Goal: Task Accomplishment & Management: Manage account settings

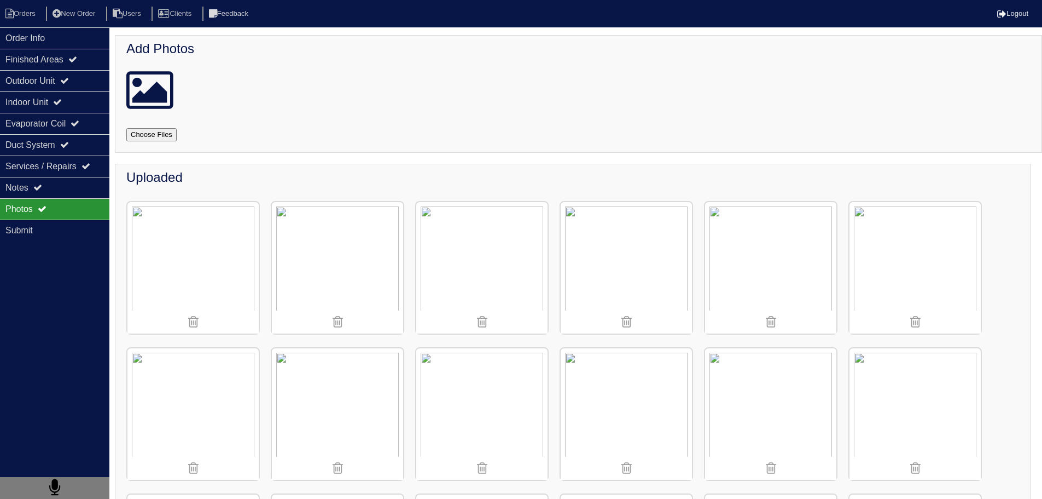
scroll to position [1040, 0]
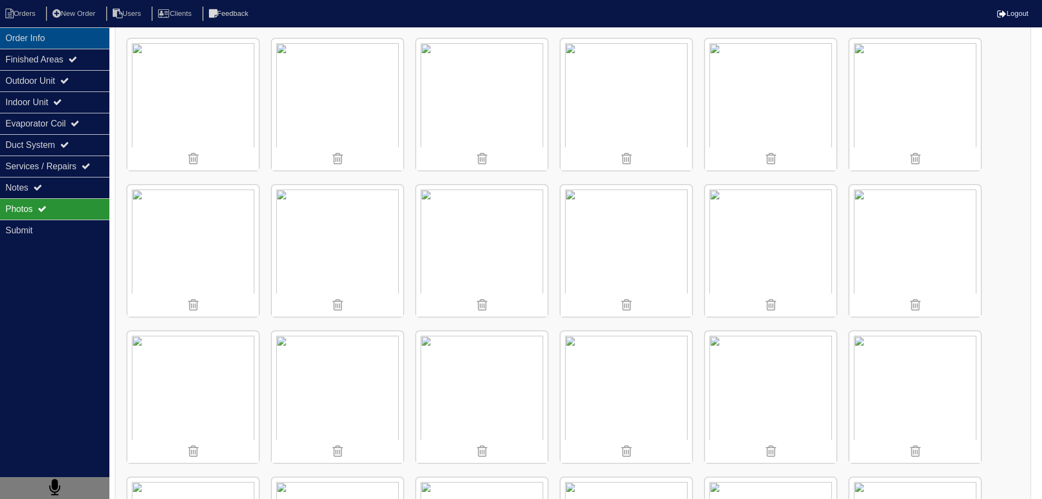
click at [48, 37] on div "Order Info" at bounding box center [54, 37] width 109 height 21
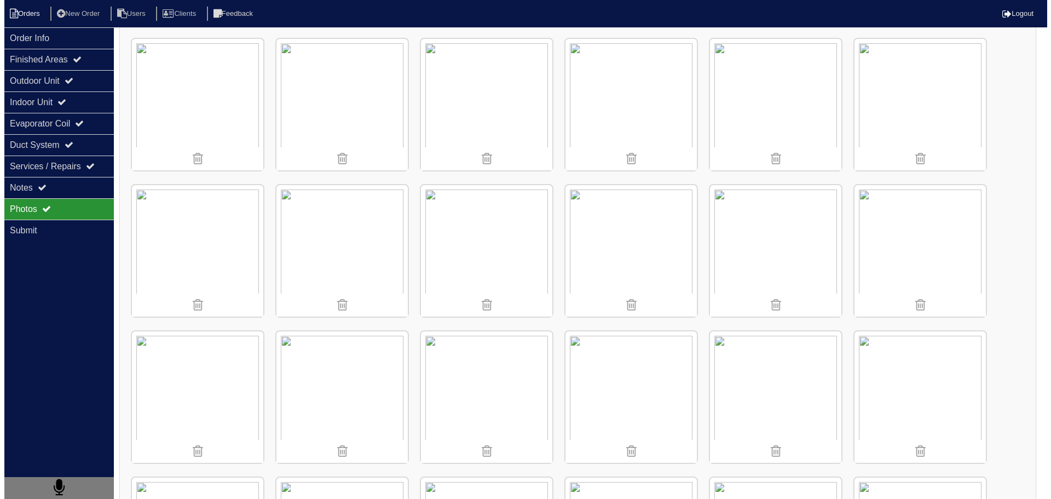
scroll to position [0, 0]
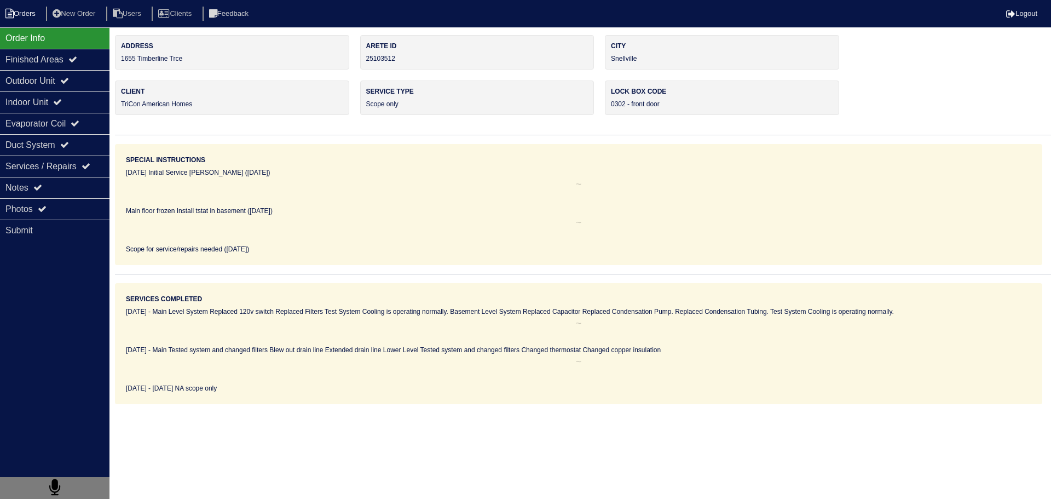
click at [27, 12] on li "Orders" at bounding box center [22, 14] width 44 height 15
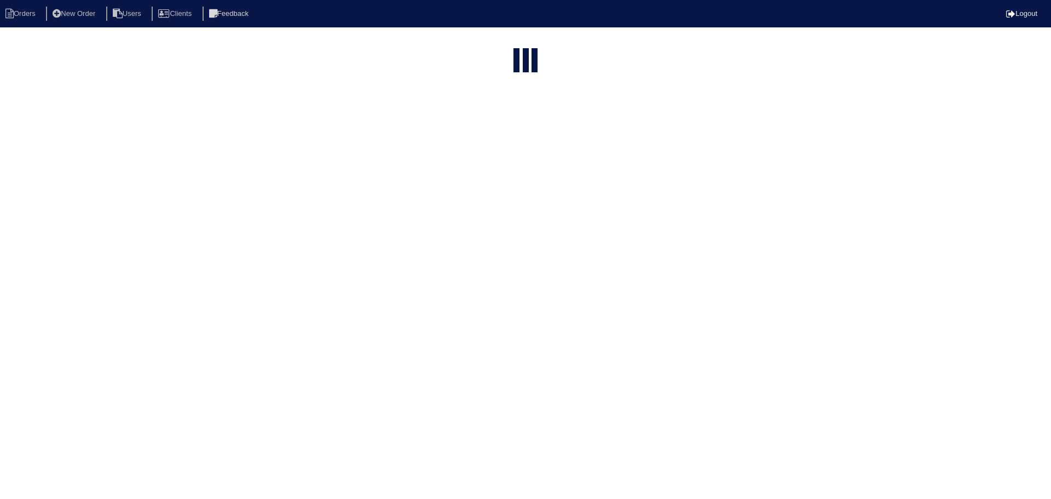
select select "15"
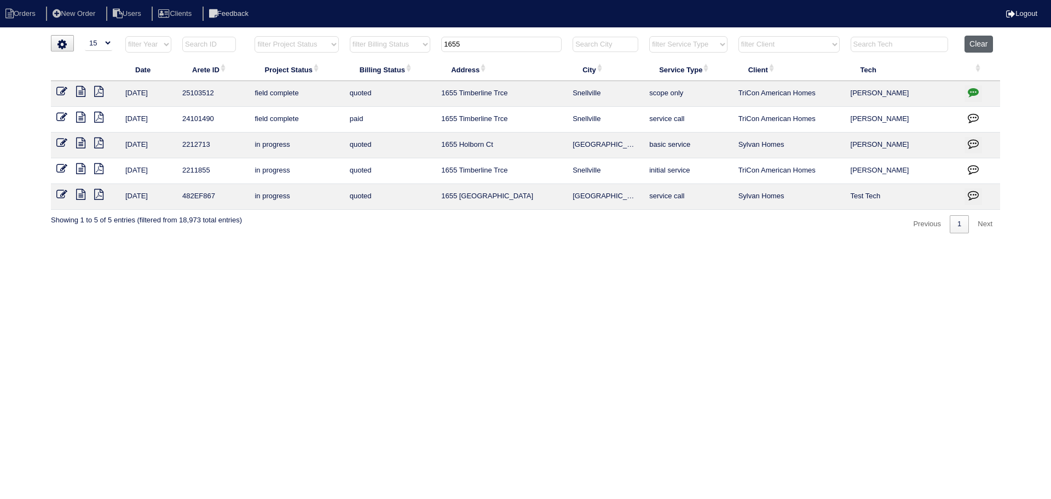
click at [970, 46] on button "Clear" at bounding box center [978, 44] width 28 height 17
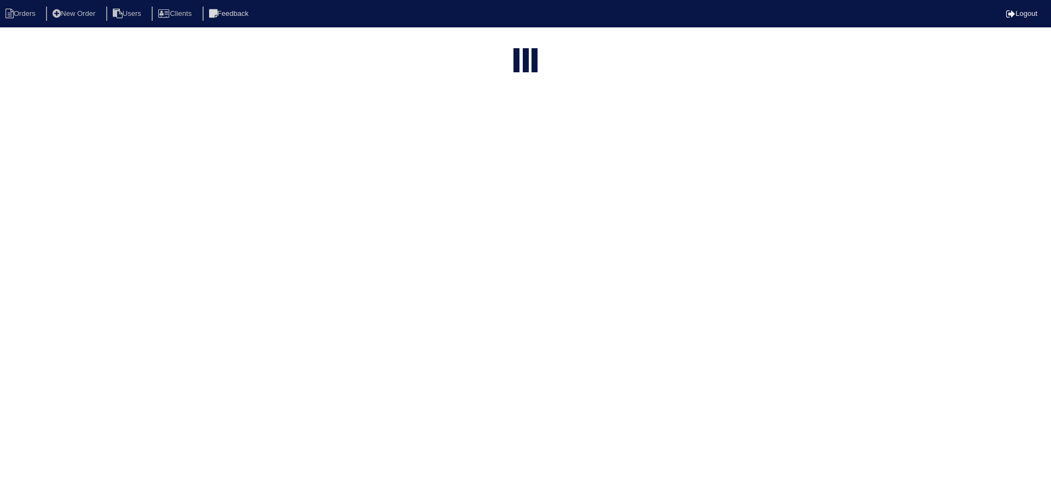
select select "15"
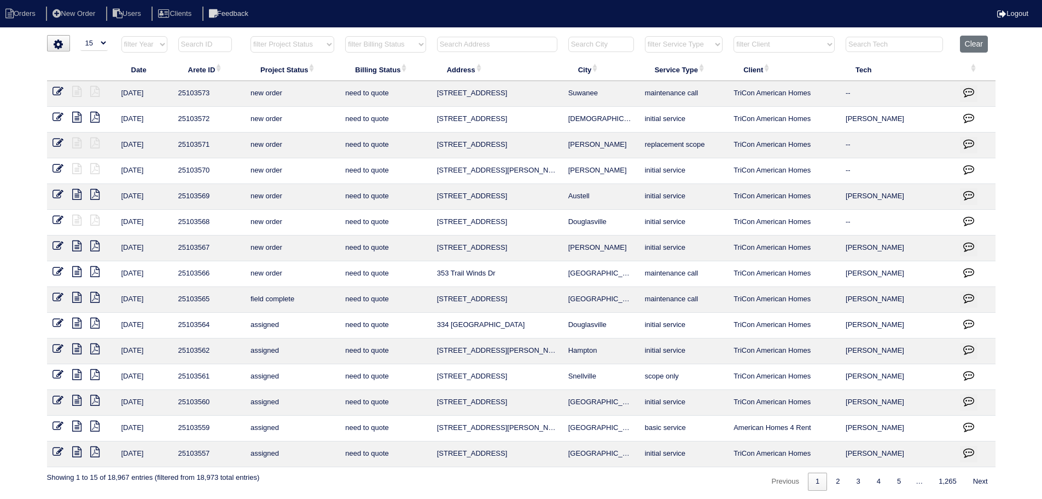
click at [511, 43] on input "text" at bounding box center [497, 44] width 120 height 15
click at [497, 44] on input "text" at bounding box center [497, 44] width 120 height 15
click at [504, 39] on input "text" at bounding box center [497, 44] width 120 height 15
drag, startPoint x: 533, startPoint y: 37, endPoint x: 536, endPoint y: 43, distance: 6.6
click at [534, 38] on input "text" at bounding box center [497, 44] width 120 height 15
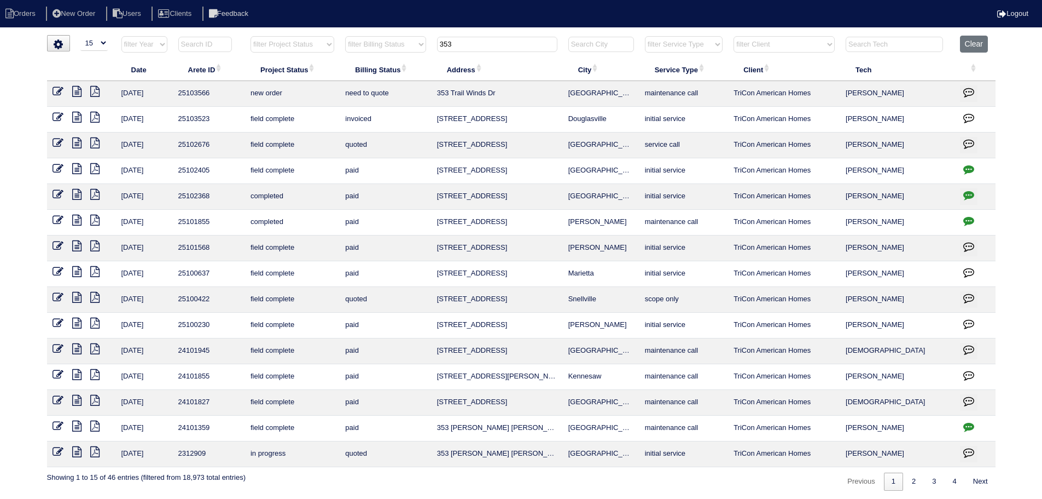
click at [73, 91] on icon at bounding box center [76, 91] width 9 height 11
click at [513, 42] on input "353" at bounding box center [497, 44] width 120 height 15
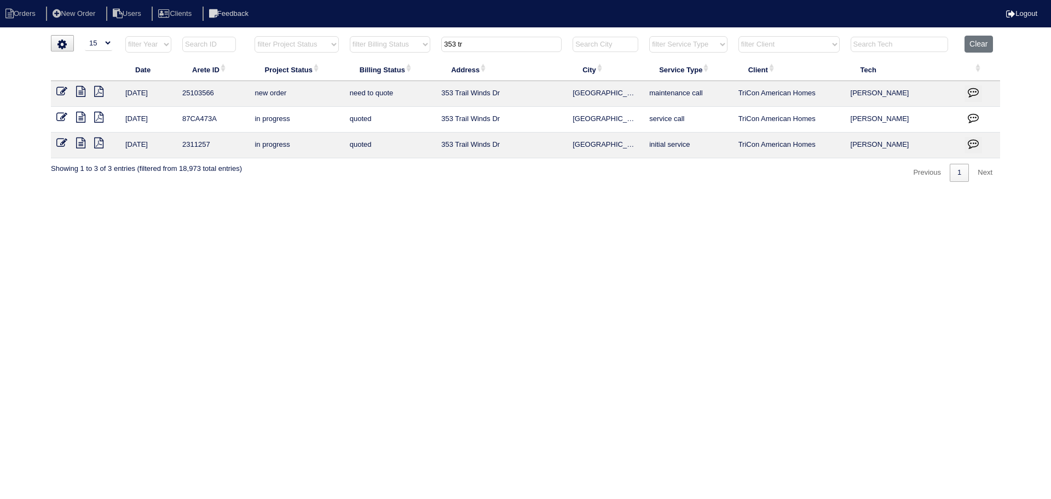
type input "353 tr"
click at [79, 120] on icon at bounding box center [80, 117] width 9 height 11
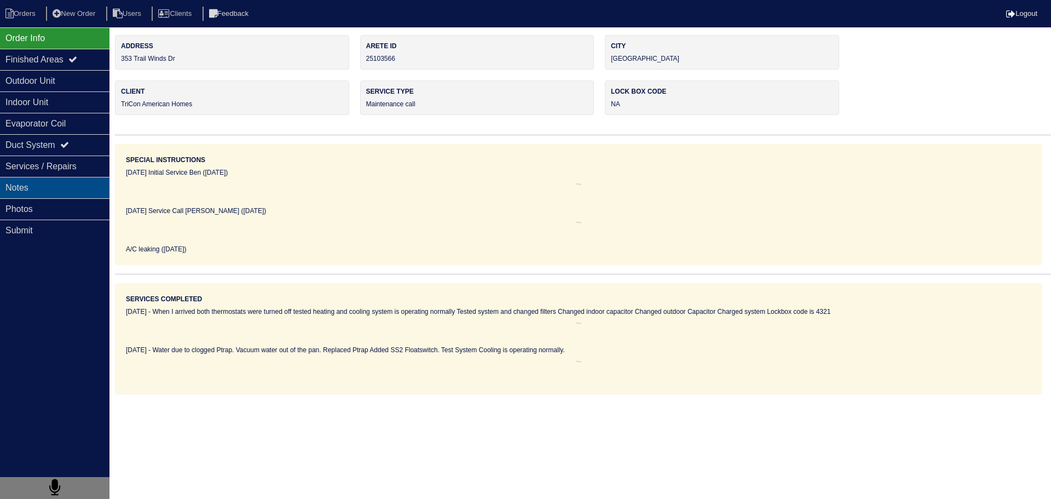
click at [76, 181] on div "Notes" at bounding box center [54, 187] width 109 height 21
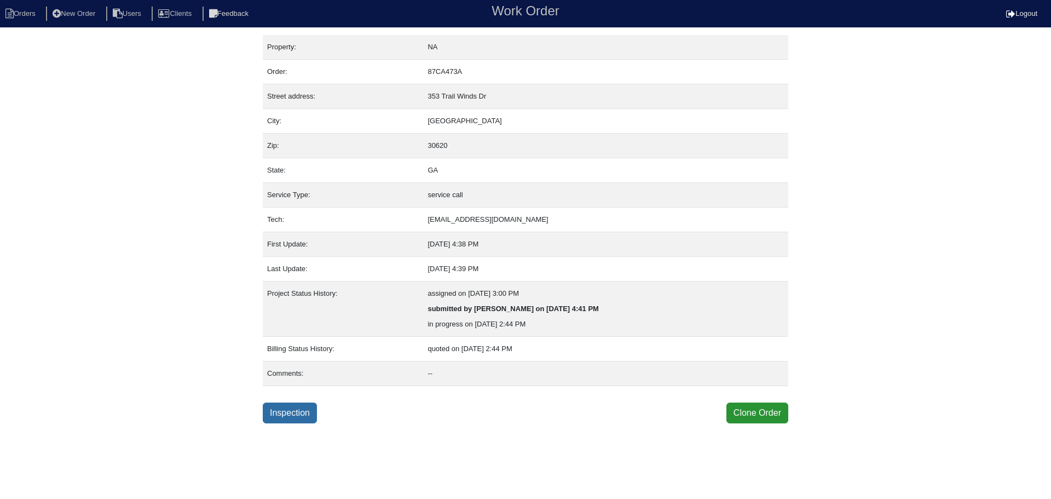
click at [311, 417] on link "Inspection" at bounding box center [290, 412] width 54 height 21
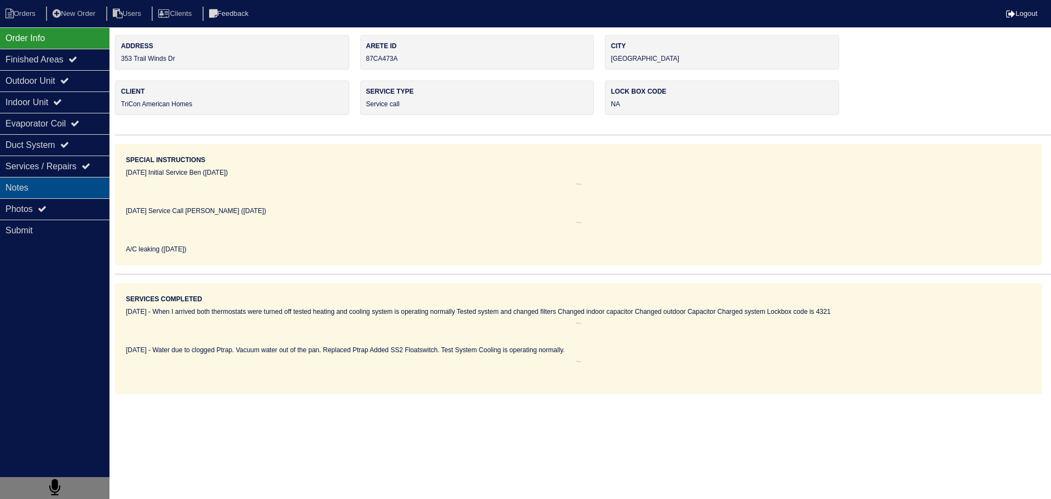
click at [71, 193] on div "Notes" at bounding box center [54, 187] width 109 height 21
type textarea "1- SS2 Floatswitch 1- PVC Coupling 1- Ptrap 1- PVC Tee 1- PVC Cap"
type textarea "Water due to clogged Ptrap. Vacuum water out of the pan. Replaced Ptrap Added S…"
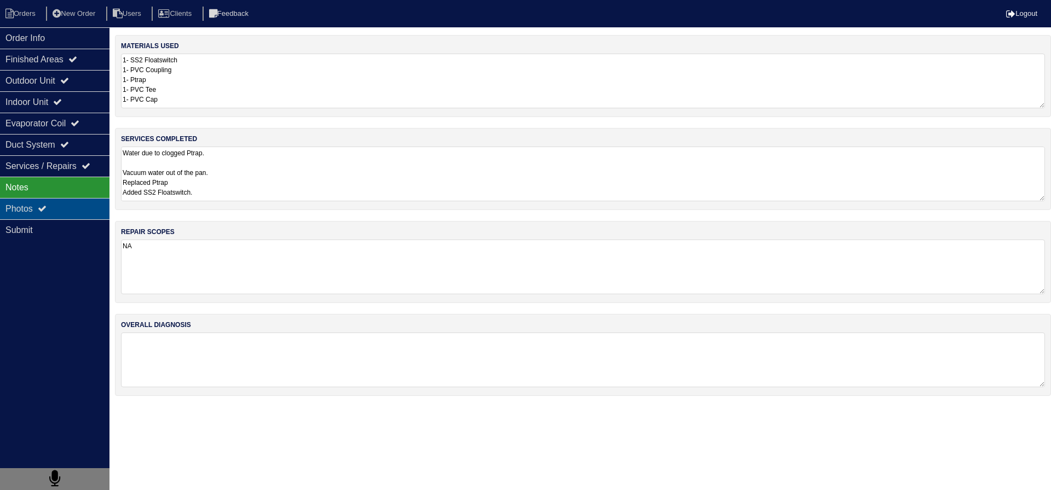
click at [69, 201] on div "Photos" at bounding box center [54, 208] width 109 height 21
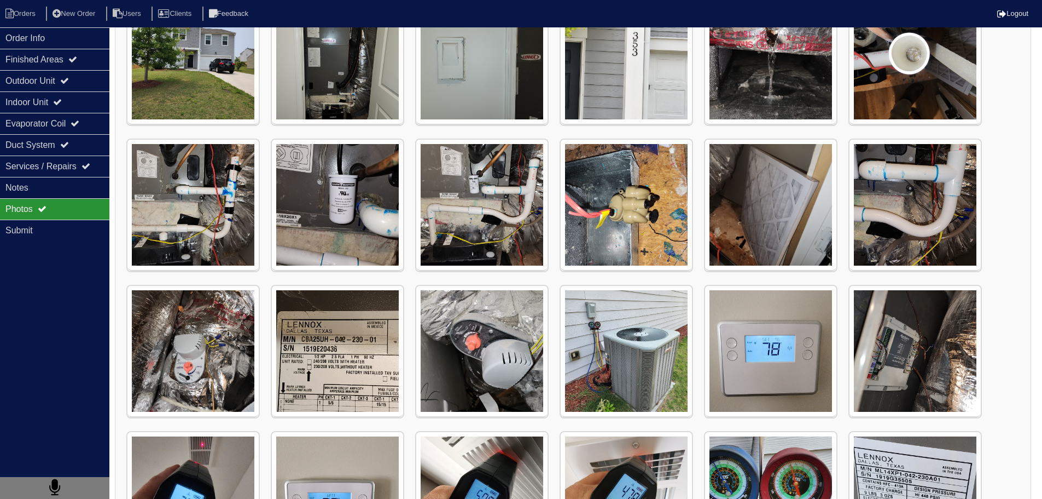
scroll to position [296, 0]
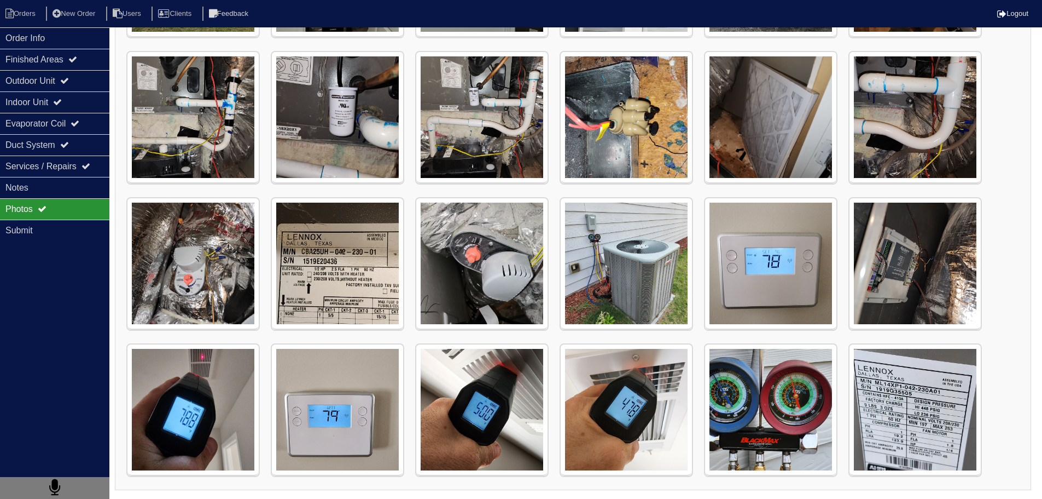
click at [780, 372] on img at bounding box center [770, 409] width 131 height 131
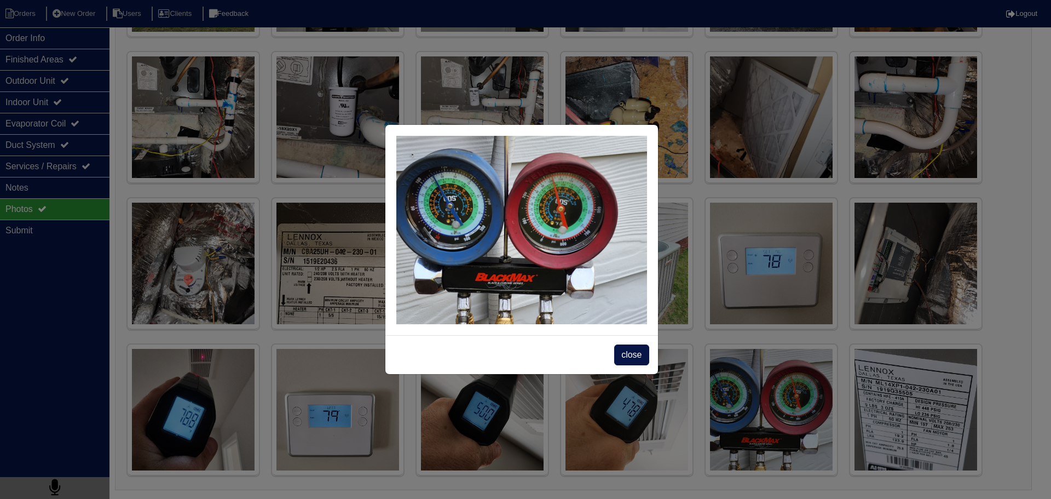
click at [775, 389] on div "close" at bounding box center [525, 249] width 1051 height 499
click at [625, 356] on span "close" at bounding box center [631, 354] width 34 height 21
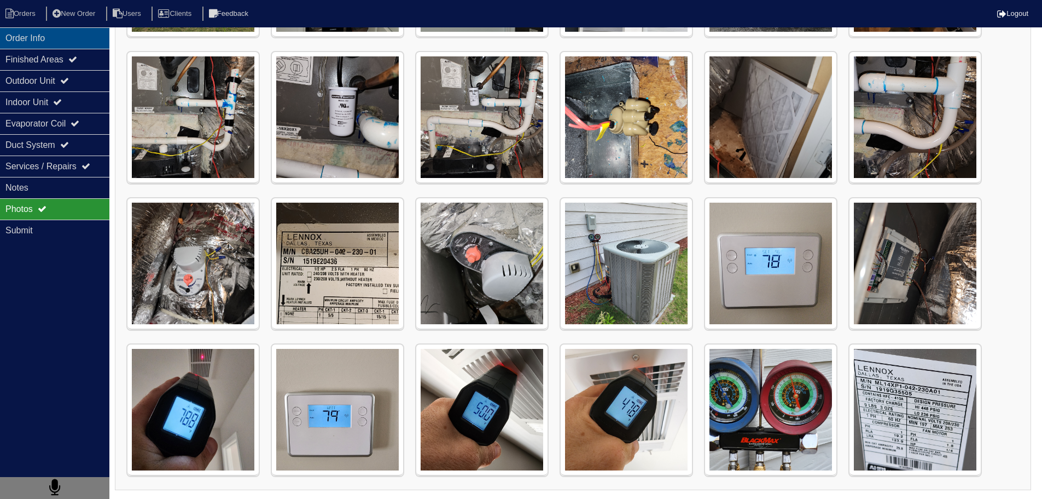
click at [65, 36] on div "Order Info" at bounding box center [54, 37] width 109 height 21
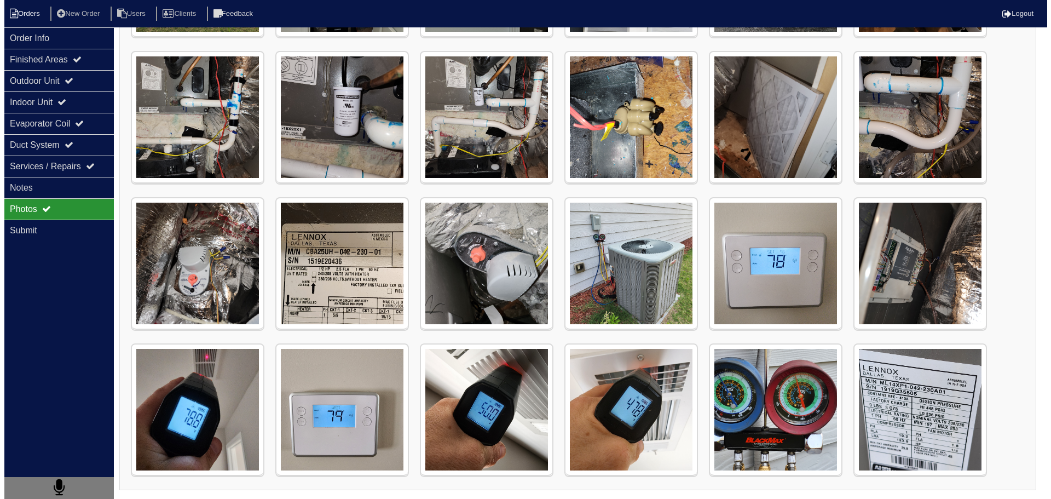
scroll to position [0, 0]
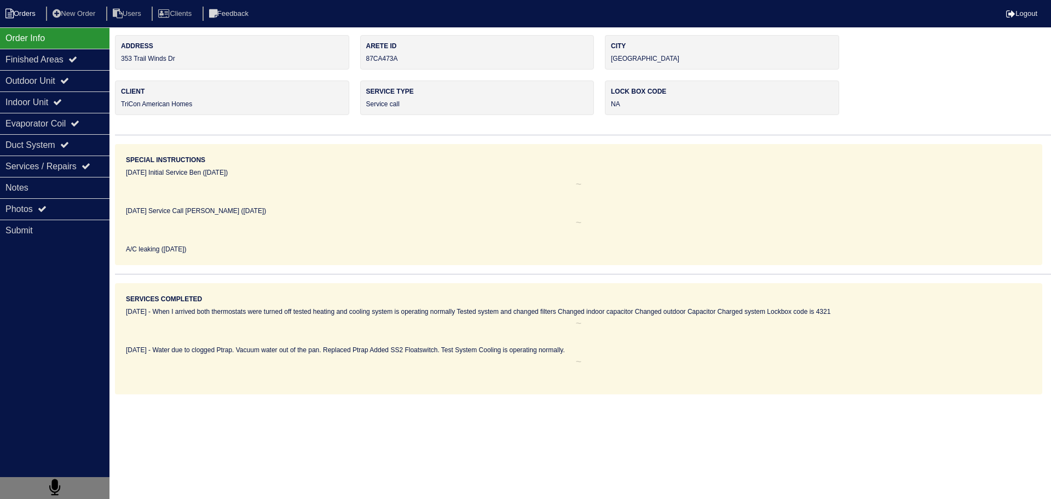
click at [32, 15] on li "Orders" at bounding box center [22, 14] width 44 height 15
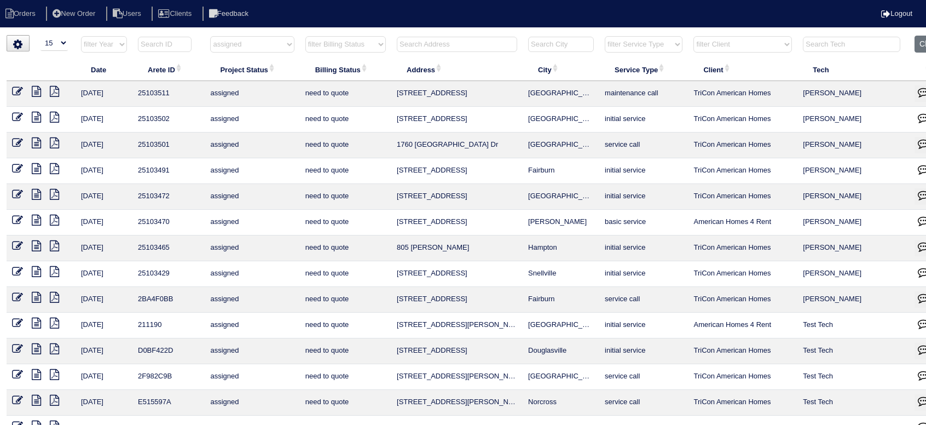
select select "15"
select select "assigned"
click at [468, 43] on input "text" at bounding box center [457, 44] width 120 height 15
click at [271, 48] on select "filter Project Status -- Any Project Status -- new order assigned in progress f…" at bounding box center [252, 44] width 84 height 16
select select
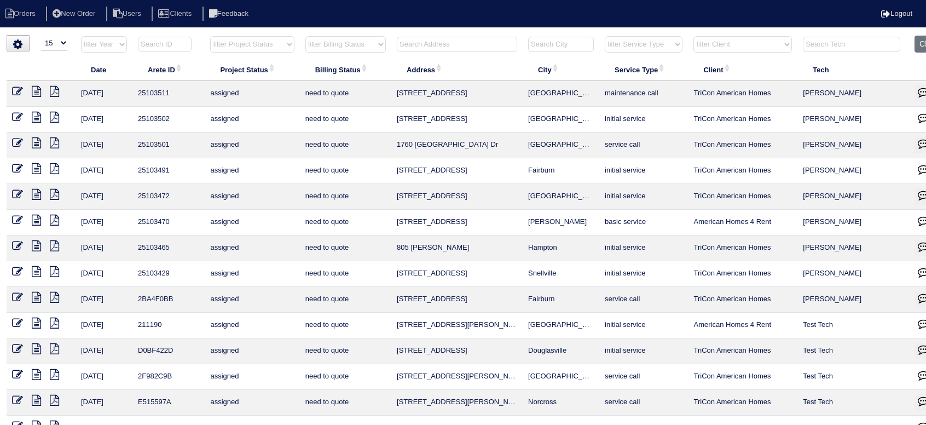
click at [210, 36] on select "filter Project Status -- Any Project Status -- new order assigned in progress f…" at bounding box center [252, 44] width 84 height 16
click at [424, 39] on input "text" at bounding box center [457, 44] width 120 height 15
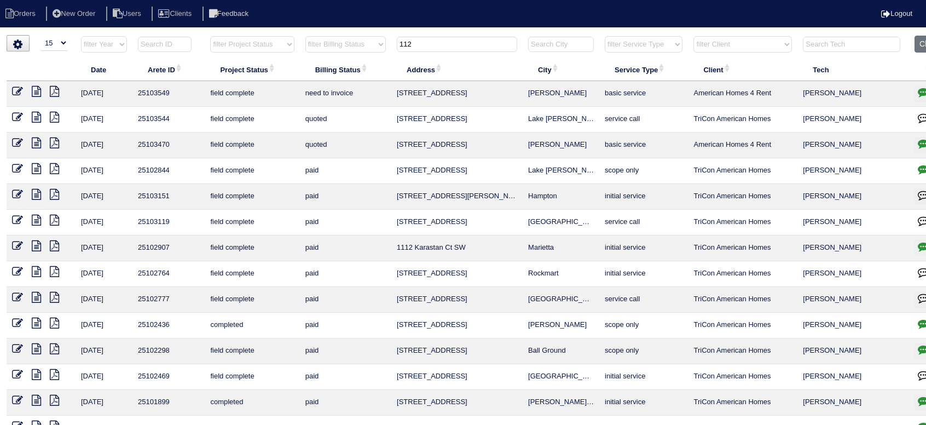
type input "112"
click at [36, 115] on icon at bounding box center [36, 117] width 9 height 11
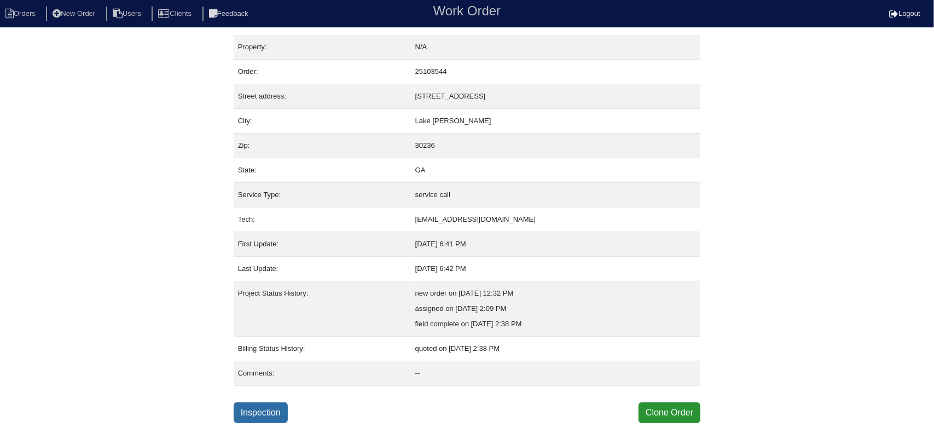
click at [260, 404] on link "Inspection" at bounding box center [261, 412] width 54 height 21
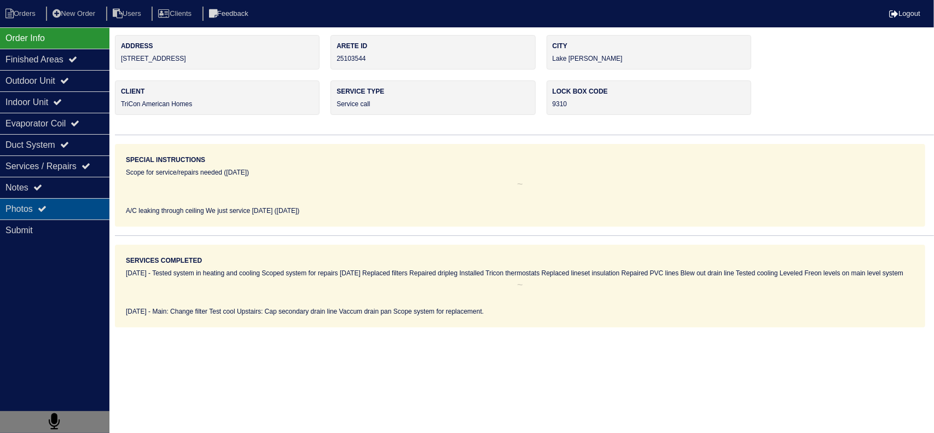
click at [81, 206] on div "Photos" at bounding box center [54, 208] width 109 height 21
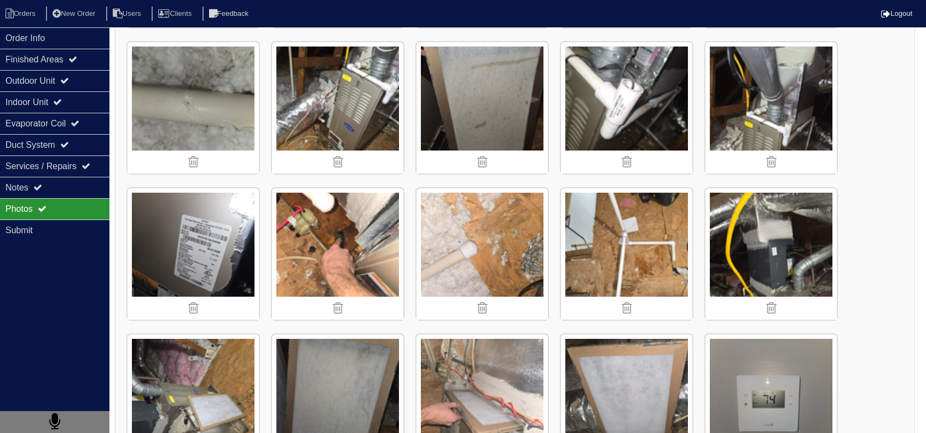
scroll to position [328, 0]
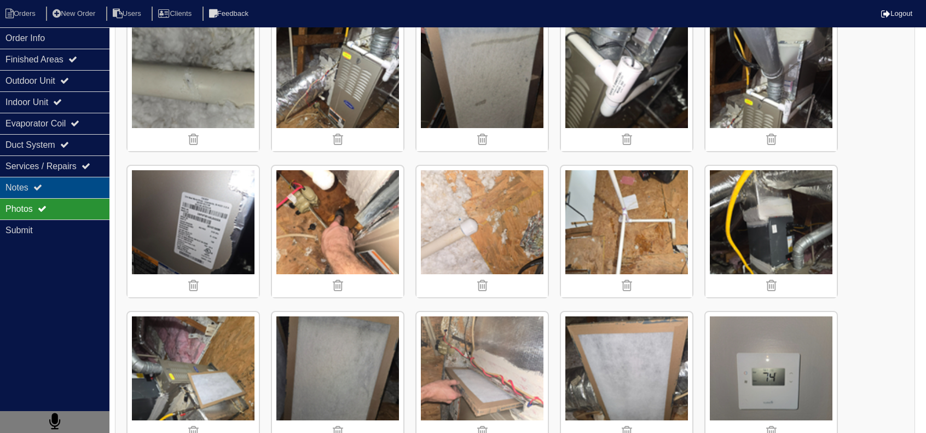
click at [67, 187] on div "Notes" at bounding box center [54, 187] width 109 height 21
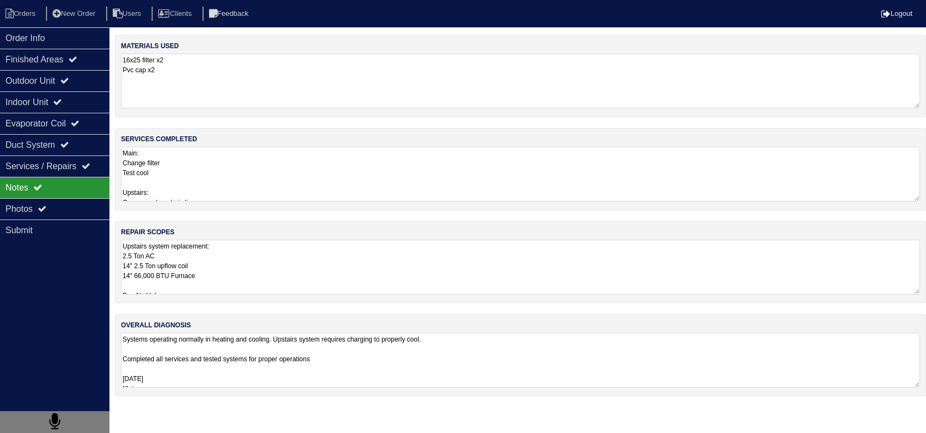
scroll to position [0, 0]
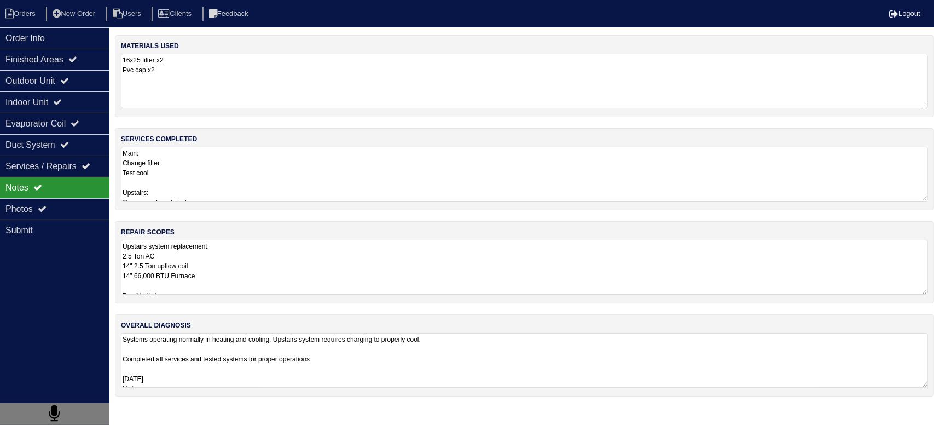
click at [205, 267] on textarea "Upstairs system replacement: 2.5 Ton AC 14" 2.5 Ton upflow coil 14" 66,000 BTU …" at bounding box center [524, 267] width 807 height 55
click at [96, 79] on div "Outdoor Unit" at bounding box center [54, 80] width 109 height 21
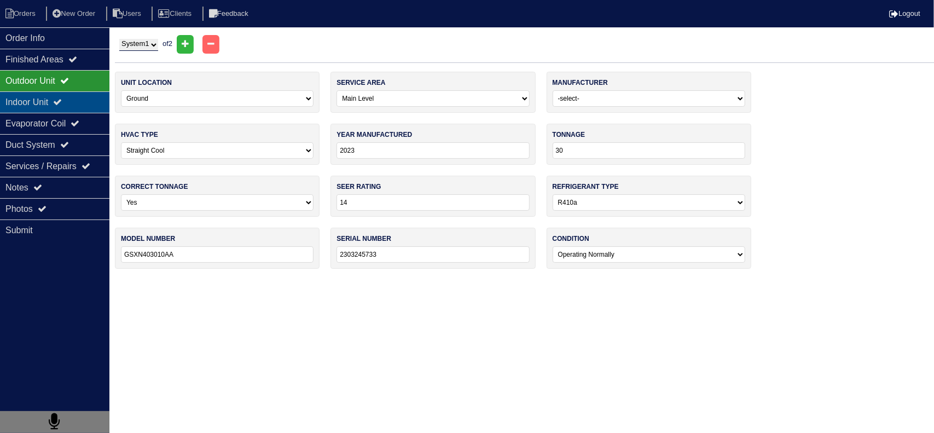
click at [81, 102] on div "Indoor Unit" at bounding box center [54, 101] width 109 height 21
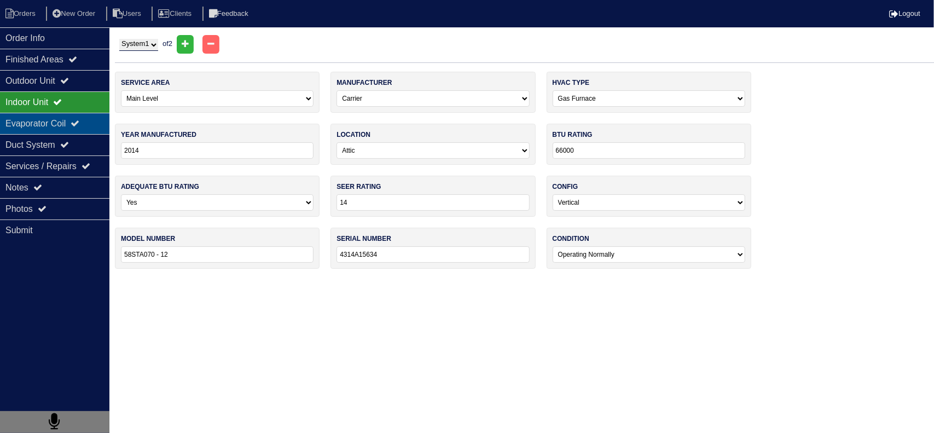
click at [78, 125] on div "Evaporator Coil" at bounding box center [54, 123] width 109 height 21
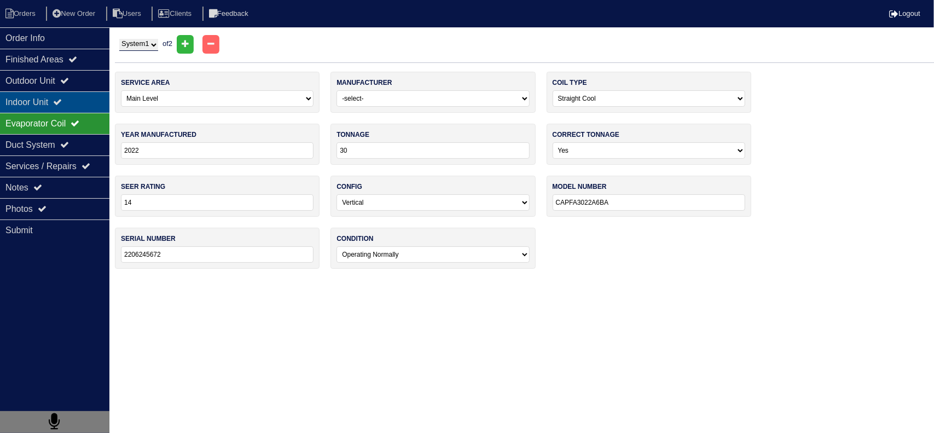
click at [74, 109] on div "Indoor Unit" at bounding box center [54, 101] width 109 height 21
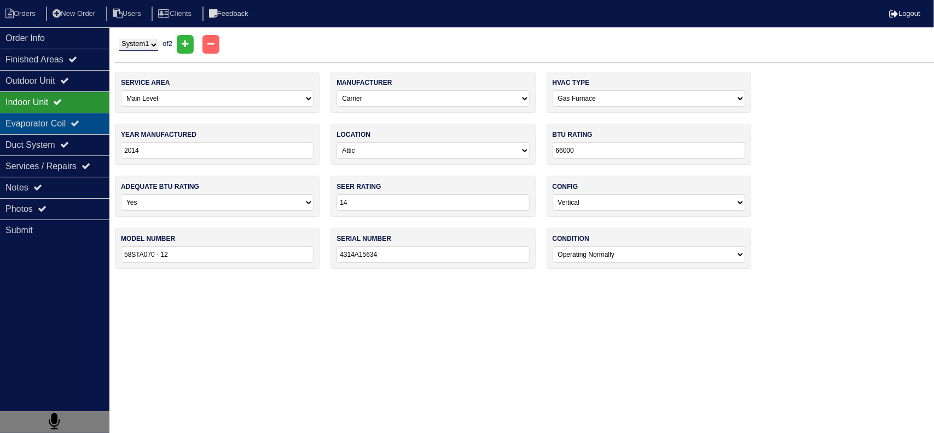
click at [68, 121] on div "Evaporator Coil" at bounding box center [54, 123] width 109 height 21
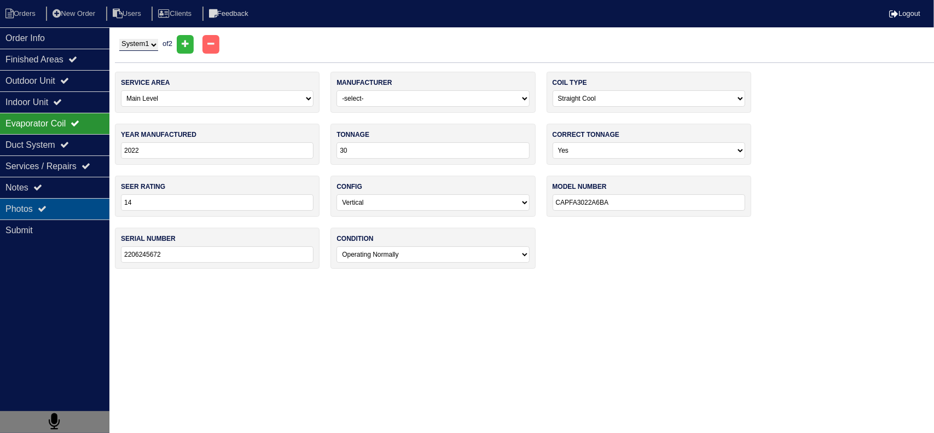
drag, startPoint x: 55, startPoint y: 219, endPoint x: 56, endPoint y: 212, distance: 7.7
click at [54, 219] on div "Submit" at bounding box center [54, 229] width 109 height 21
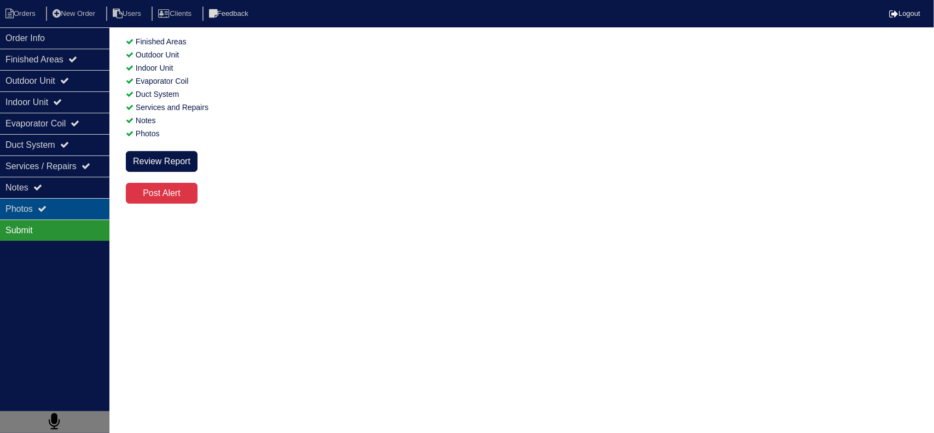
click at [56, 212] on div "Photos" at bounding box center [54, 208] width 109 height 21
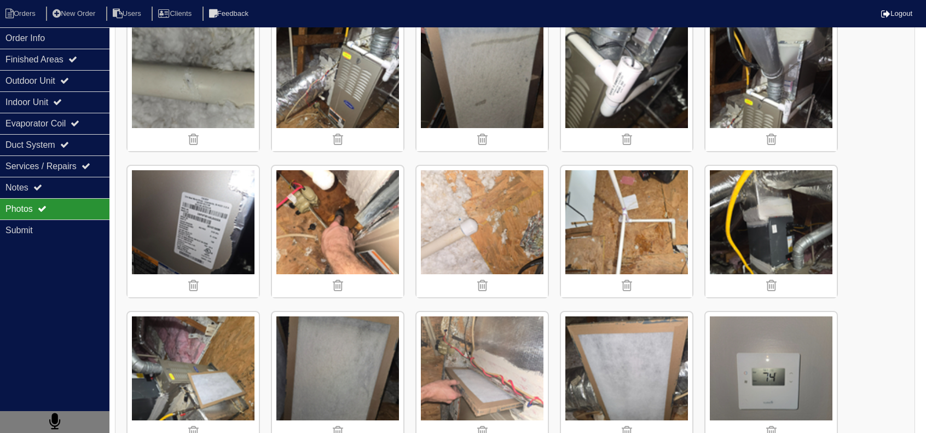
scroll to position [602, 0]
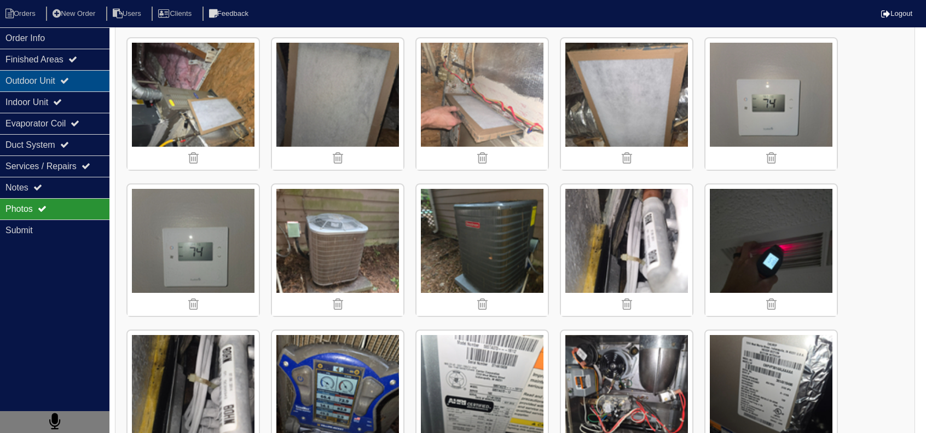
click at [97, 83] on div "Outdoor Unit" at bounding box center [54, 80] width 109 height 21
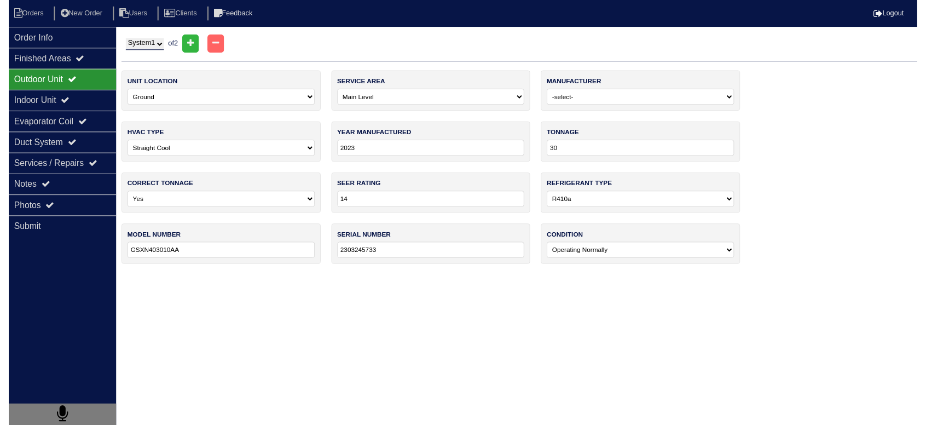
scroll to position [0, 0]
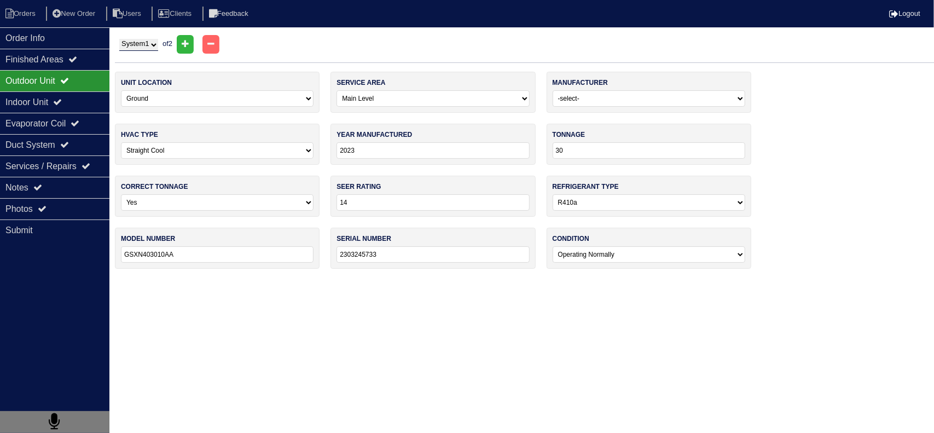
drag, startPoint x: 147, startPoint y: 37, endPoint x: 147, endPoint y: 44, distance: 7.7
click at [147, 37] on div "System 1 System 2 of 2" at bounding box center [524, 44] width 819 height 19
click at [147, 46] on select "System 1 System 2" at bounding box center [138, 45] width 39 height 12
select select "2"
click at [119, 39] on select "System 1 System 2" at bounding box center [138, 45] width 39 height 12
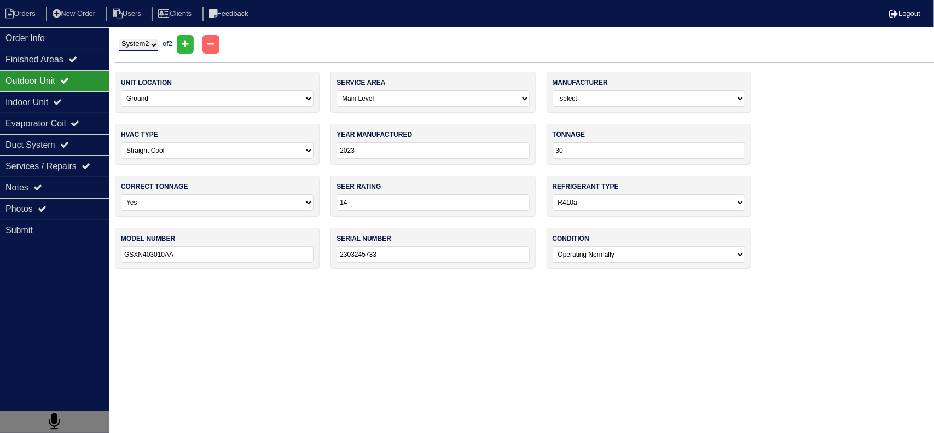
select select "1"
select select "Carrier"
type input "2014"
type input "CA13NA030 - A"
type input "3014X62459"
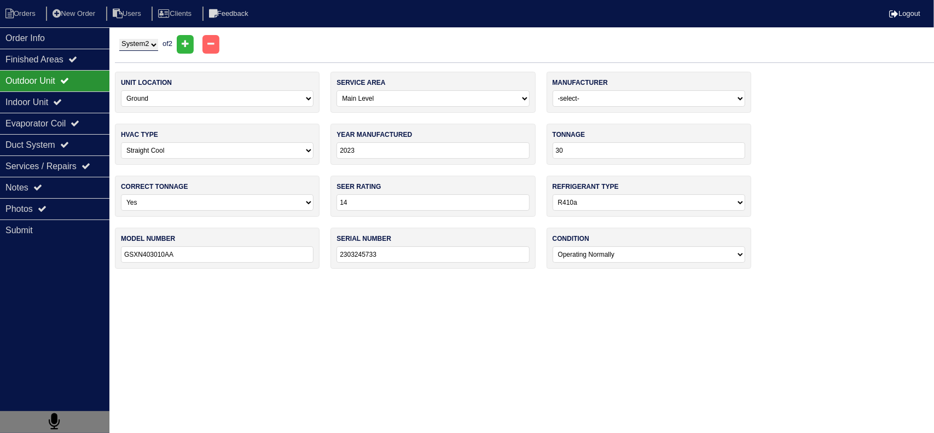
select select "2"
click at [59, 100] on div "Indoor Unit" at bounding box center [54, 101] width 109 height 21
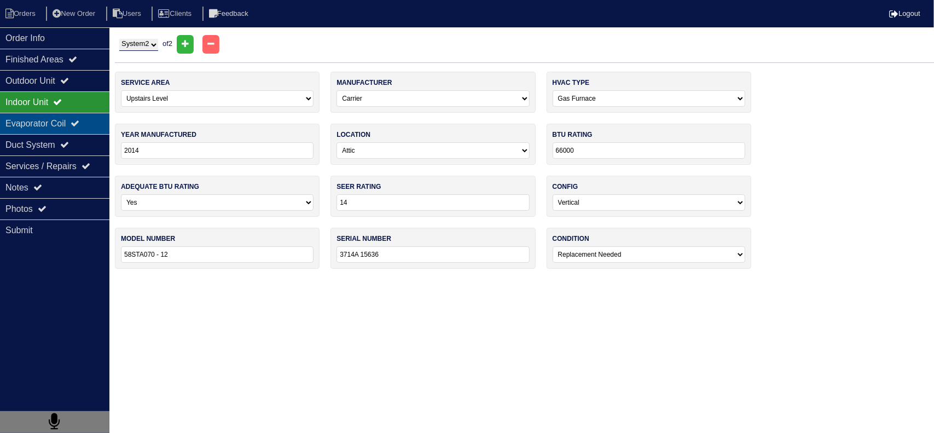
click at [57, 114] on div "Evaporator Coil" at bounding box center [54, 123] width 109 height 21
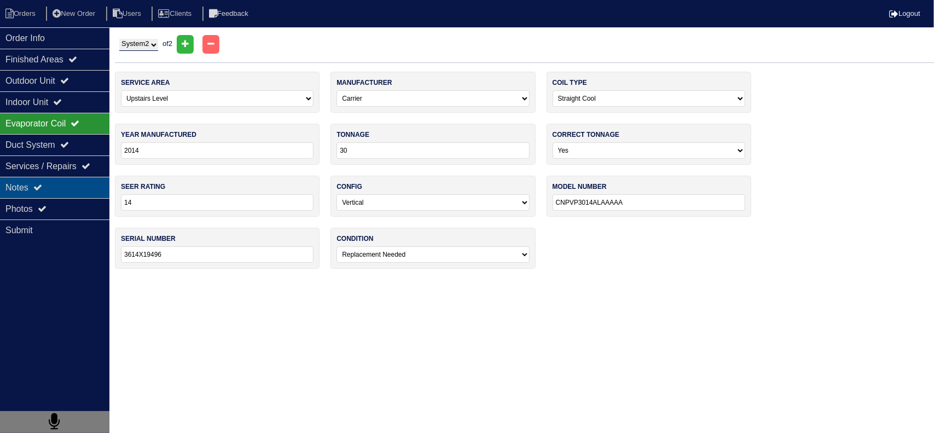
click at [55, 185] on div "Notes" at bounding box center [54, 187] width 109 height 21
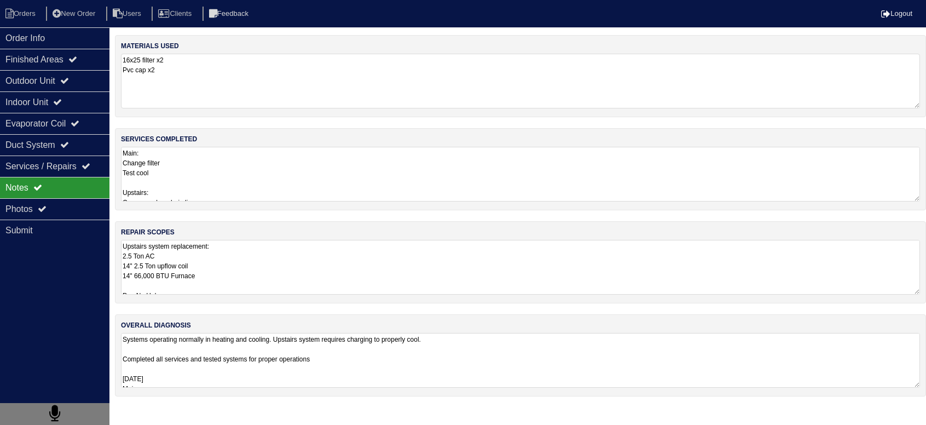
click at [190, 272] on textarea "Upstairs system replacement: 2.5 Ton AC 14" 2.5 Ton upflow coil 14" 66,000 BTU …" at bounding box center [520, 267] width 799 height 55
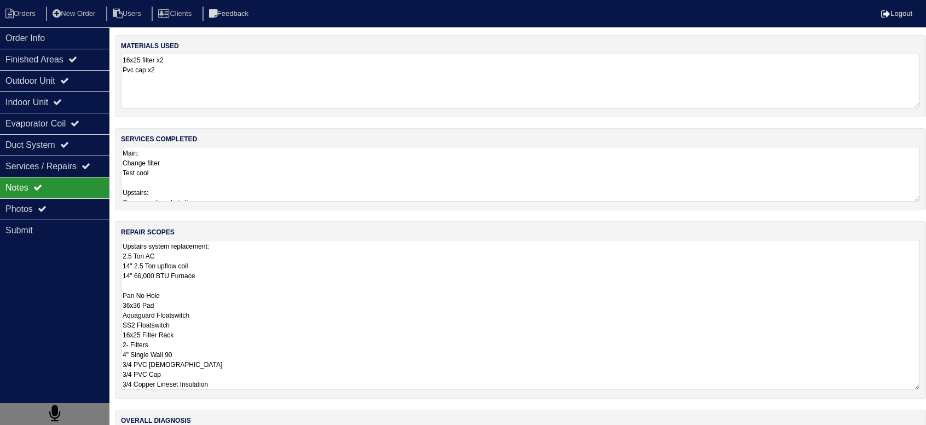
click at [225, 266] on textarea "Upstairs system replacement: 2.5 Ton AC 14" 2.5 Ton upflow coil 14" 66,000 BTU …" at bounding box center [520, 315] width 799 height 150
click at [225, 273] on textarea "Upstairs system replacement: 2.5 Ton AC 14" 2.5 Ton upflow coil 14" 66,000 BTU …" at bounding box center [520, 315] width 799 height 150
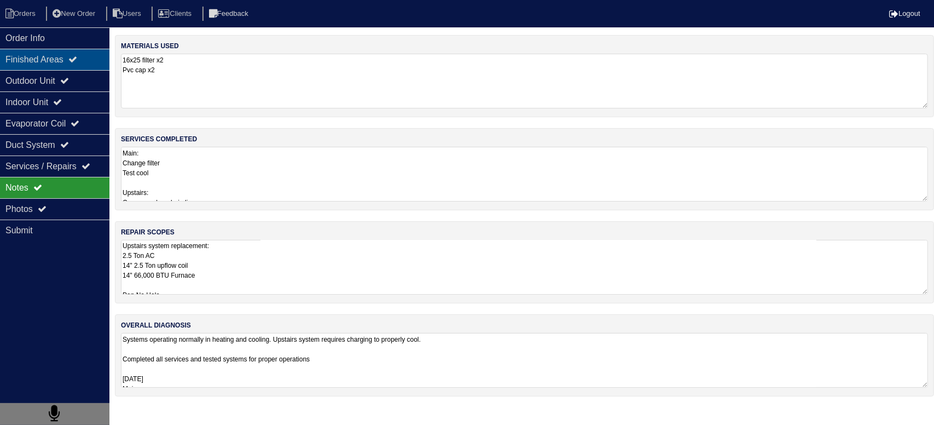
click at [72, 52] on div "Finished Areas" at bounding box center [54, 59] width 109 height 21
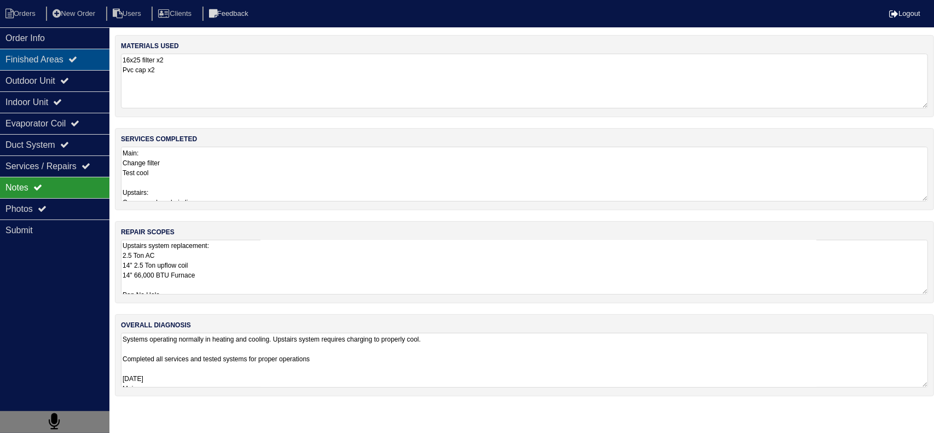
click at [62, 49] on div "Finished Areas" at bounding box center [54, 59] width 109 height 21
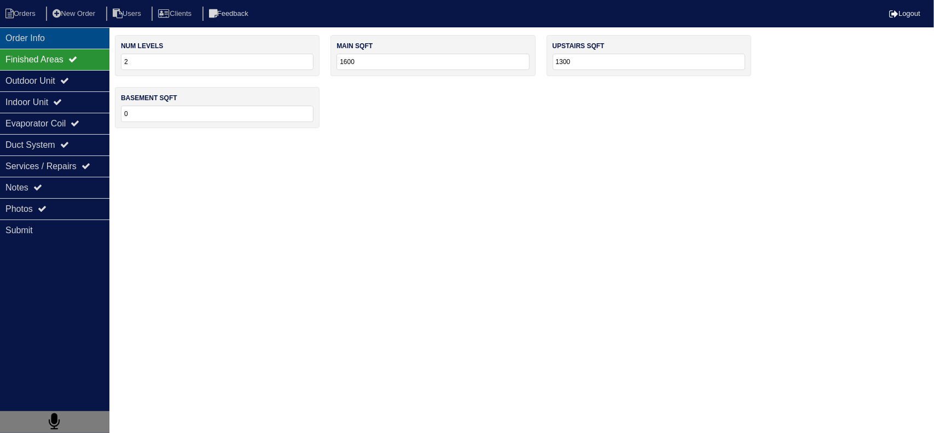
click at [55, 45] on div "Order Info" at bounding box center [54, 37] width 109 height 21
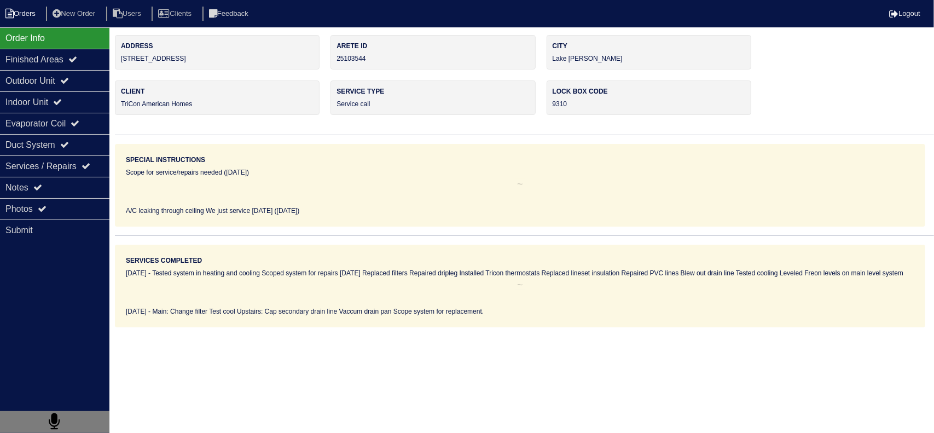
click at [43, 20] on li "Orders" at bounding box center [22, 14] width 44 height 15
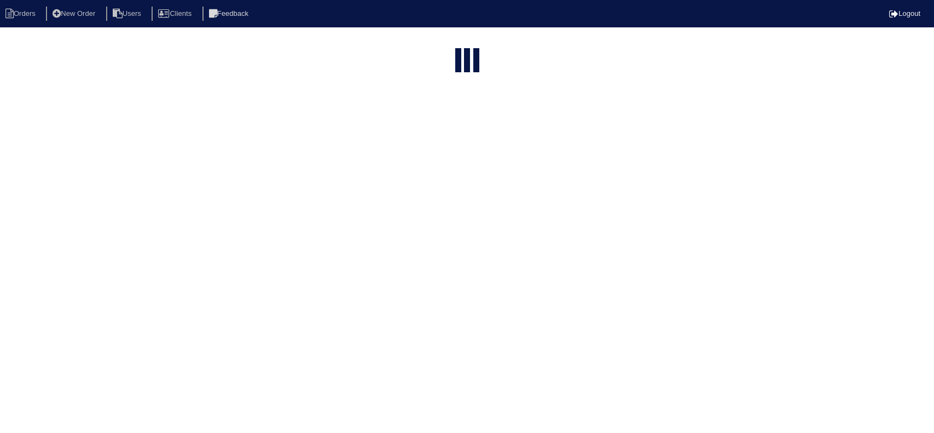
select select "15"
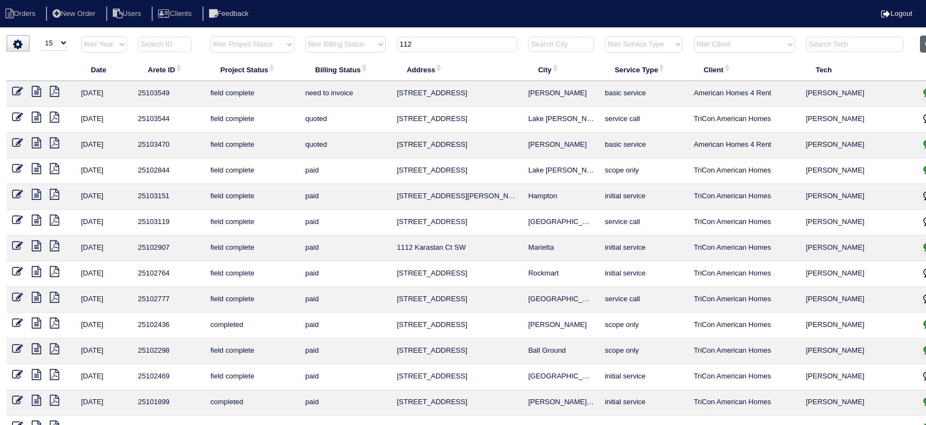
click at [923, 43] on button "Clear" at bounding box center [934, 44] width 28 height 17
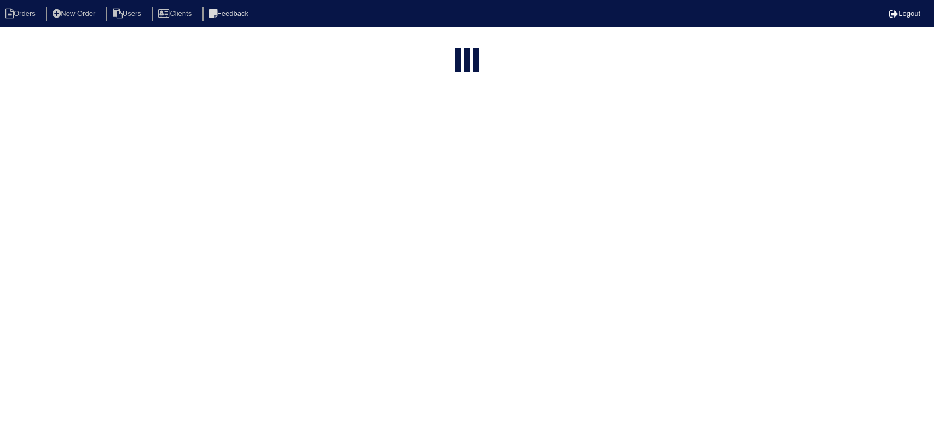
select select "15"
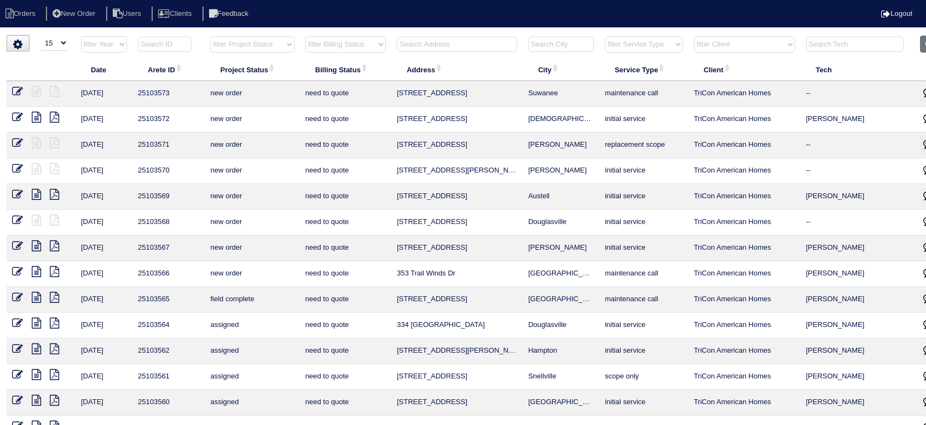
click at [450, 38] on input "text" at bounding box center [457, 44] width 120 height 15
click at [431, 41] on input "text" at bounding box center [457, 44] width 120 height 15
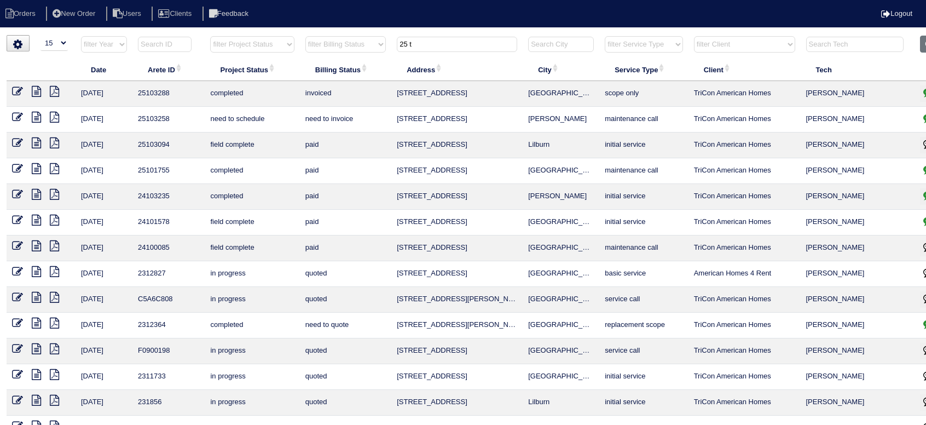
type input "25 t"
click at [33, 115] on icon at bounding box center [36, 117] width 9 height 11
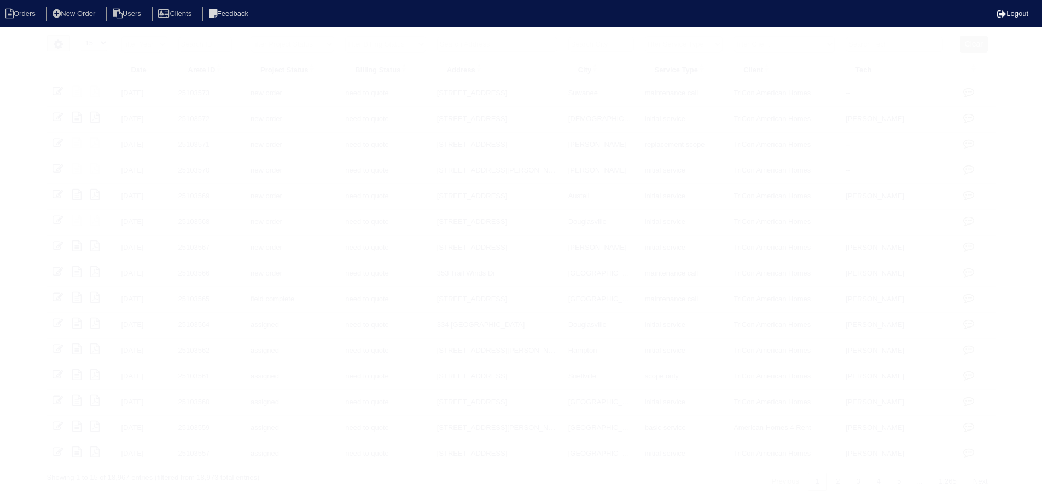
select select "15"
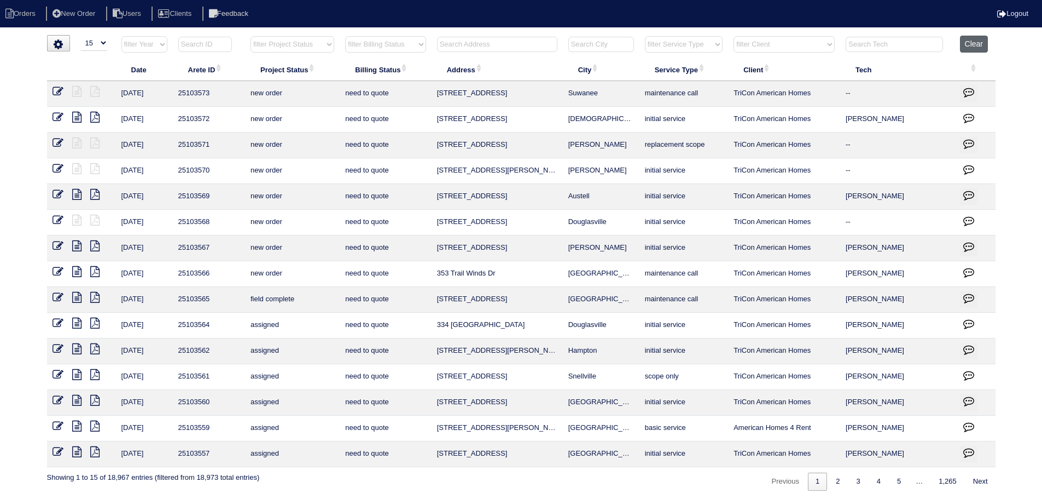
click at [982, 41] on button "Clear" at bounding box center [974, 44] width 28 height 17
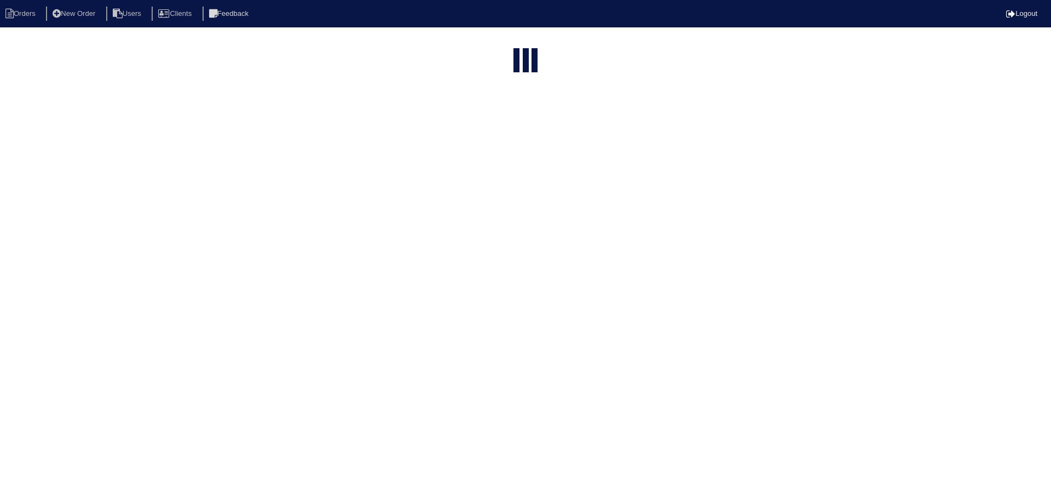
select select "15"
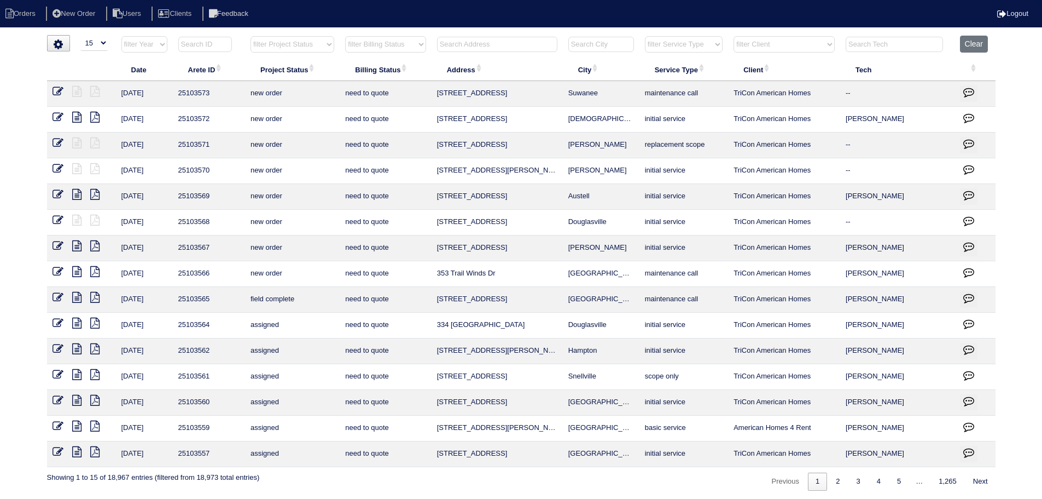
click at [520, 40] on input "text" at bounding box center [497, 44] width 120 height 15
click at [490, 44] on input "text" at bounding box center [497, 44] width 120 height 15
click at [499, 44] on input "text" at bounding box center [497, 44] width 120 height 15
click at [499, 43] on input "text" at bounding box center [497, 44] width 120 height 15
click at [506, 42] on input "text" at bounding box center [497, 44] width 120 height 15
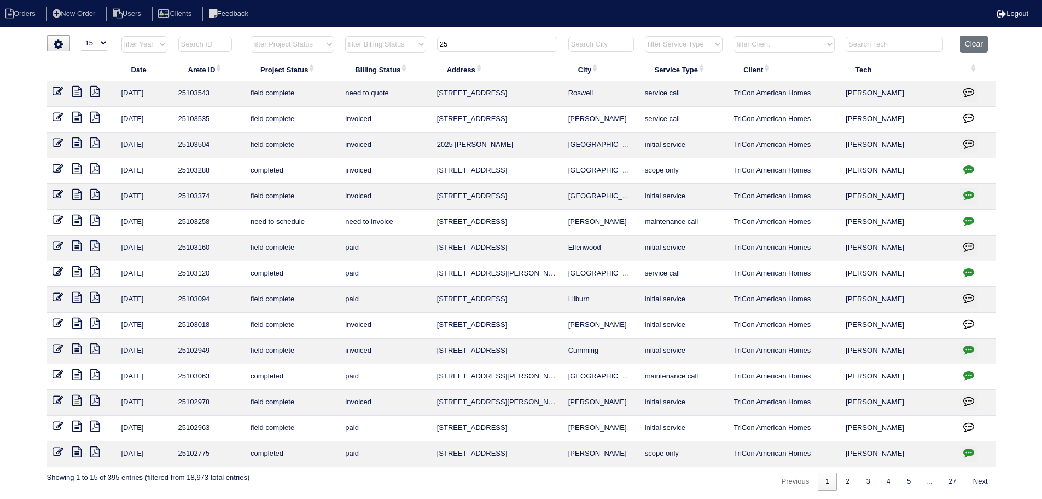
type input "25"
click at [967, 223] on icon "button" at bounding box center [969, 220] width 11 height 11
type textarea "9/5/25 - Need another contact number - emailed TriCon and left message in Appia…"
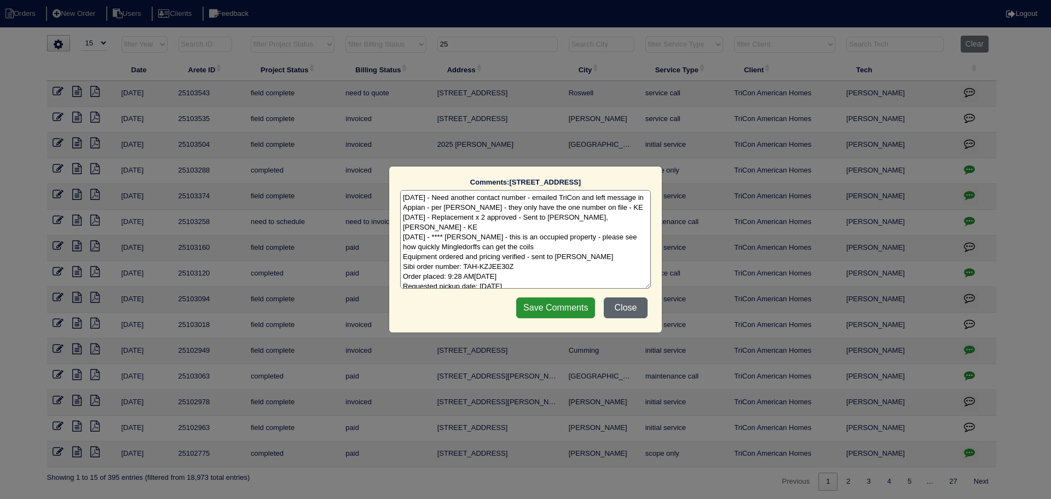
click at [610, 302] on button "Close" at bounding box center [626, 307] width 44 height 21
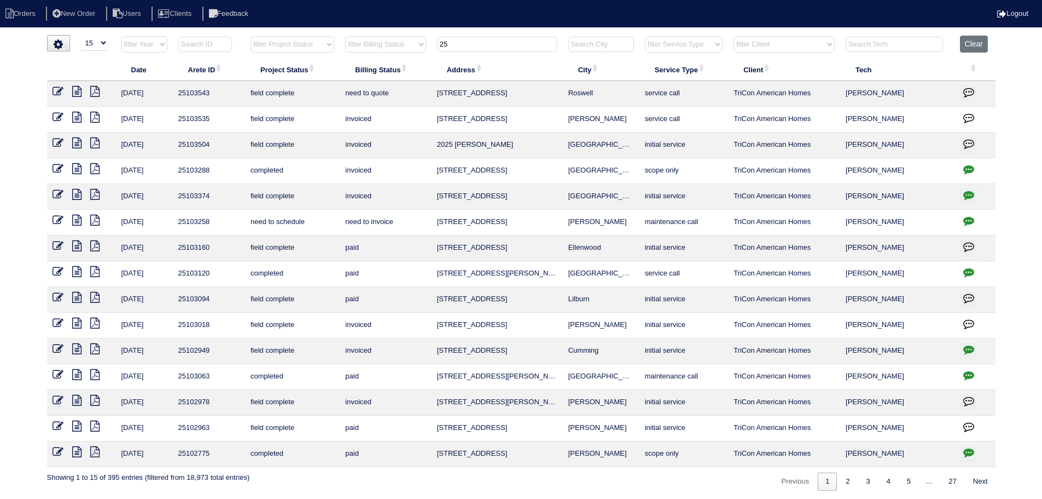
click at [511, 46] on input "25" at bounding box center [497, 44] width 120 height 15
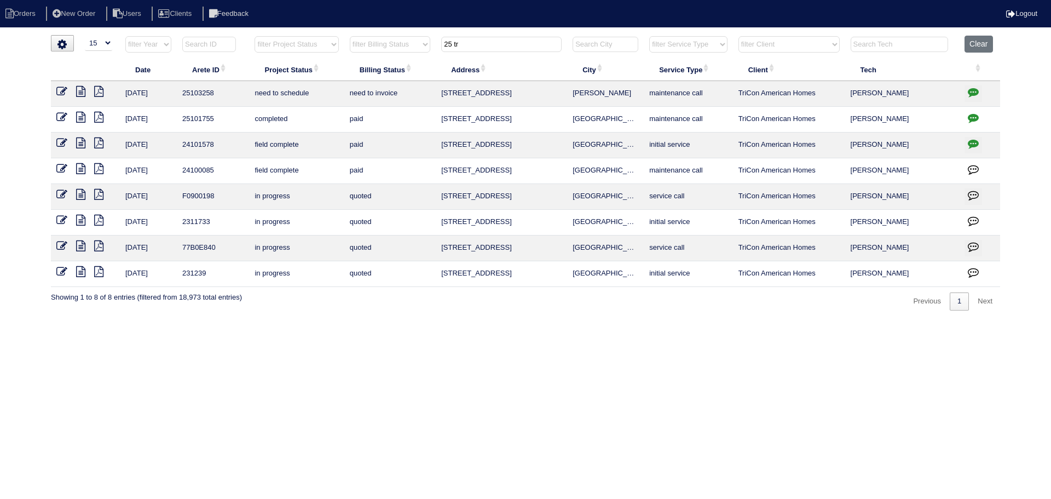
drag, startPoint x: 430, startPoint y: 45, endPoint x: 402, endPoint y: 48, distance: 28.0
click at [402, 48] on tr "filter Year -- Any Year -- 2025 2024 2023 2022 2021 2020 2019 filter Project St…" at bounding box center [525, 47] width 949 height 22
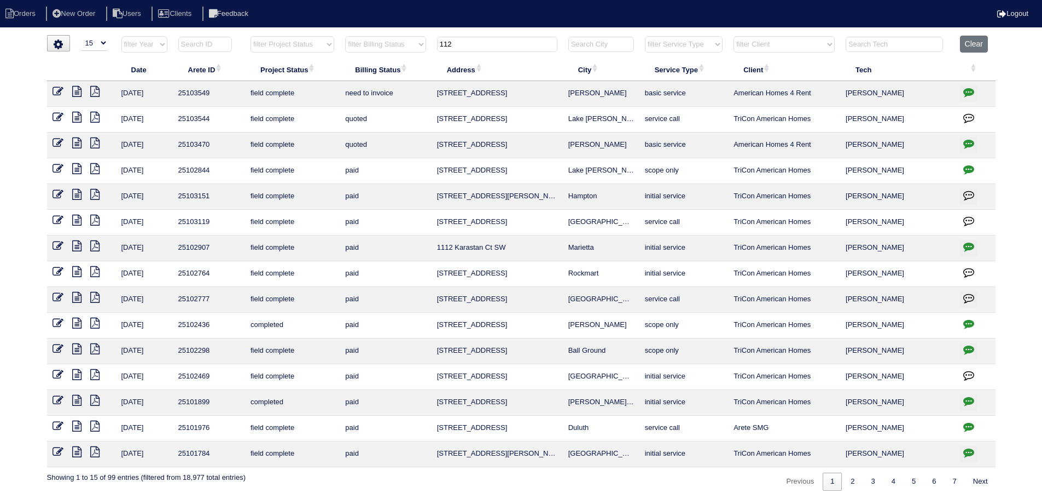
type input "112"
click at [73, 167] on icon at bounding box center [76, 168] width 9 height 11
click at [77, 120] on icon at bounding box center [76, 117] width 9 height 11
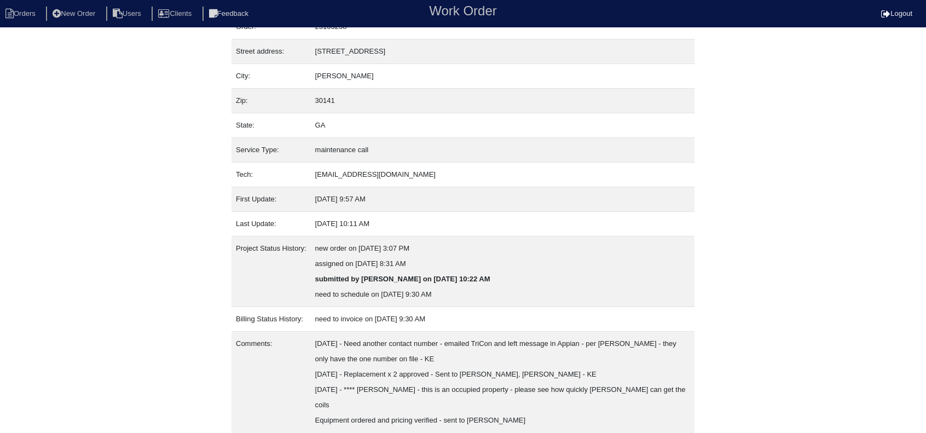
scroll to position [125, 0]
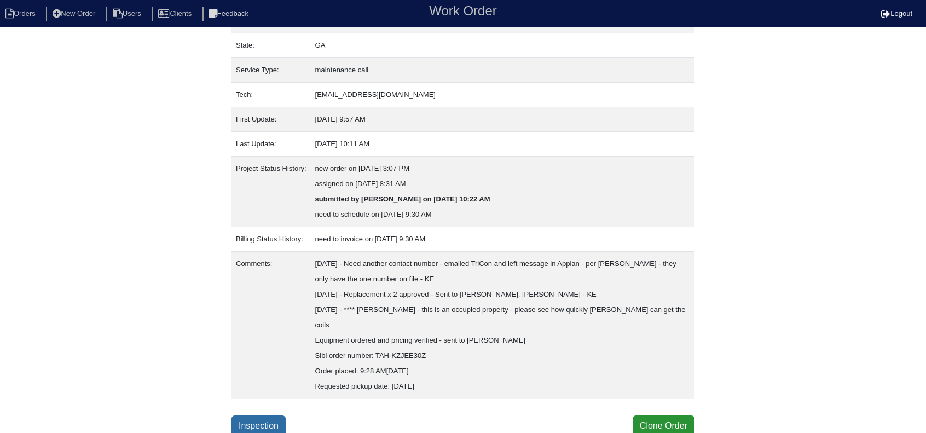
click at [253, 428] on link "Inspection" at bounding box center [258, 425] width 54 height 21
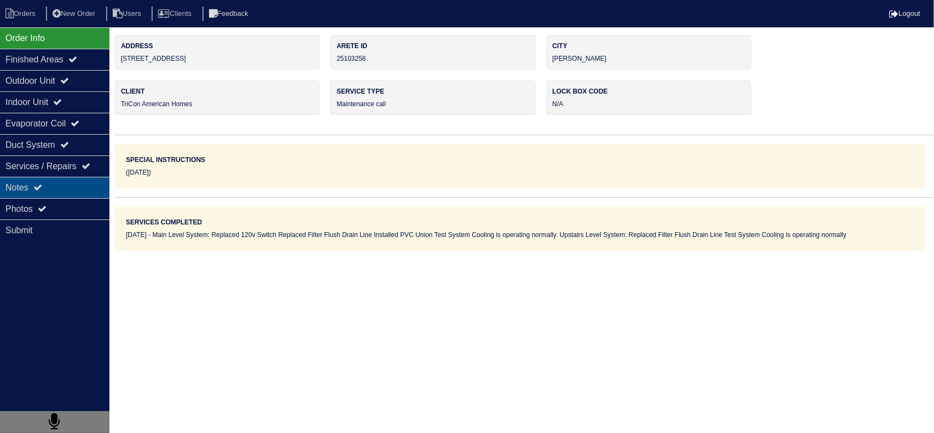
click at [55, 184] on div "Notes" at bounding box center [54, 187] width 109 height 21
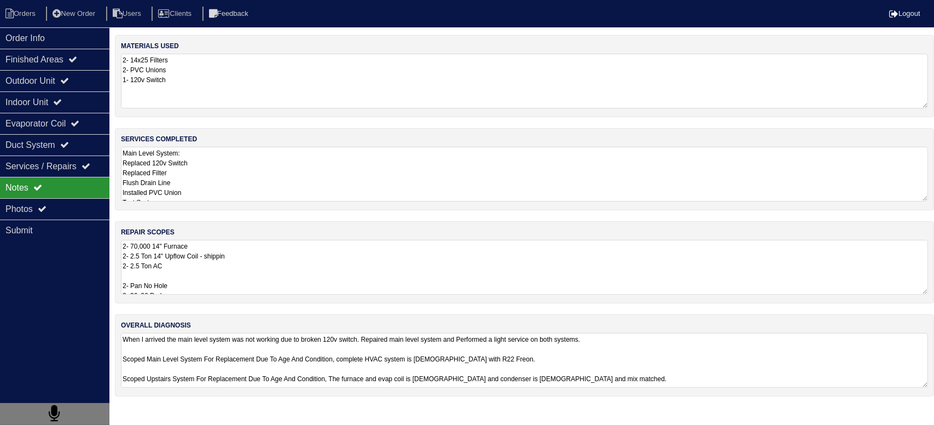
click at [221, 161] on textarea "Main Level System: Replaced 120v Switch Replaced Filter Flush Drain Line Instal…" at bounding box center [524, 174] width 807 height 55
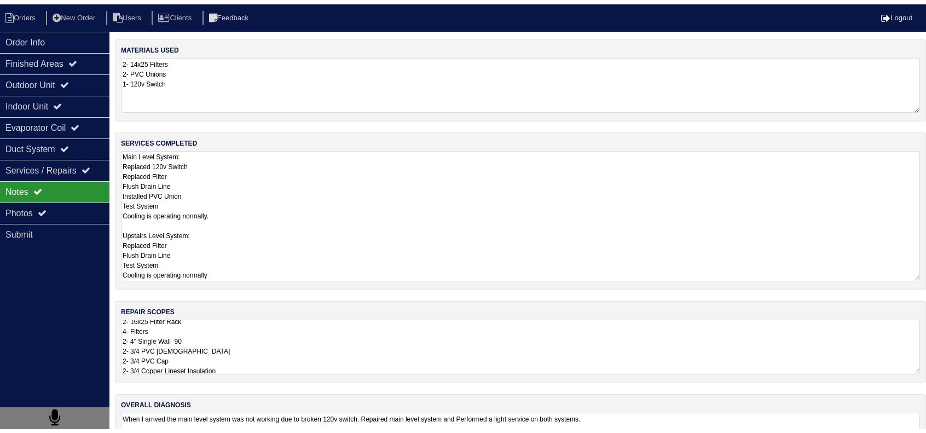
scroll to position [86, 0]
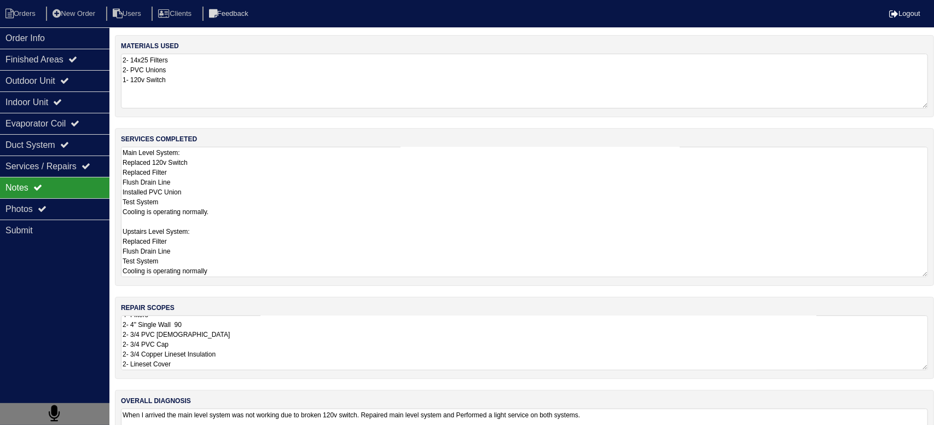
click at [248, 423] on html "Orders New Order Users Clients Feedback Logout Orders New Order Users Clients M…" at bounding box center [467, 241] width 934 height 483
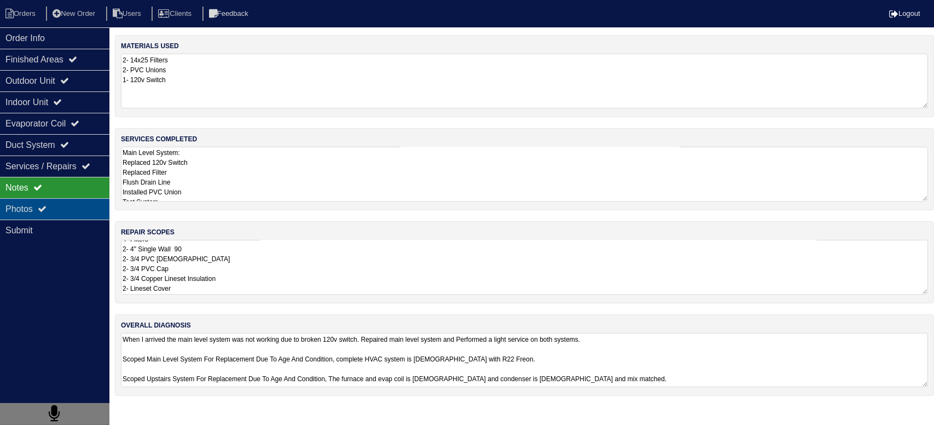
click at [98, 201] on div "Photos" at bounding box center [54, 208] width 109 height 21
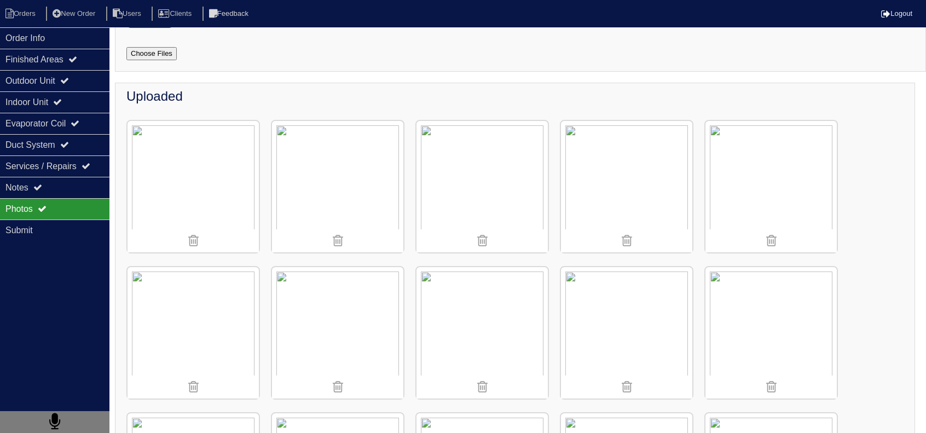
scroll to position [0, 0]
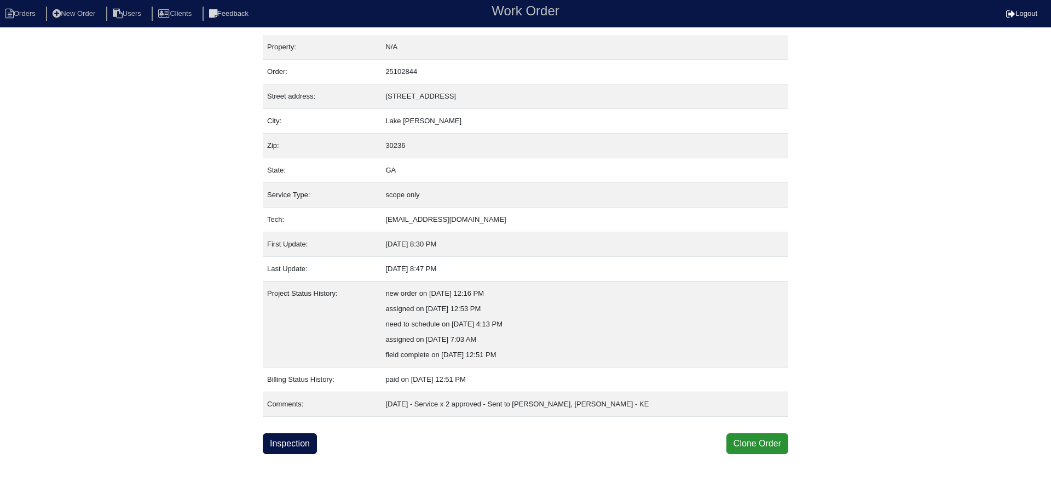
click at [289, 454] on html "Orders New Order Users Clients Feedback Work Order Logout Work Order Orders New…" at bounding box center [525, 227] width 1051 height 454
click at [288, 454] on html "Orders New Order Users Clients Feedback Work Order Logout Work Order Orders New…" at bounding box center [525, 227] width 1051 height 454
click at [291, 448] on link "Inspection" at bounding box center [290, 443] width 54 height 21
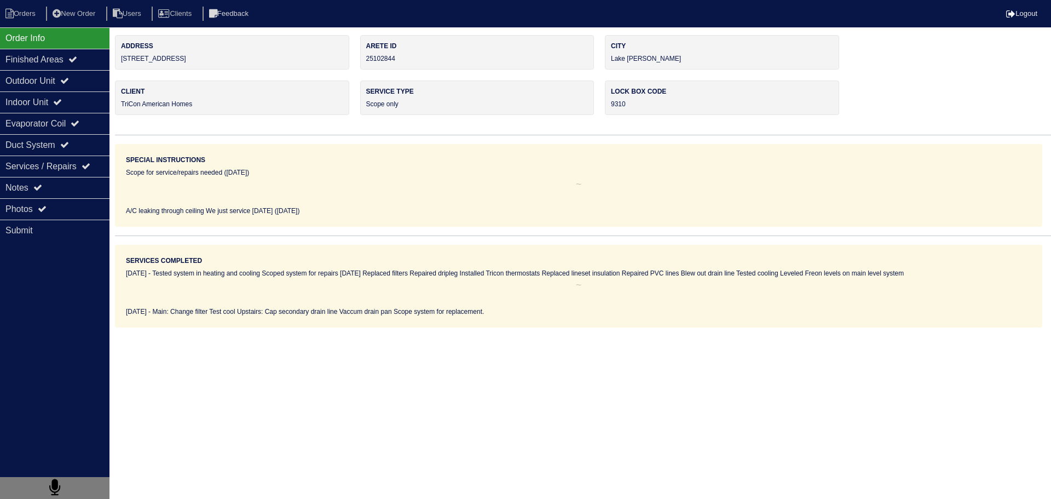
click at [76, 86] on div "Outdoor Unit" at bounding box center [54, 80] width 109 height 21
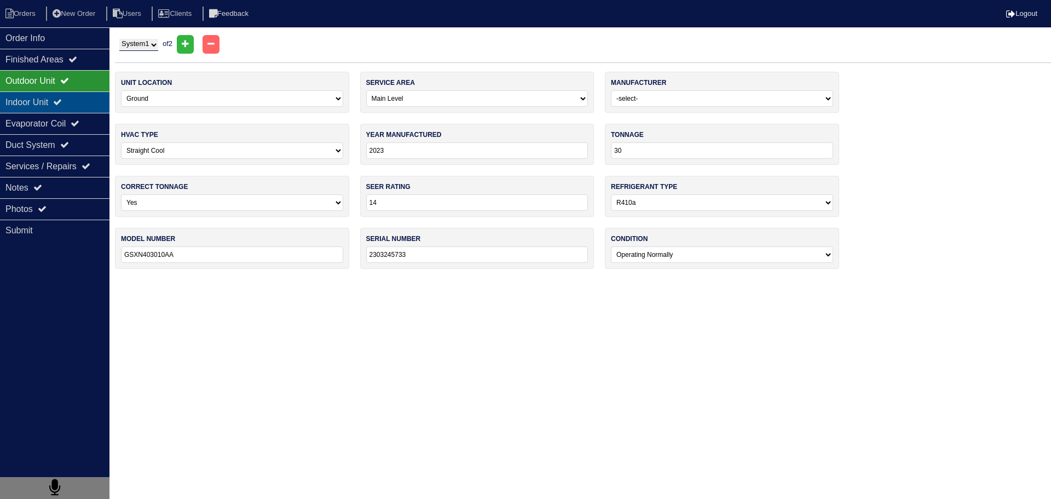
click at [67, 107] on div "Indoor Unit" at bounding box center [54, 101] width 109 height 21
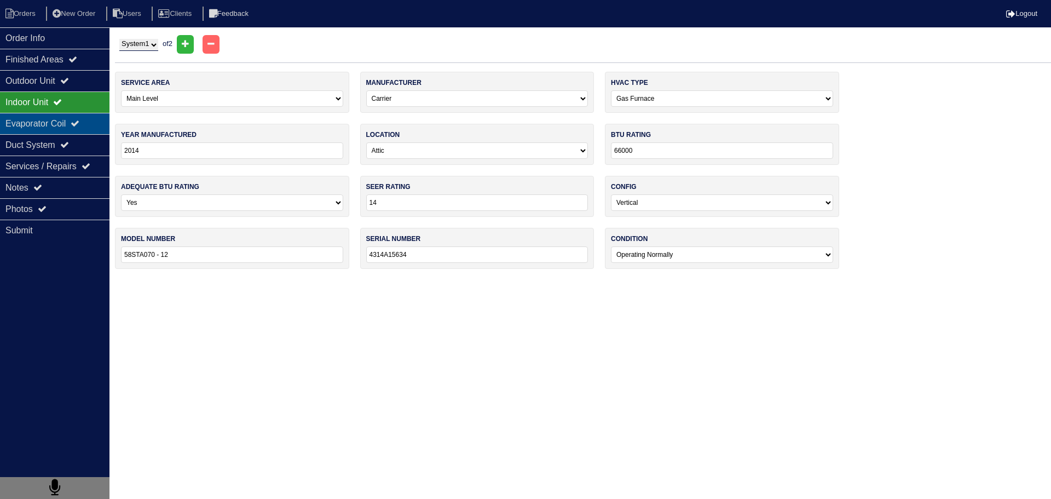
click at [61, 131] on div "Evaporator Coil" at bounding box center [54, 123] width 109 height 21
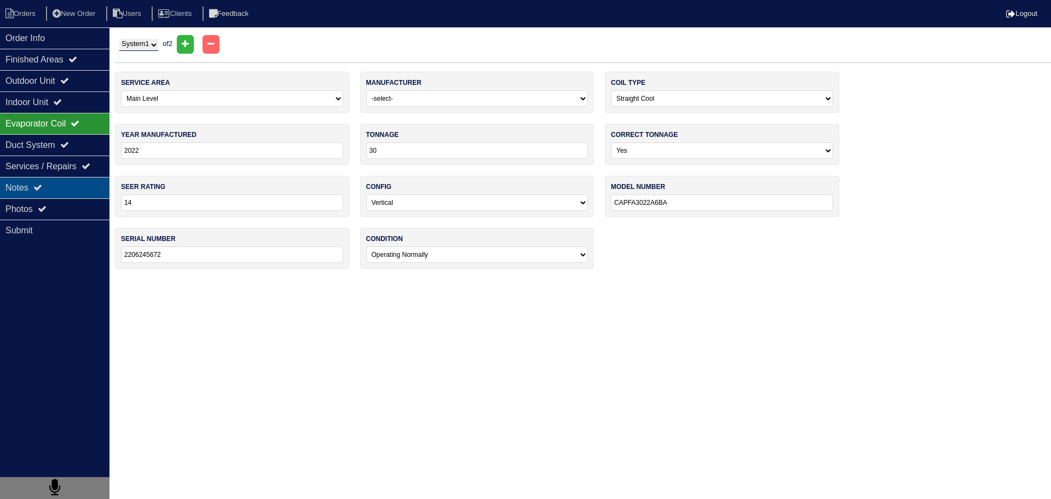
click at [72, 183] on div "Notes" at bounding box center [54, 187] width 109 height 21
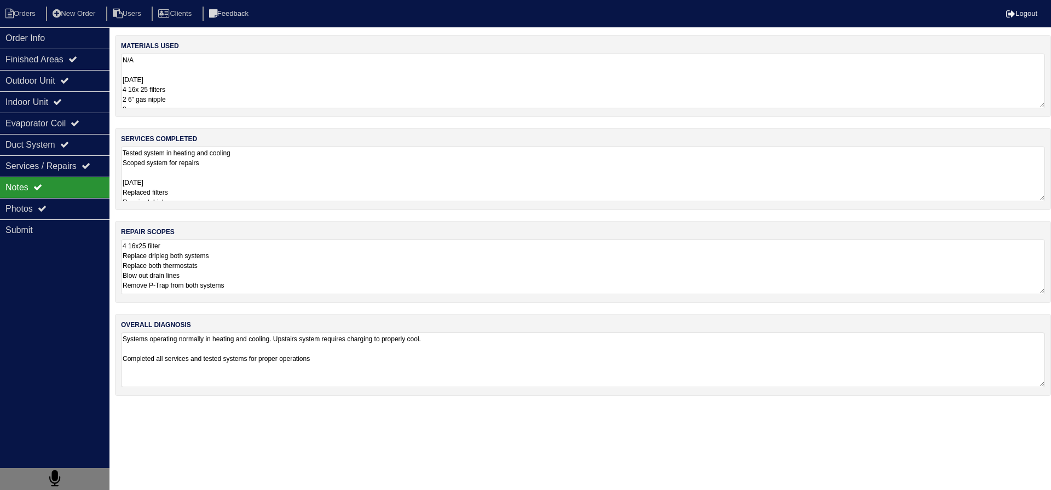
click at [236, 246] on textarea "4 16x25 filter Replace dripleg both systems Replace both thermostats Blow out d…" at bounding box center [583, 267] width 924 height 55
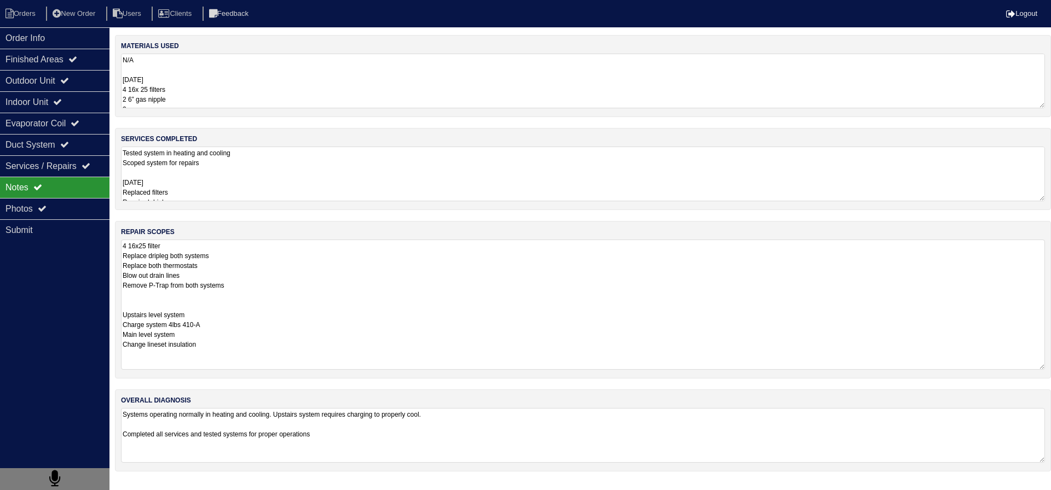
click at [169, 172] on textarea "Tested system in heating and cooling Scoped system for repairs 9/11/25 Replaced…" at bounding box center [583, 174] width 924 height 55
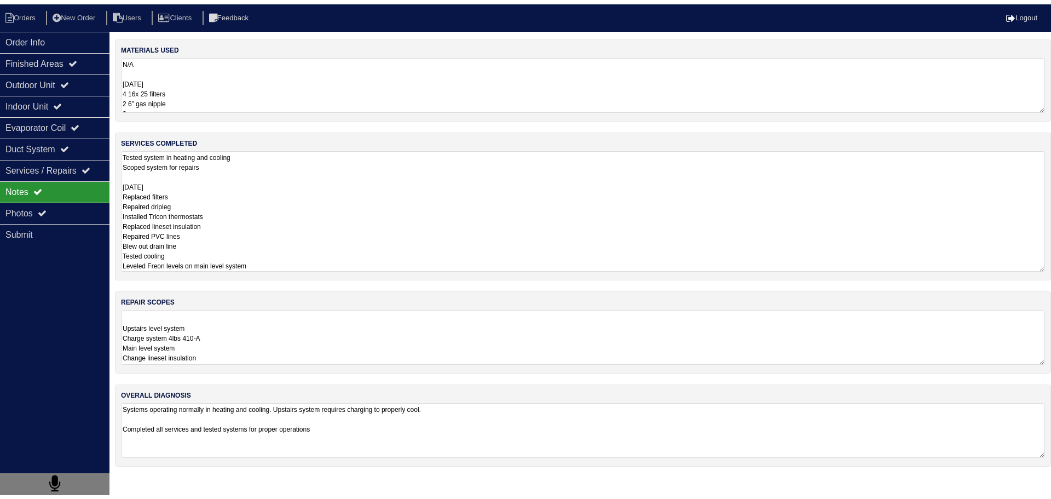
scroll to position [77, 0]
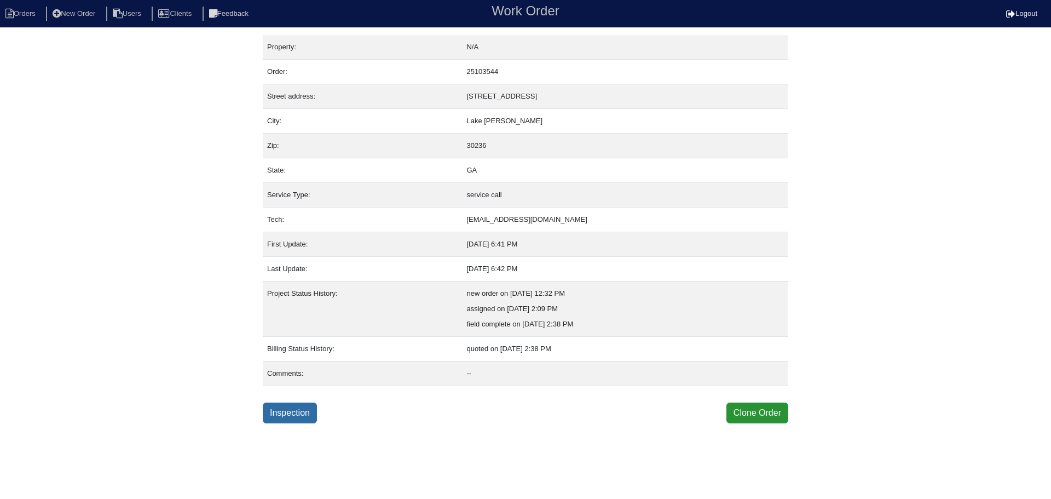
click at [307, 422] on link "Inspection" at bounding box center [290, 412] width 54 height 21
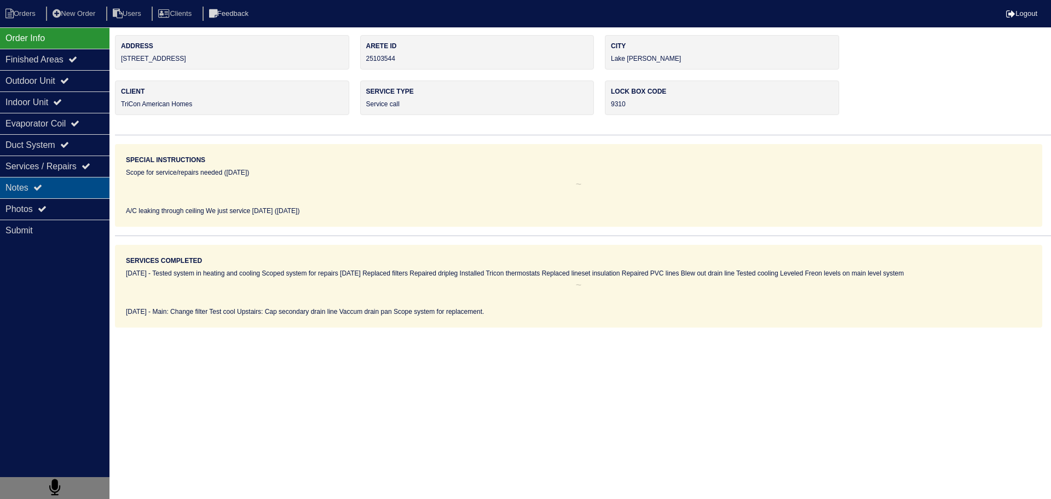
click at [90, 183] on div "Notes" at bounding box center [54, 187] width 109 height 21
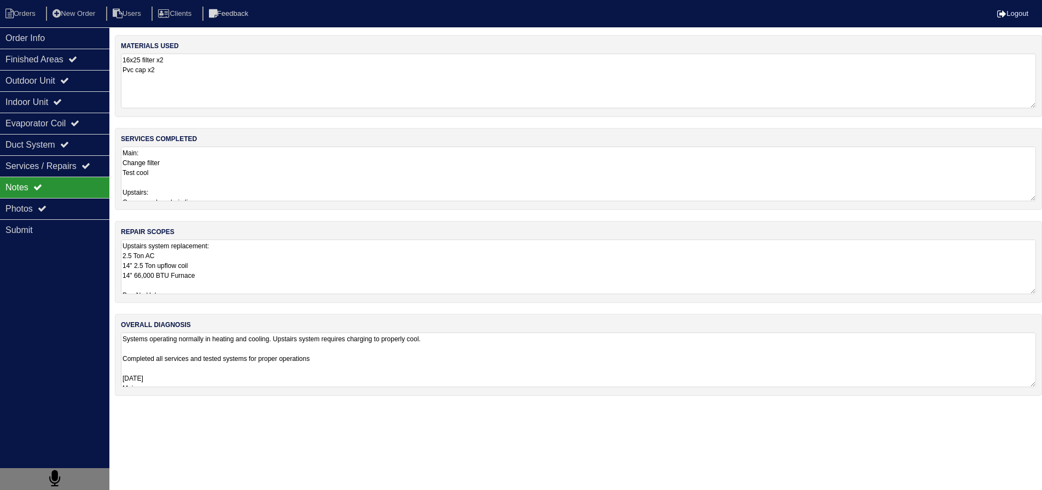
click at [239, 281] on textarea "Upstairs system replacement: 2.5 Ton AC 14" 2.5 Ton upflow coil 14" 66,000 BTU …" at bounding box center [578, 267] width 915 height 55
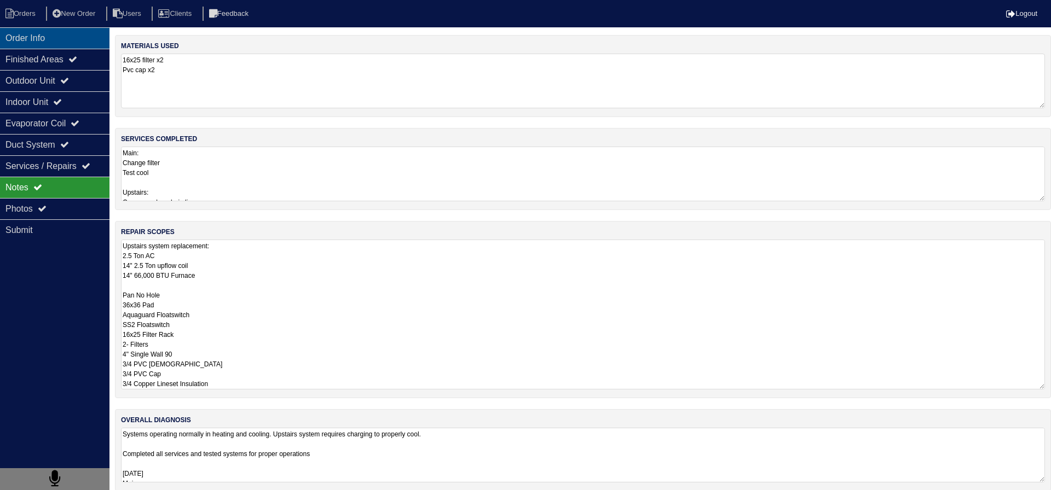
click at [36, 42] on div "Order Info" at bounding box center [54, 37] width 109 height 21
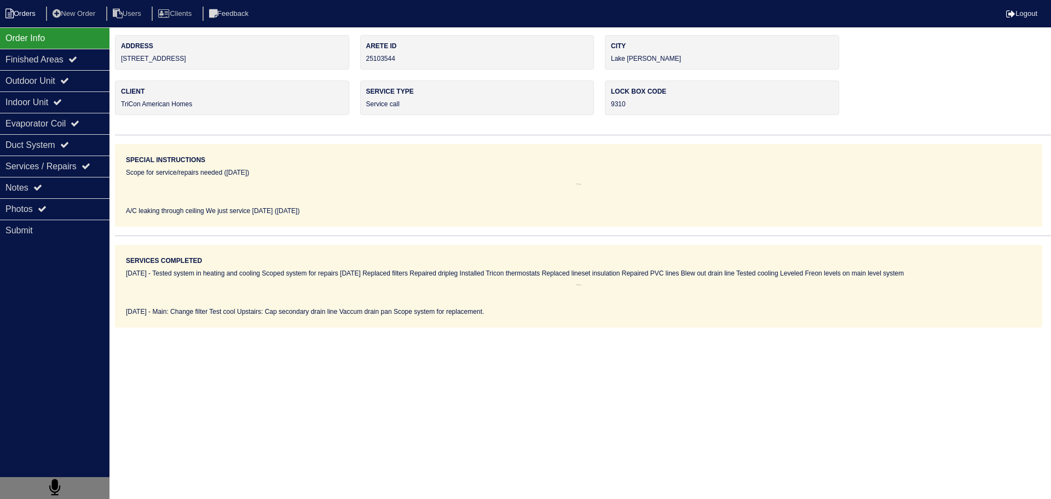
click at [42, 15] on li "Orders" at bounding box center [22, 14] width 44 height 15
select select "15"
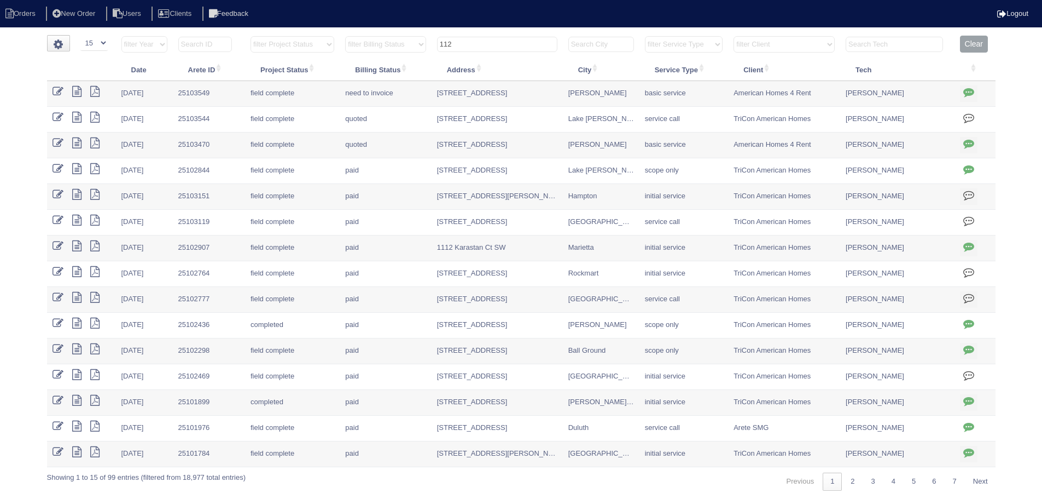
click at [489, 38] on input "112" at bounding box center [497, 44] width 120 height 15
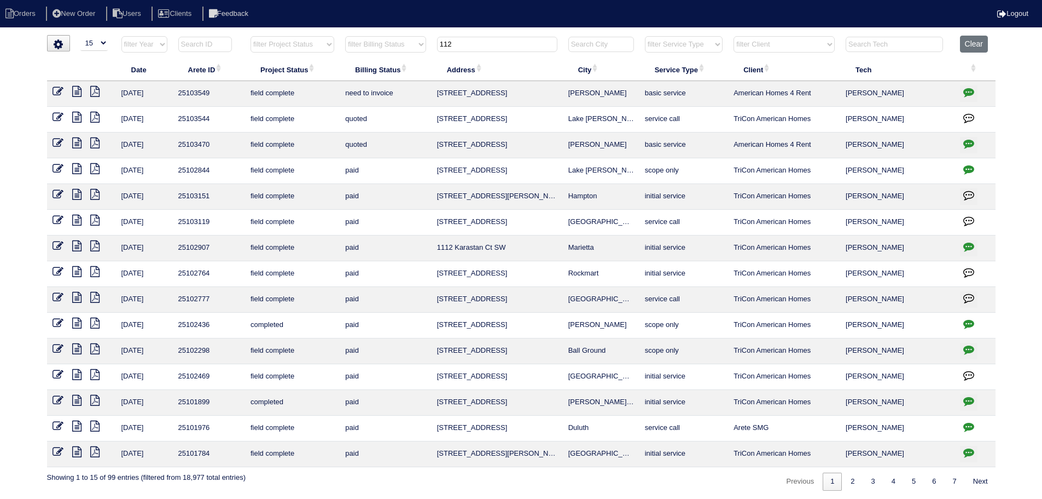
click at [489, 38] on input "112" at bounding box center [497, 44] width 120 height 15
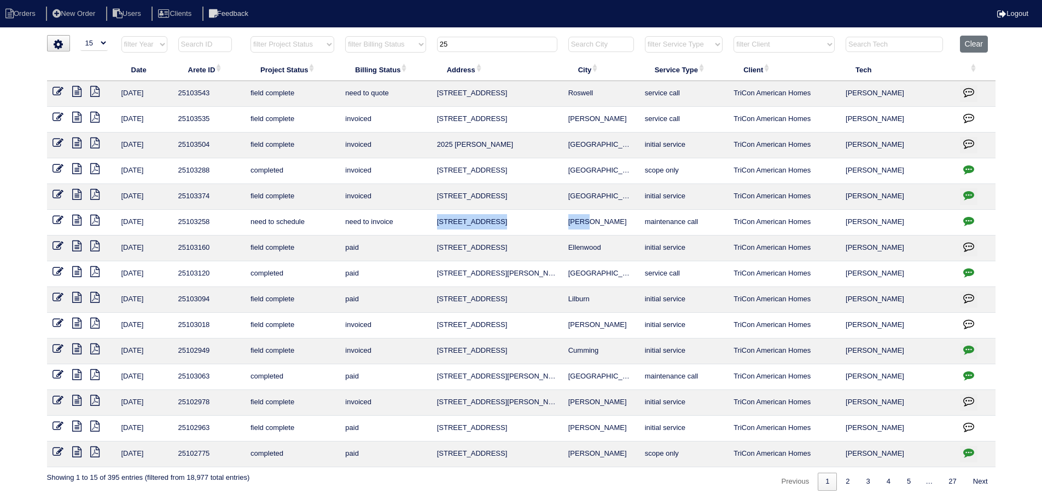
drag, startPoint x: 539, startPoint y: 223, endPoint x: 438, endPoint y: 227, distance: 101.3
click at [438, 227] on tr "9/12/25 25103258 need to schedule need to invoice 25 Trayton Way Hiram maintena…" at bounding box center [521, 223] width 949 height 26
copy tr "25 Trayton Way Hiram"
drag, startPoint x: 450, startPoint y: 42, endPoint x: 402, endPoint y: 44, distance: 48.8
click at [422, 44] on tr "filter Year -- Any Year -- 2025 2024 2023 2022 2021 2020 2019 filter Project St…" at bounding box center [521, 47] width 949 height 22
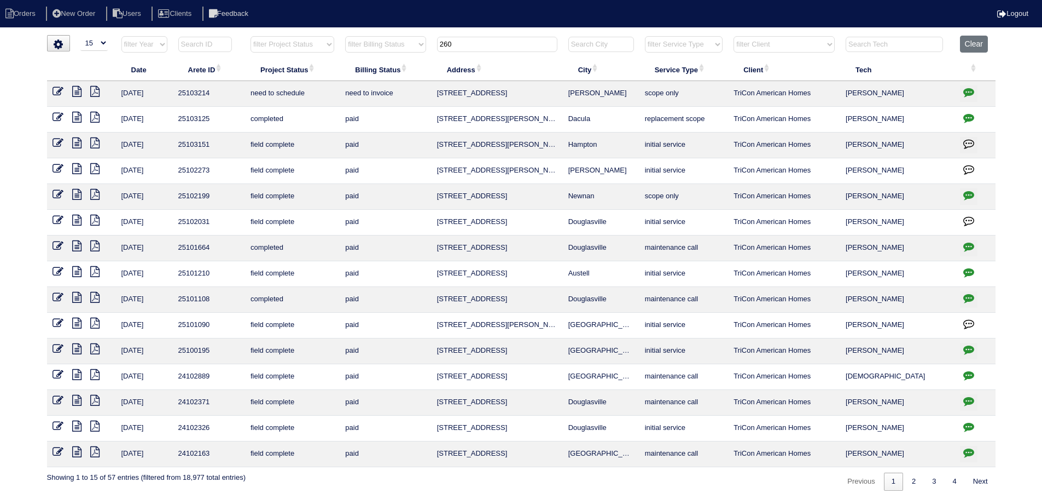
type input "260"
click at [977, 50] on button "Clear" at bounding box center [974, 44] width 28 height 17
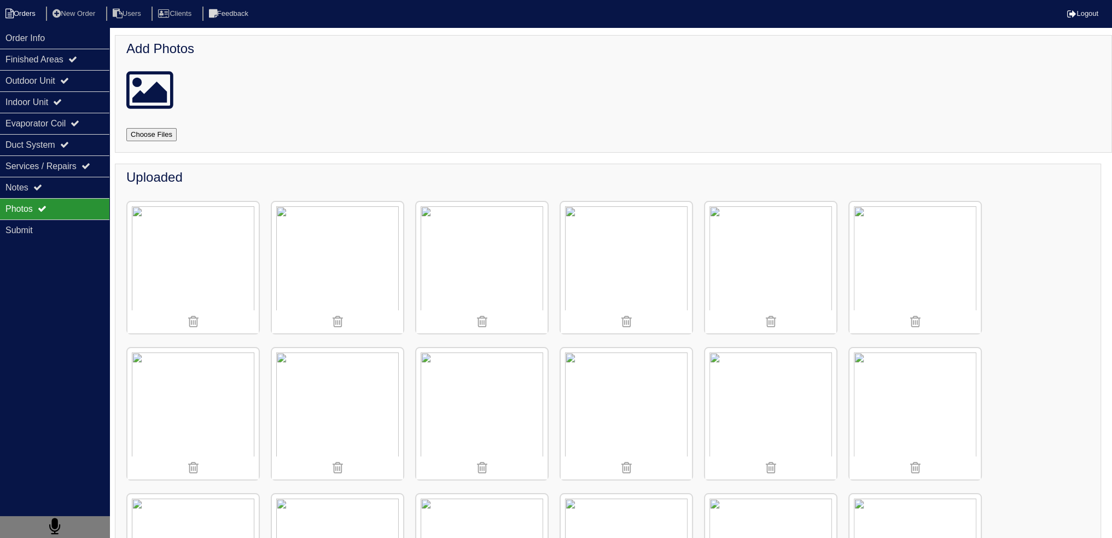
click at [15, 19] on li "Orders" at bounding box center [22, 14] width 44 height 15
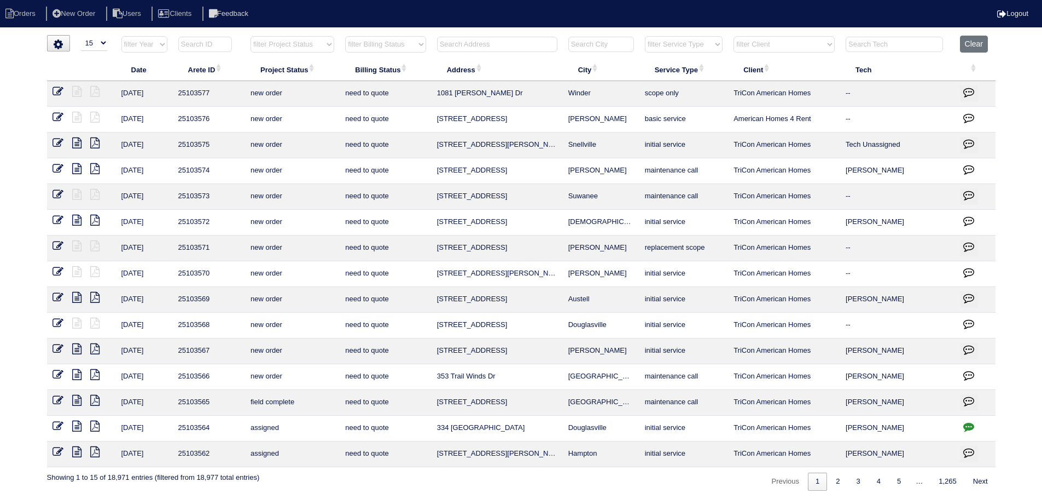
select select "15"
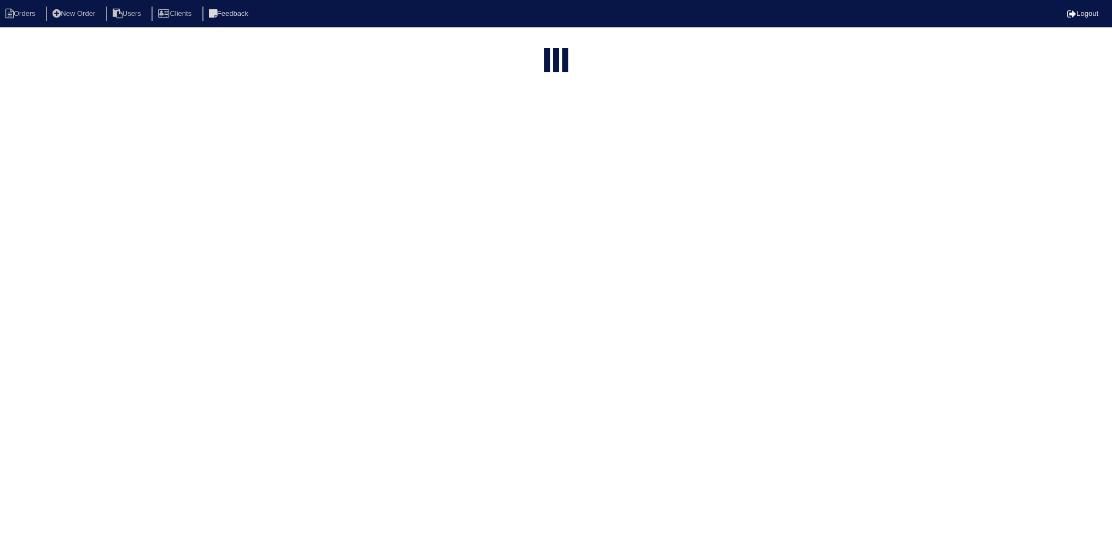
select select "15"
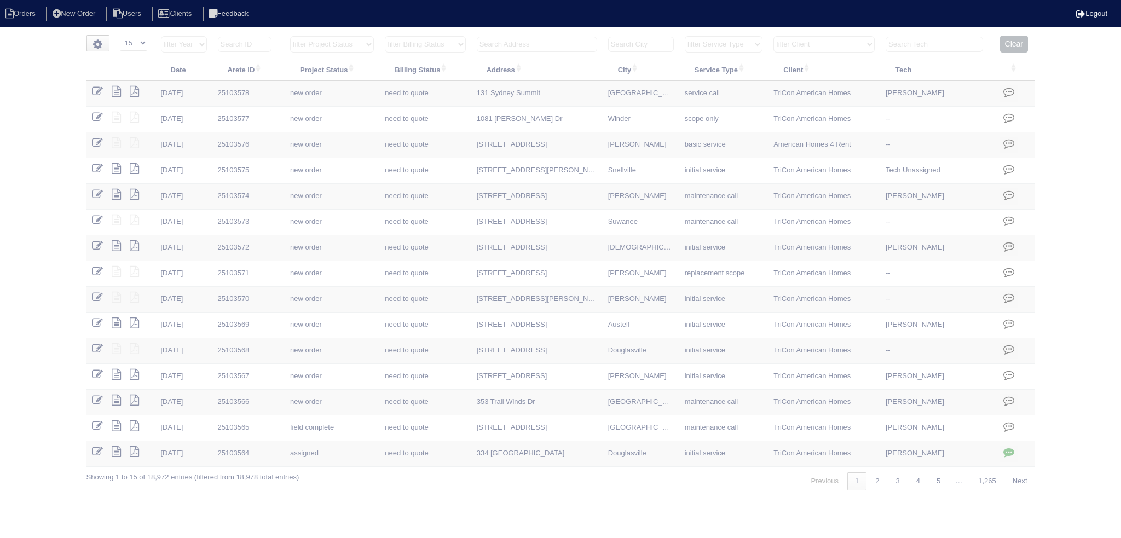
click at [300, 45] on select "filter Project Status -- Any Project Status -- new order assigned in progress f…" at bounding box center [332, 44] width 84 height 16
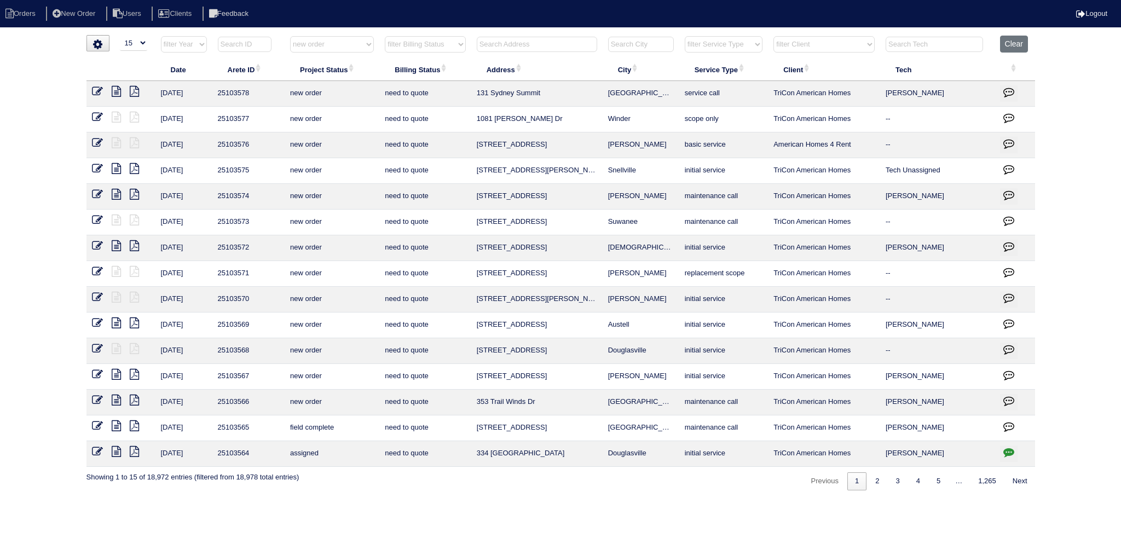
click at [290, 36] on select "filter Project Status -- Any Project Status -- new order assigned in progress f…" at bounding box center [332, 44] width 84 height 16
select select "new order"
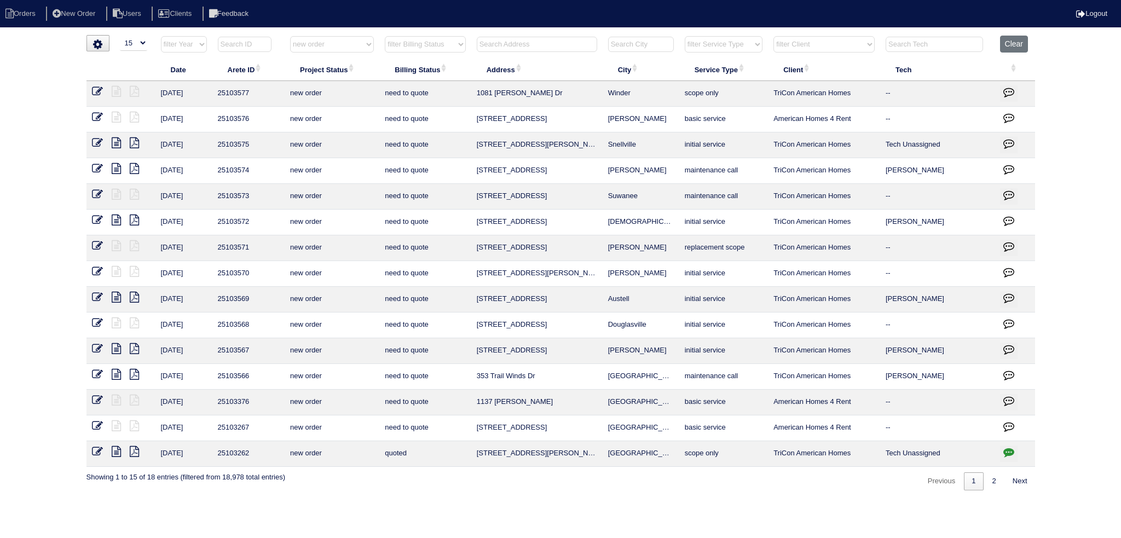
click at [101, 373] on icon at bounding box center [97, 374] width 11 height 11
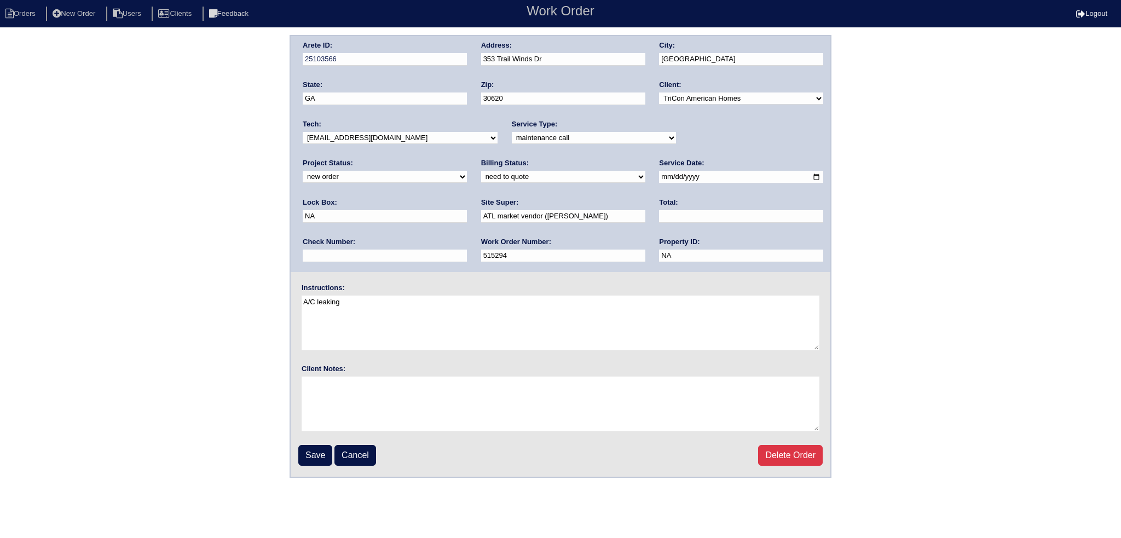
click at [353, 158] on label "Project Status:" at bounding box center [328, 163] width 50 height 10
drag, startPoint x: 695, startPoint y: 130, endPoint x: 692, endPoint y: 142, distance: 12.0
click at [467, 158] on div "Project Status: new order assigned in progress field complete need to schedule …" at bounding box center [385, 173] width 164 height 30
select select "assigned"
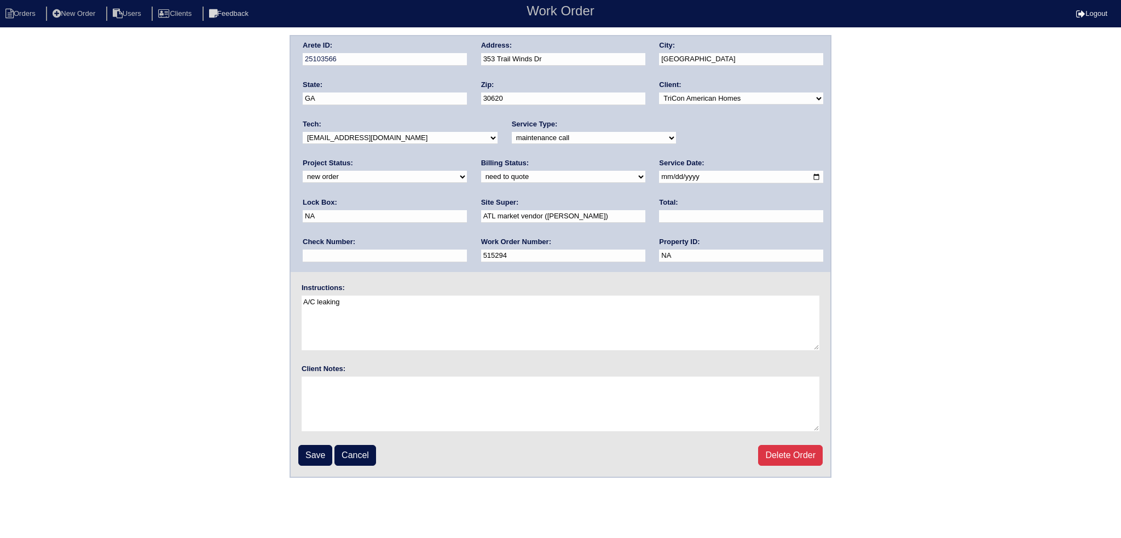
click at [467, 171] on select "new order assigned in progress field complete need to schedule admin review arc…" at bounding box center [385, 177] width 164 height 12
drag, startPoint x: 409, startPoint y: 144, endPoint x: 392, endPoint y: 148, distance: 17.4
click at [408, 144] on div "Tech: -select- aretesmg+backup-tech@gmail.com benjohnholt88@gmail.com callisonh…" at bounding box center [400, 134] width 195 height 30
click at [391, 143] on div "Tech: -select- aretesmg+backup-tech@gmail.com benjohnholt88@gmail.com callisonh…" at bounding box center [400, 134] width 195 height 30
select select "151"
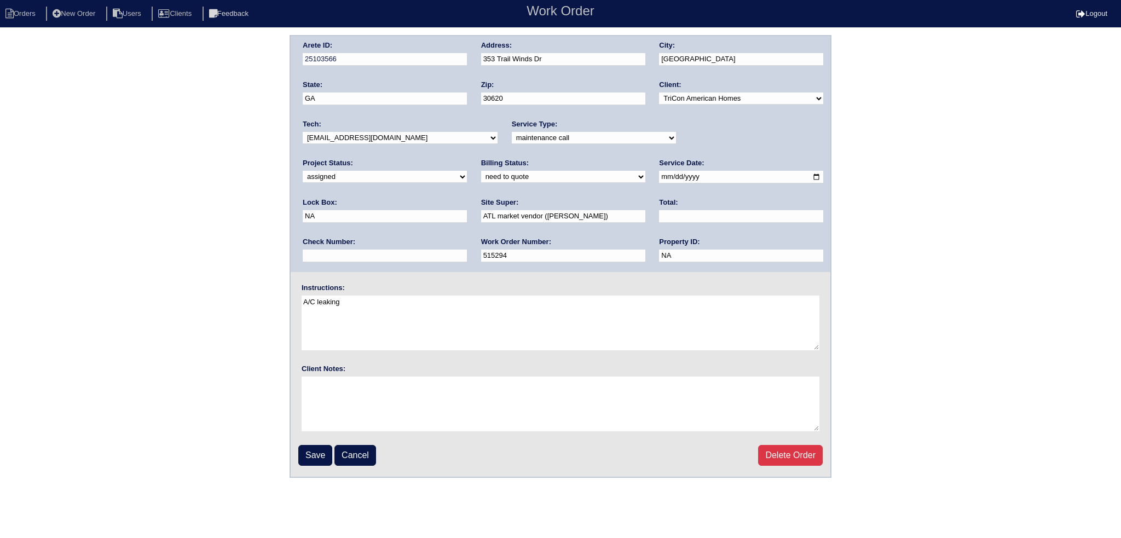
click at [303, 132] on select "-select- aretesmg+backup-tech@gmail.com benjohnholt88@gmail.com callisonhvac@ya…" at bounding box center [400, 138] width 195 height 12
click at [659, 175] on input "2025-09-29" at bounding box center [741, 177] width 164 height 13
click at [747, 260] on div "Arete ID: 25103566 Address: 353 Trail Winds Dr City: Bethlehem State: GA Zip: 3…" at bounding box center [561, 154] width 540 height 236
click at [308, 452] on input "Save" at bounding box center [315, 455] width 34 height 21
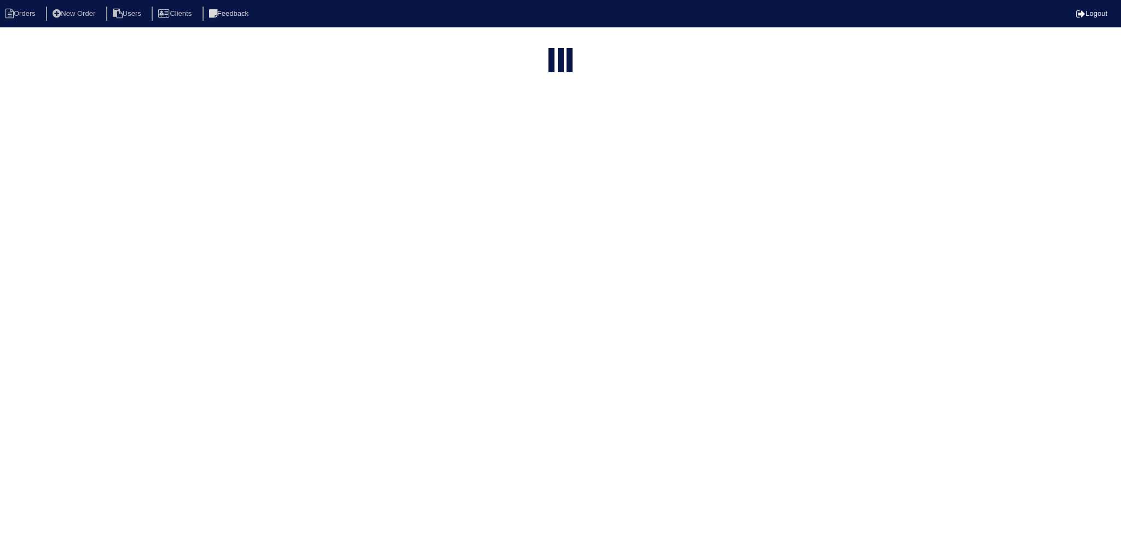
select select "15"
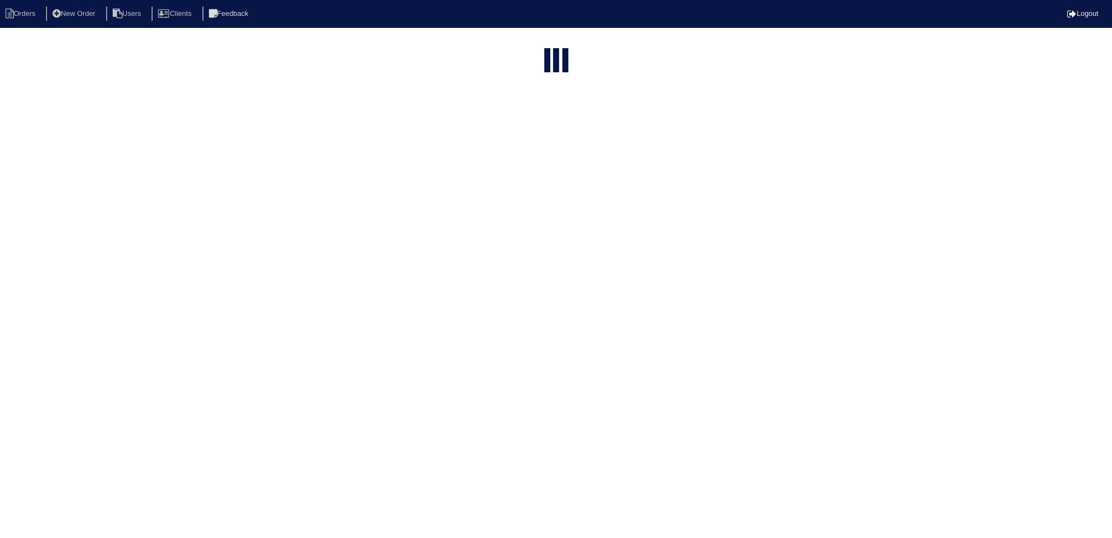
select select "new order"
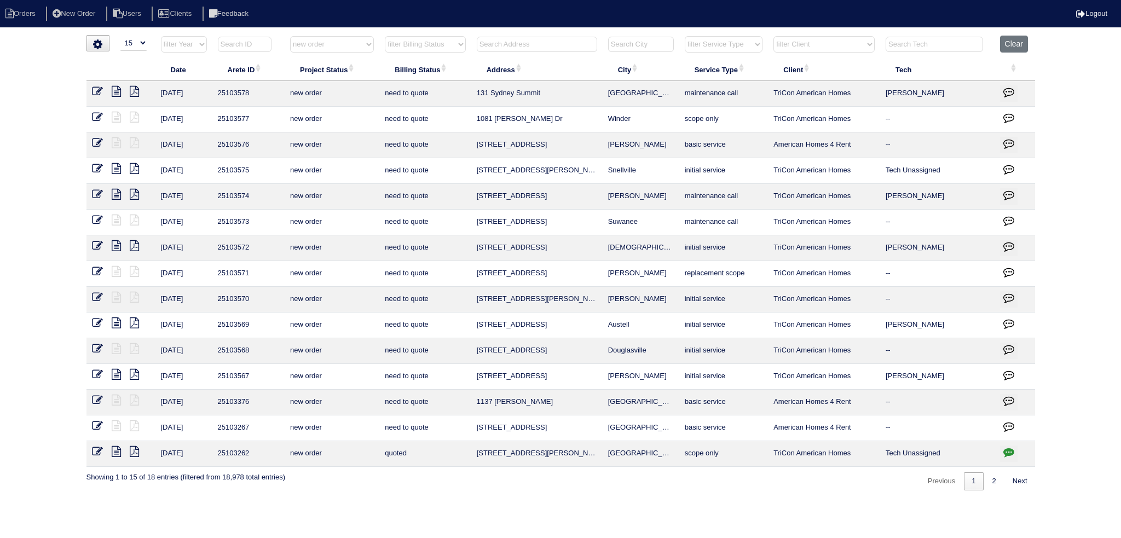
click at [98, 93] on icon at bounding box center [97, 91] width 11 height 11
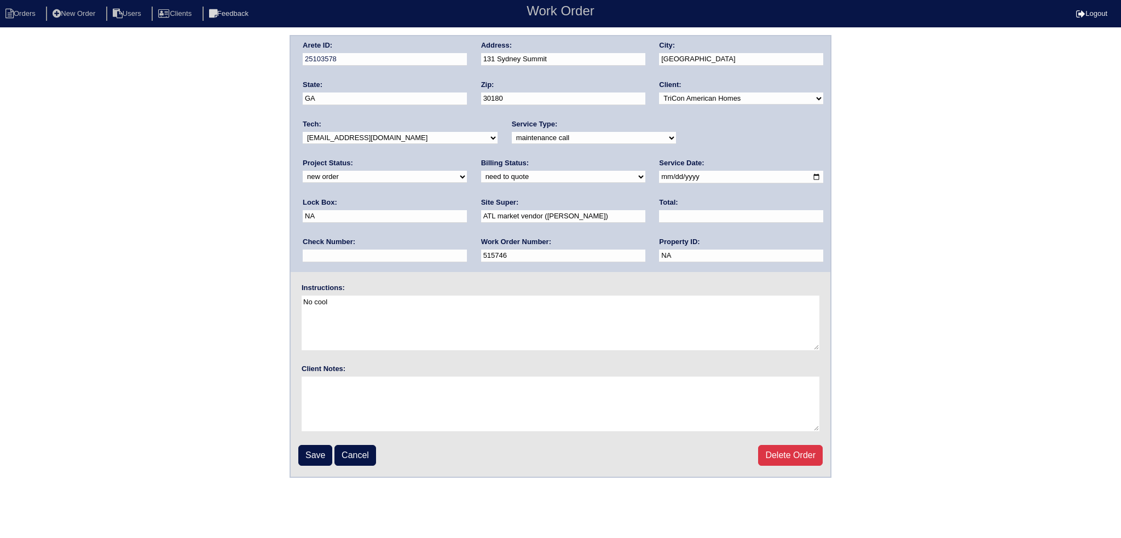
click at [355, 133] on select "-select- [EMAIL_ADDRESS][DOMAIN_NAME] [EMAIL_ADDRESS][DOMAIN_NAME] [EMAIL_ADDRE…" at bounding box center [400, 138] width 195 height 12
select select "36"
click at [303, 132] on select "-select- [EMAIL_ADDRESS][DOMAIN_NAME] [EMAIL_ADDRESS][DOMAIN_NAME] [EMAIL_ADDRE…" at bounding box center [400, 138] width 195 height 12
click at [467, 158] on div "Project Status: new order assigned in progress field complete need to schedule …" at bounding box center [385, 173] width 164 height 30
select select "assigned"
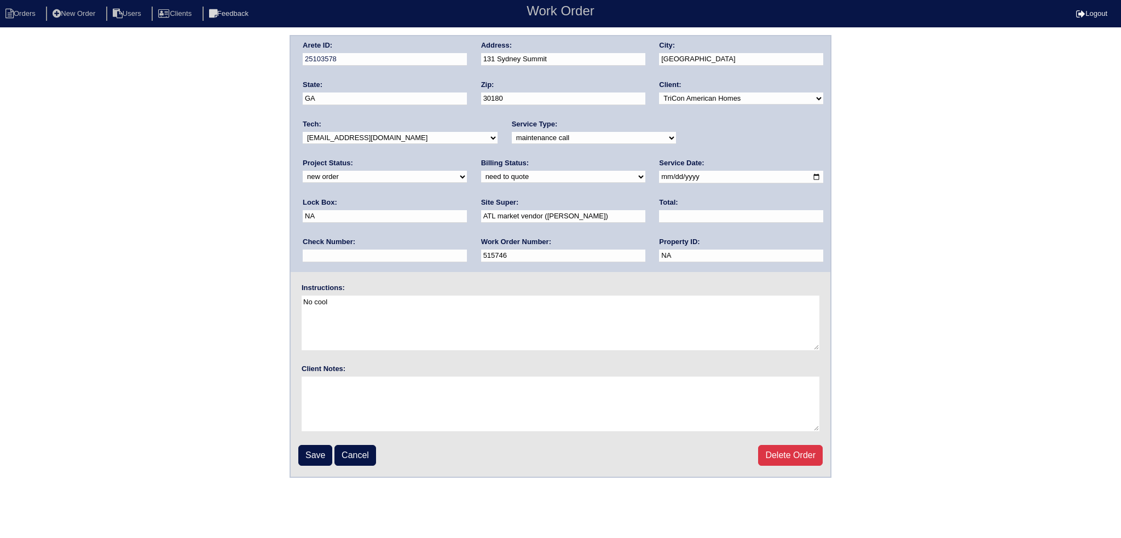
click at [467, 171] on select "new order assigned in progress field complete need to schedule admin review arc…" at bounding box center [385, 177] width 164 height 12
click at [659, 176] on input "2025-09-29" at bounding box center [741, 177] width 164 height 13
drag, startPoint x: 715, startPoint y: 256, endPoint x: 671, endPoint y: 296, distance: 59.6
click at [712, 257] on div "Arete ID: 25103578 Address: 131 Sydney Summit City: Villa Rica State: GA Zip: 3…" at bounding box center [561, 154] width 540 height 236
click at [304, 458] on input "Save" at bounding box center [315, 455] width 34 height 21
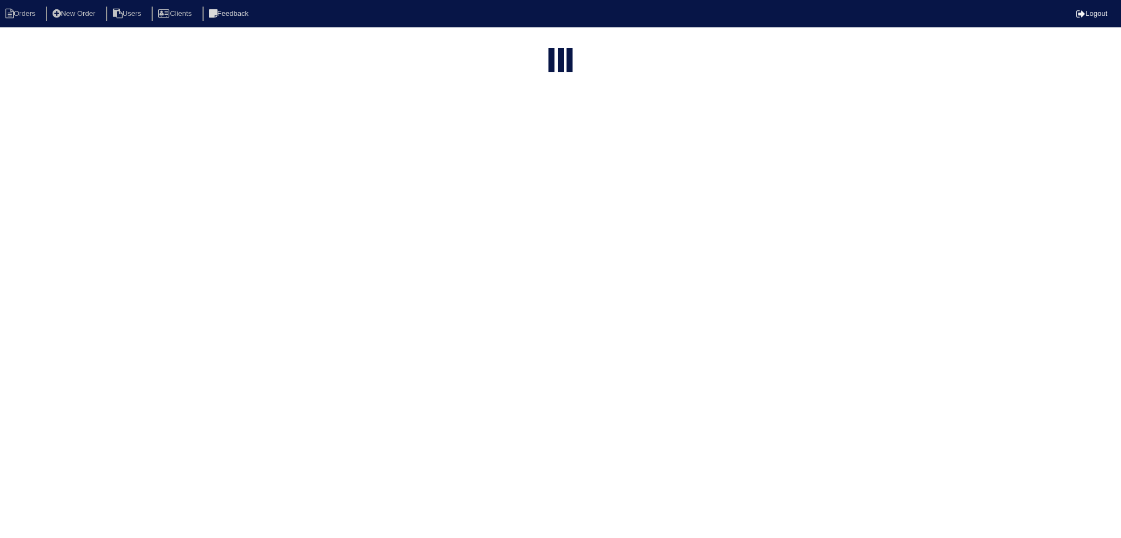
select select "15"
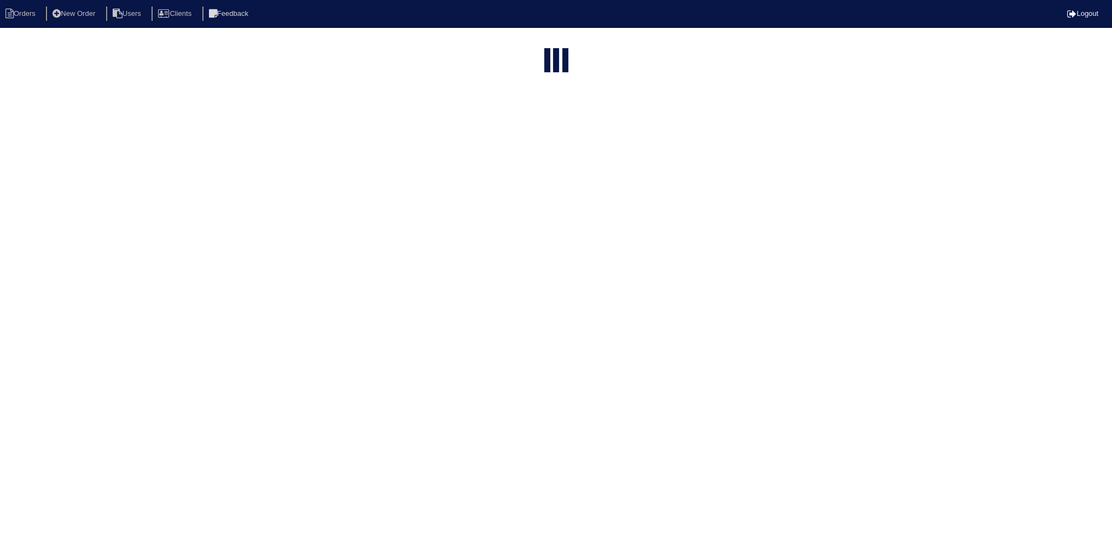
select select "new order"
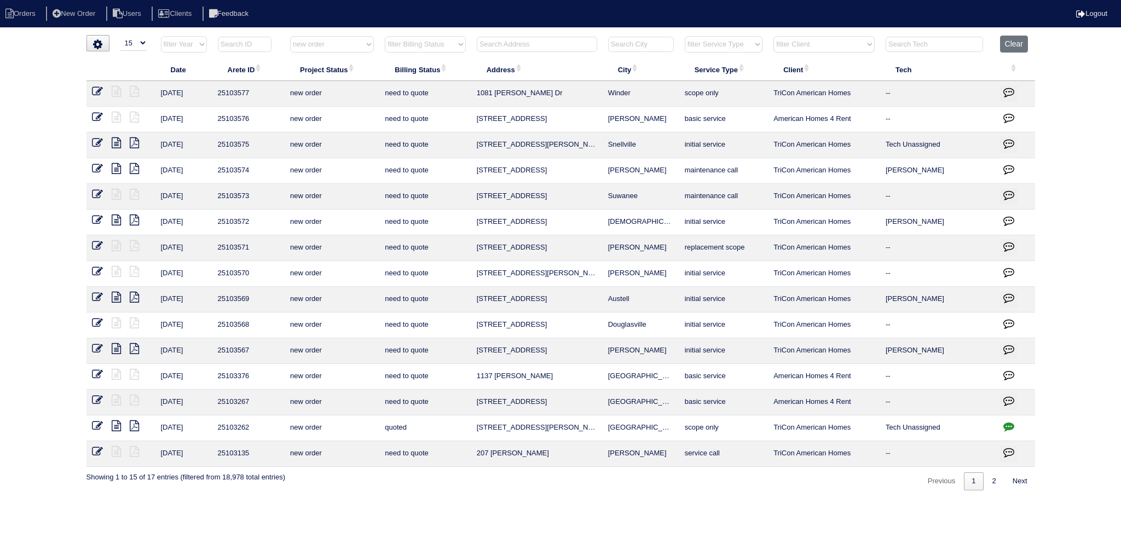
click at [95, 189] on icon at bounding box center [97, 194] width 11 height 11
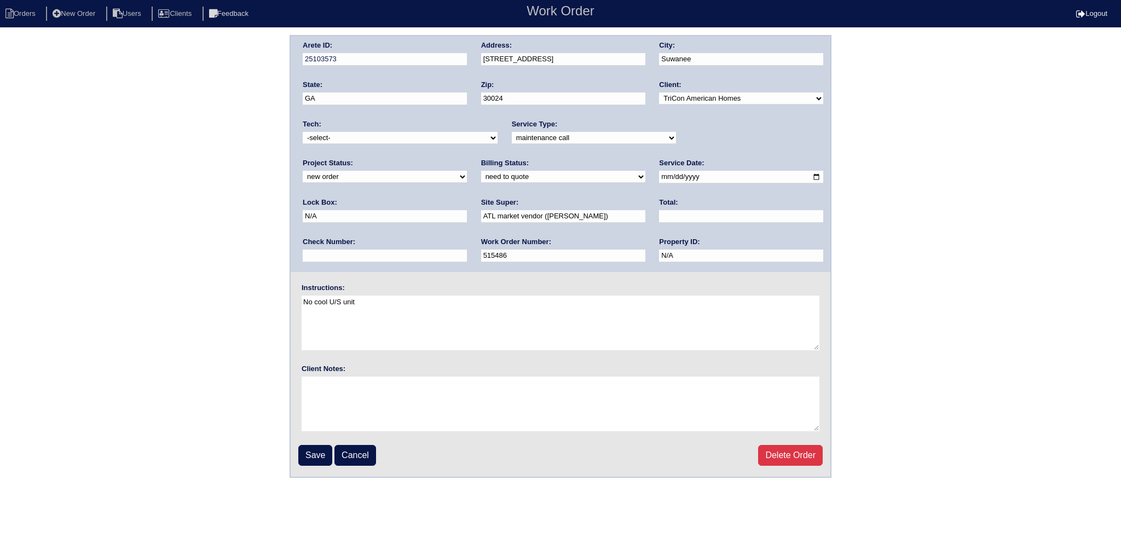
click at [382, 135] on select "-select- [EMAIL_ADDRESS][DOMAIN_NAME] [EMAIL_ADDRESS][DOMAIN_NAME] [EMAIL_ADDRE…" at bounding box center [400, 138] width 195 height 12
select select "151"
click at [303, 132] on select "-select- [EMAIL_ADDRESS][DOMAIN_NAME] [EMAIL_ADDRESS][DOMAIN_NAME] [EMAIL_ADDRE…" at bounding box center [400, 138] width 195 height 12
click at [467, 171] on select "new order assigned in progress field complete need to schedule admin review arc…" at bounding box center [385, 177] width 164 height 12
select select "assigned"
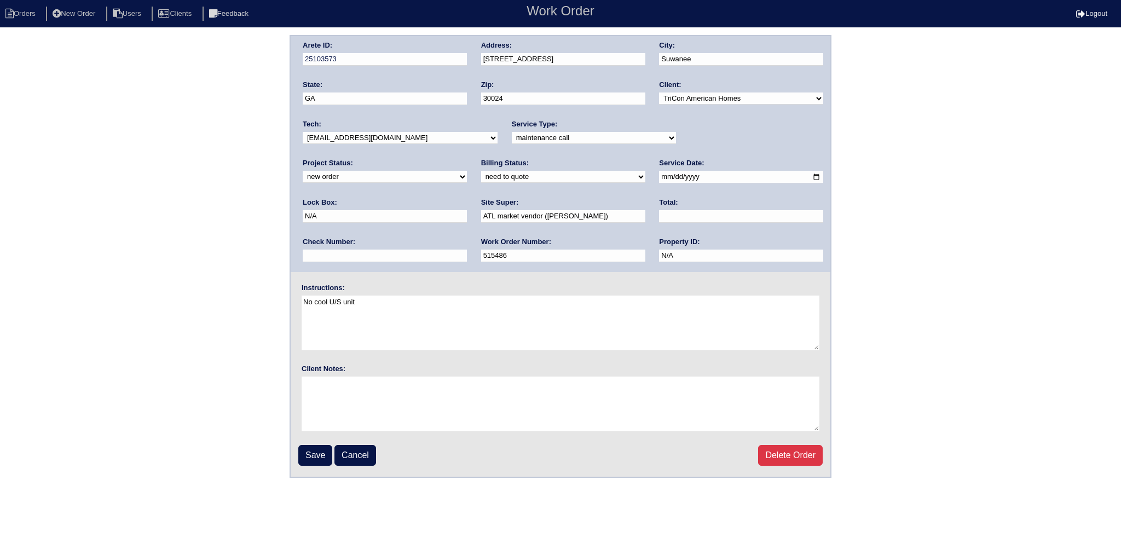
click at [467, 171] on select "new order assigned in progress field complete need to schedule admin review arc…" at bounding box center [385, 177] width 164 height 12
click at [313, 446] on input "Save" at bounding box center [315, 455] width 34 height 21
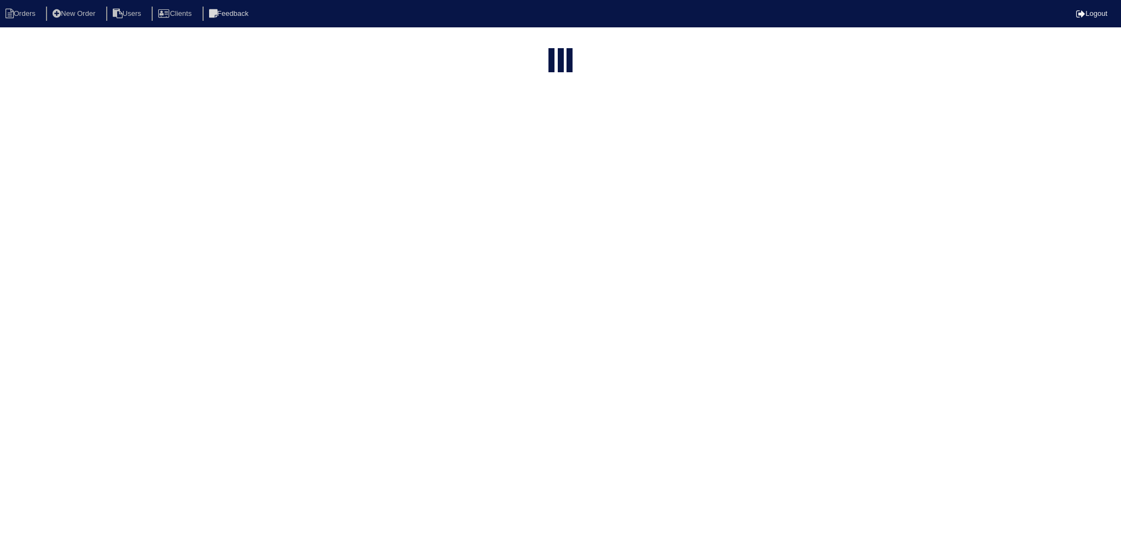
select select "15"
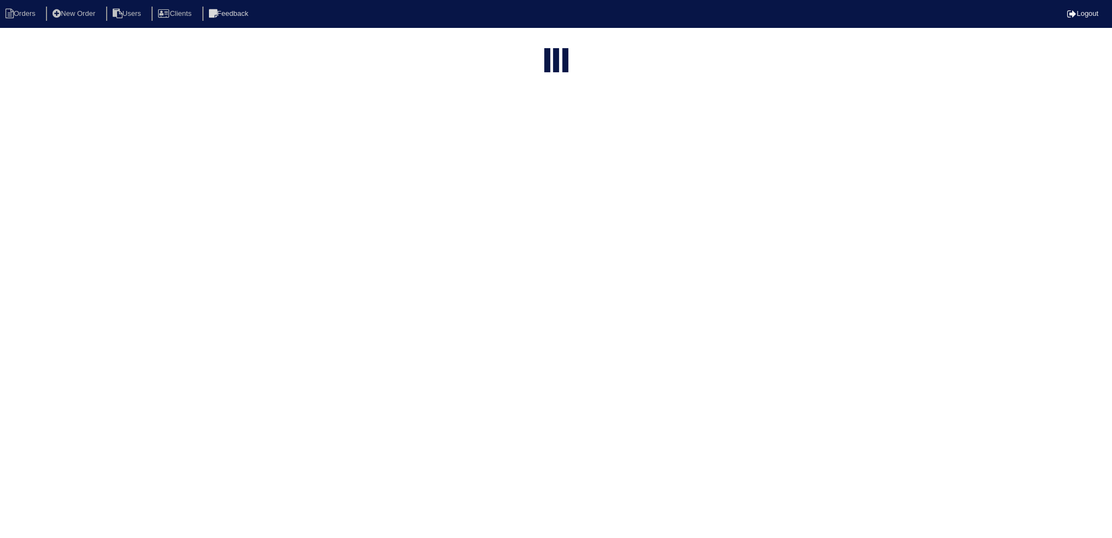
select select "new order"
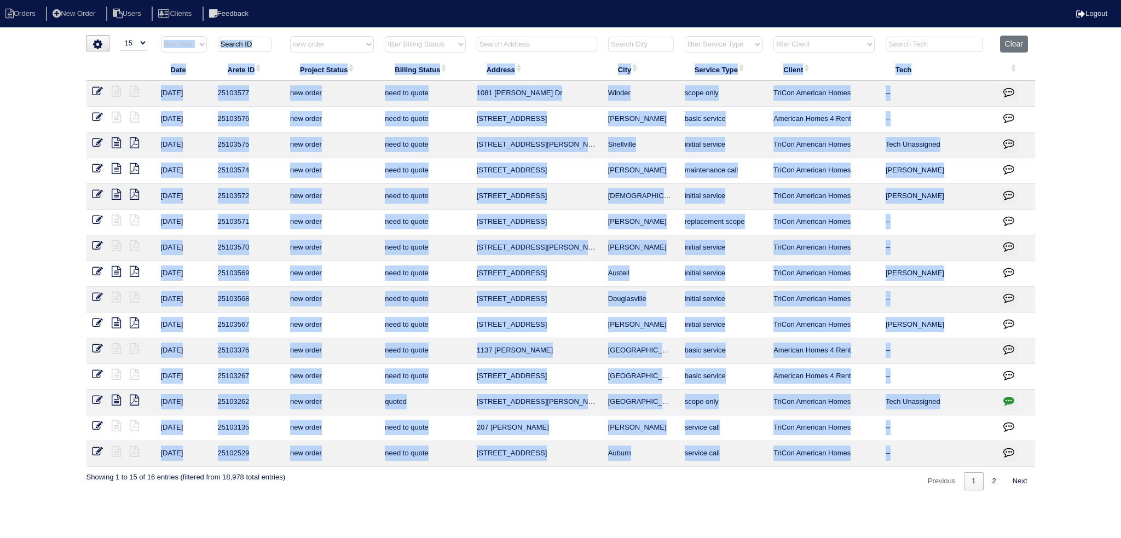
drag, startPoint x: 342, startPoint y: 34, endPoint x: 345, endPoint y: 45, distance: 10.8
click at [341, 36] on div "▼ 10 15 25 50 200 500 Search: Date Arete ID Project Status Billing Status Addre…" at bounding box center [560, 262] width 948 height 455
click at [358, 45] on select "filter Project Status -- Any Project Status -- new order assigned in progress f…" at bounding box center [332, 44] width 84 height 16
select select
click at [290, 36] on select "filter Project Status -- Any Project Status -- new order assigned in progress f…" at bounding box center [332, 44] width 84 height 16
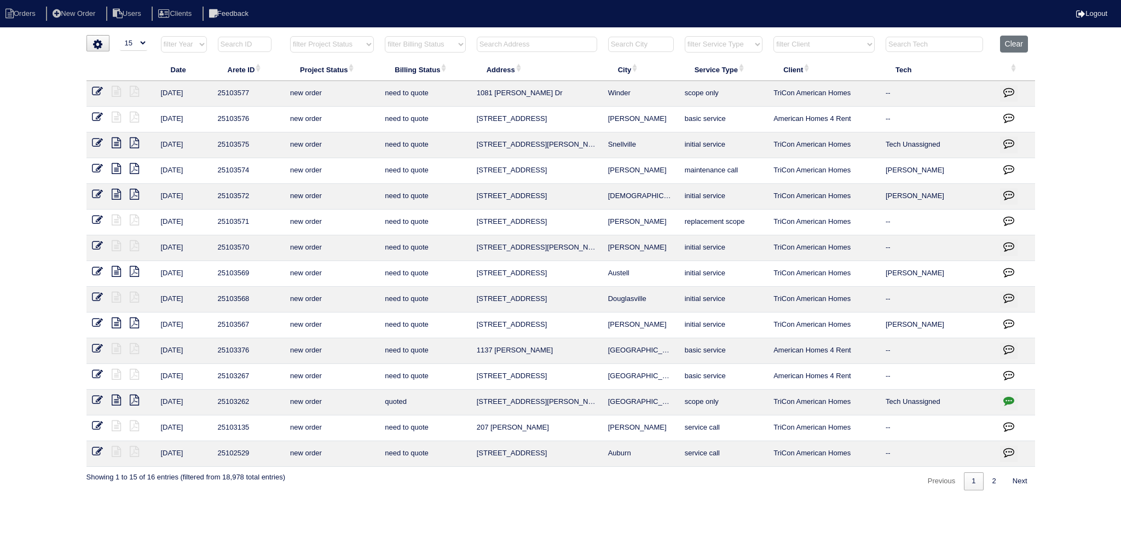
click at [547, 41] on input "text" at bounding box center [537, 44] width 120 height 15
type input "1420"
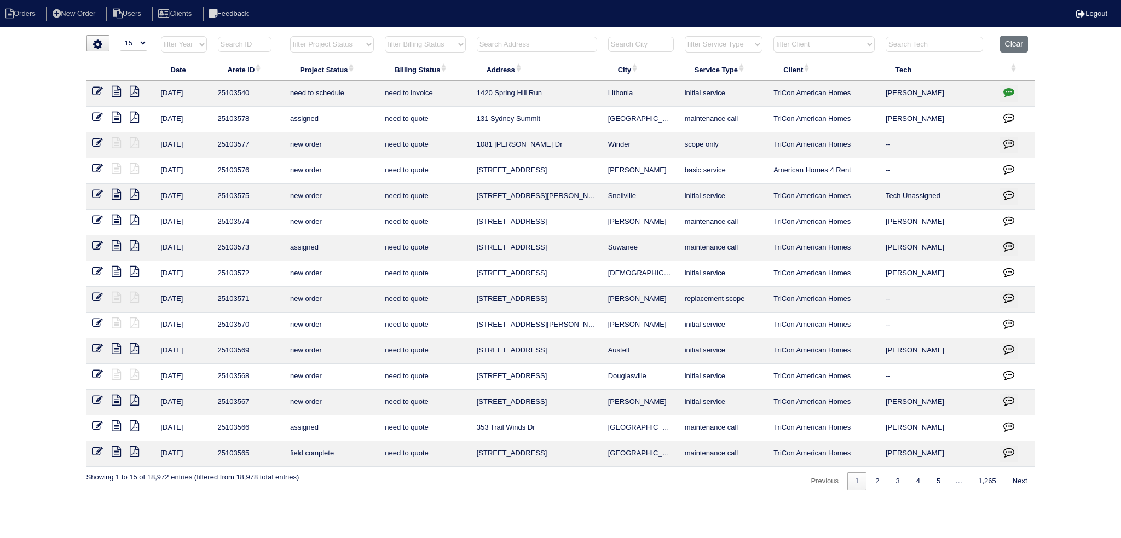
click at [118, 94] on icon at bounding box center [116, 91] width 9 height 11
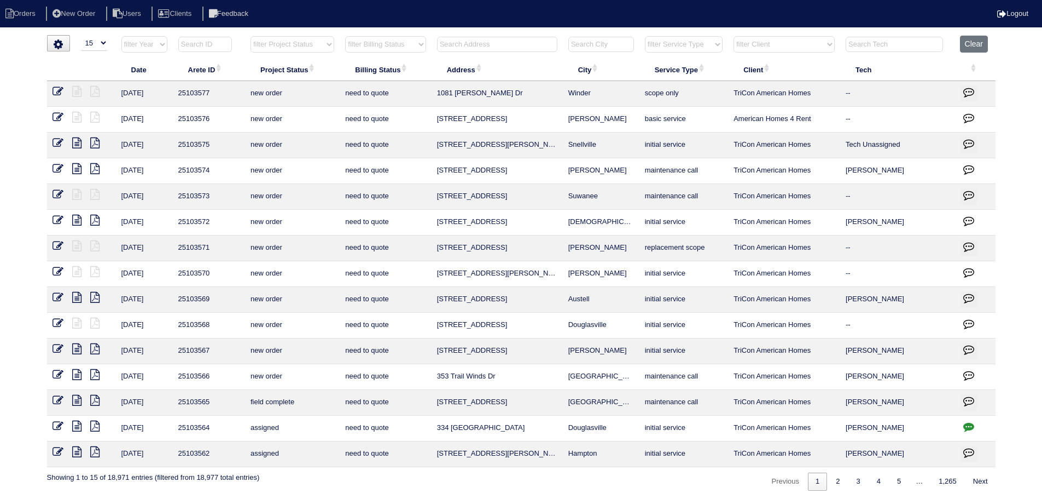
select select "15"
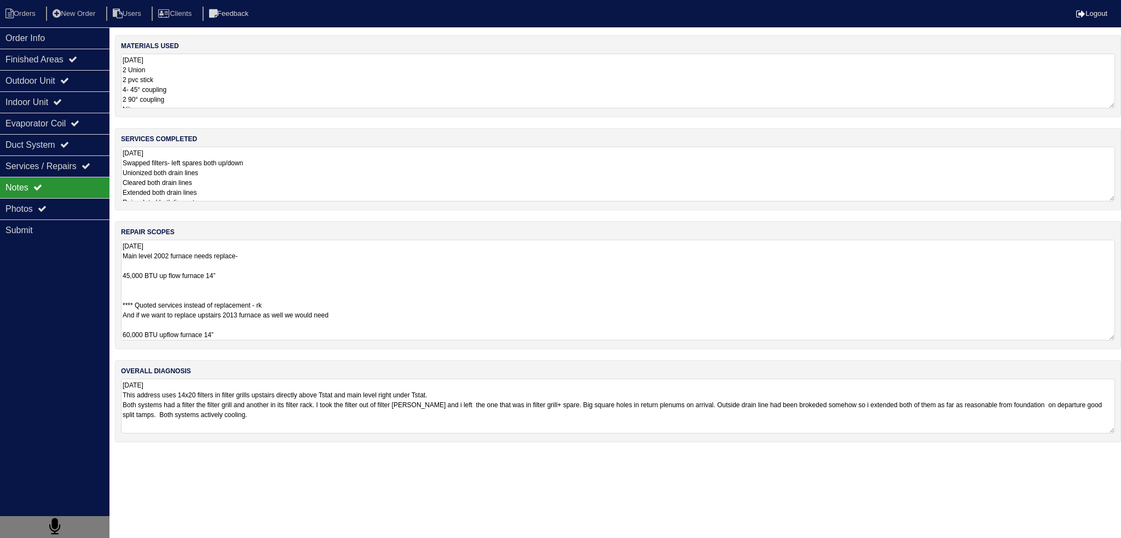
select select "0"
select select "Ruud"
select select "0"
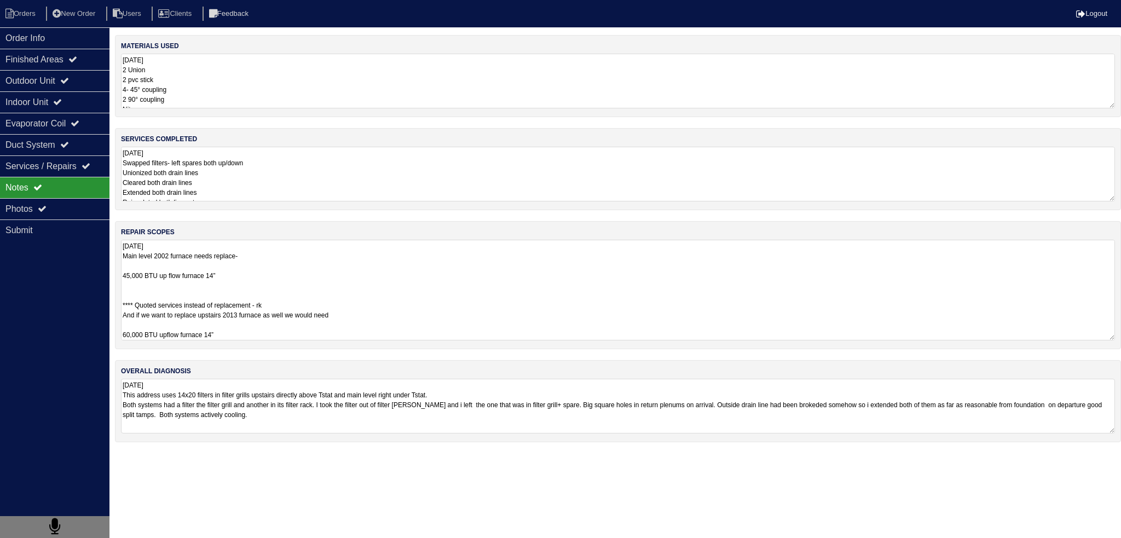
select select "0"
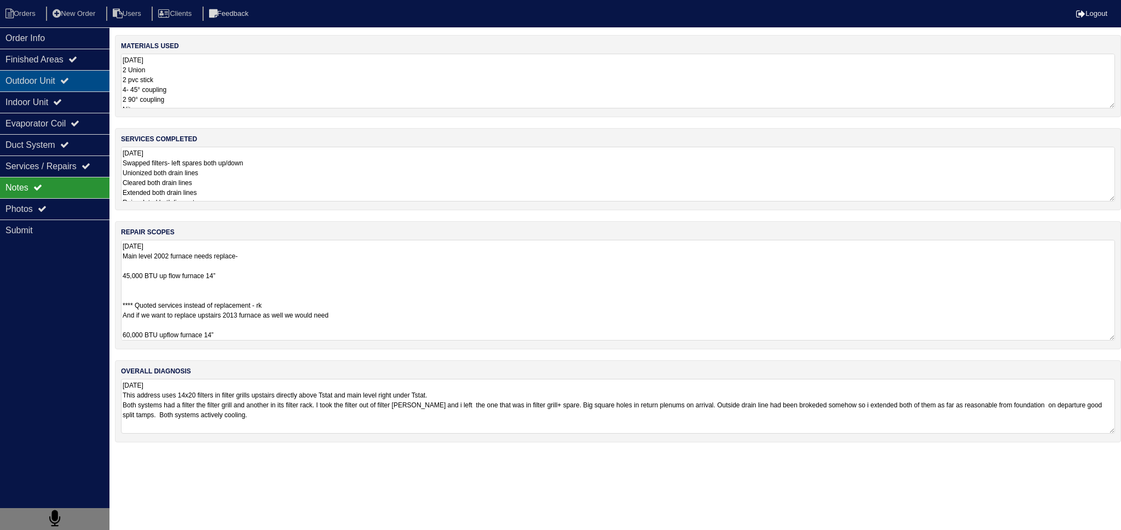
click at [74, 74] on div "Outdoor Unit" at bounding box center [54, 80] width 109 height 21
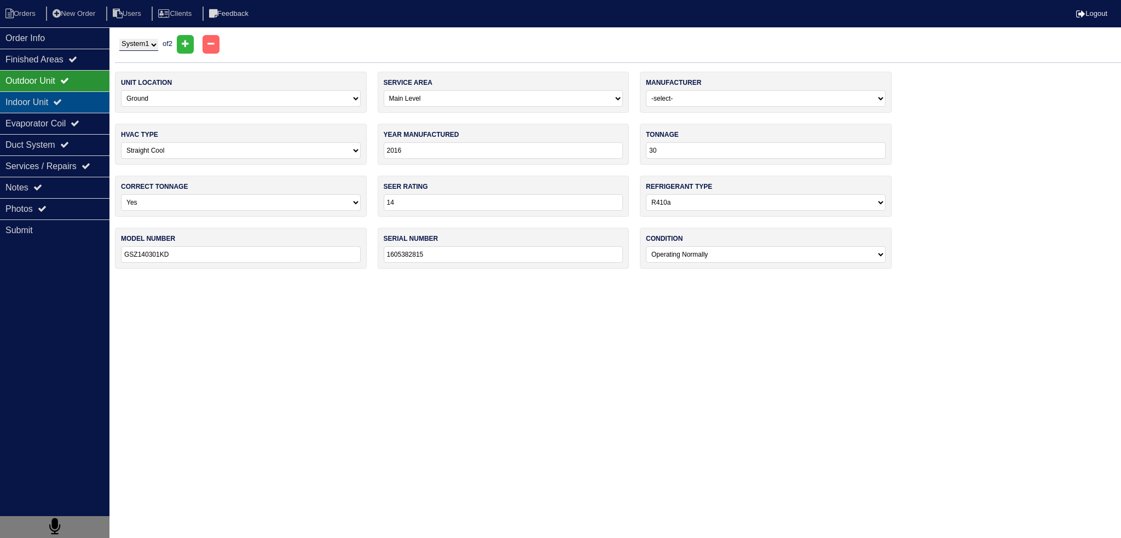
click at [62, 102] on icon at bounding box center [57, 101] width 9 height 9
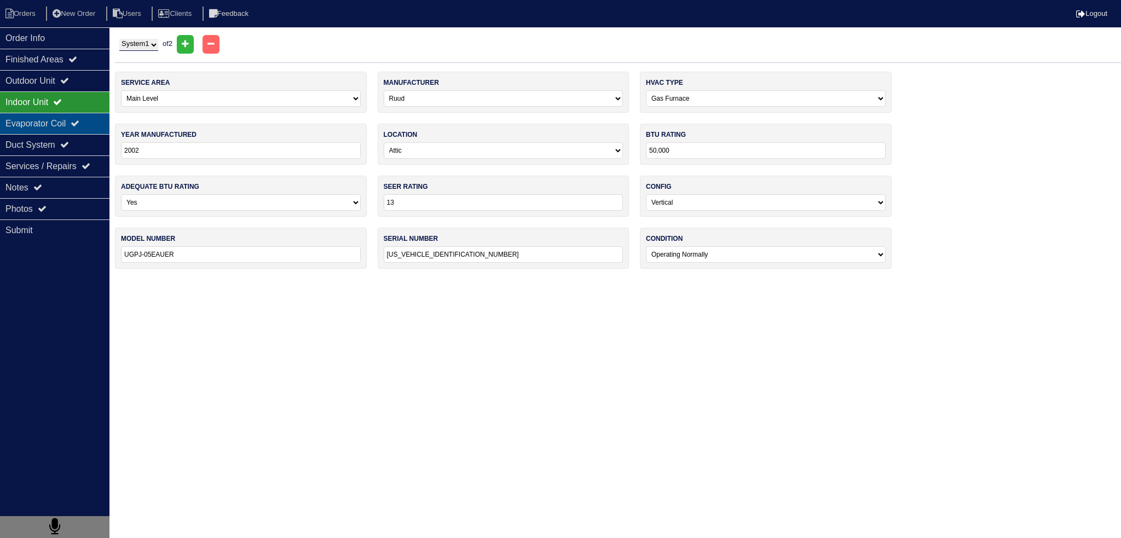
click at [60, 115] on div "Evaporator Coil" at bounding box center [54, 123] width 109 height 21
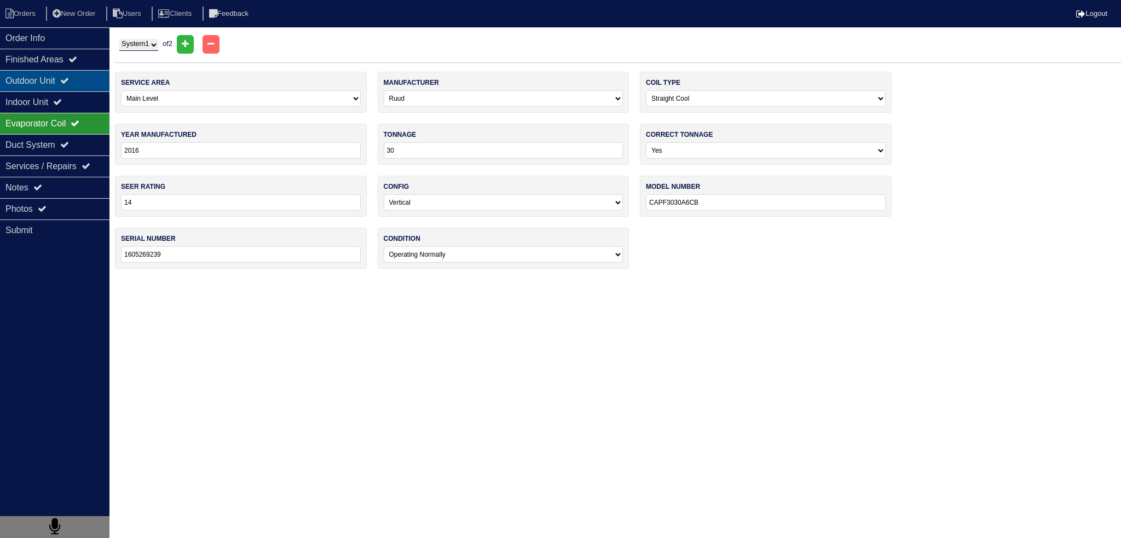
click at [72, 86] on div "Outdoor Unit" at bounding box center [54, 80] width 109 height 21
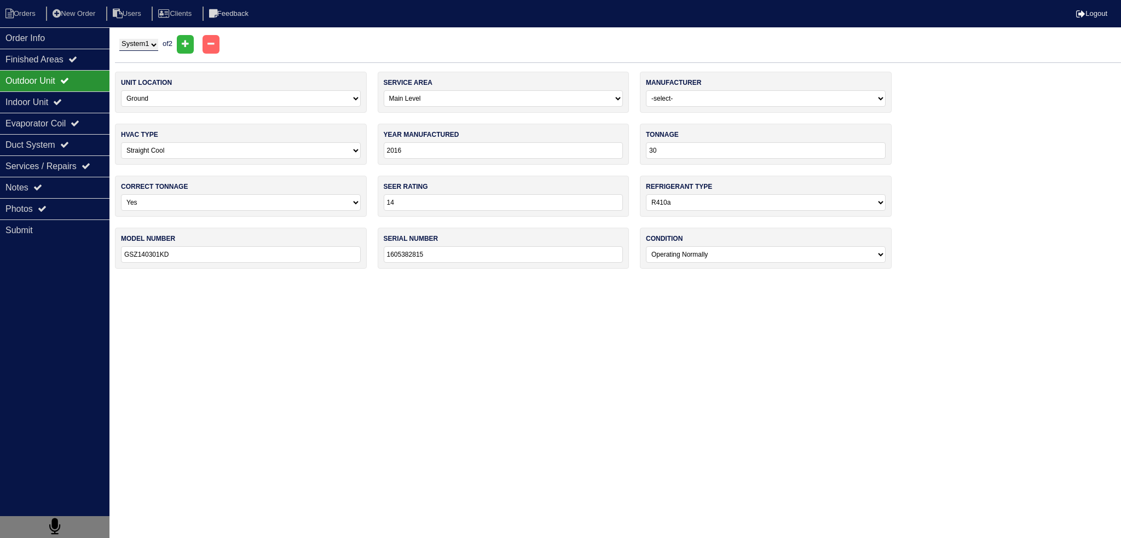
click at [145, 43] on select "System 1 System 2" at bounding box center [138, 45] width 39 height 12
select select "2"
click at [119, 39] on select "System 1 System 2" at bounding box center [138, 45] width 39 height 12
select select "1"
click at [83, 89] on div "Outdoor Unit" at bounding box center [54, 80] width 109 height 21
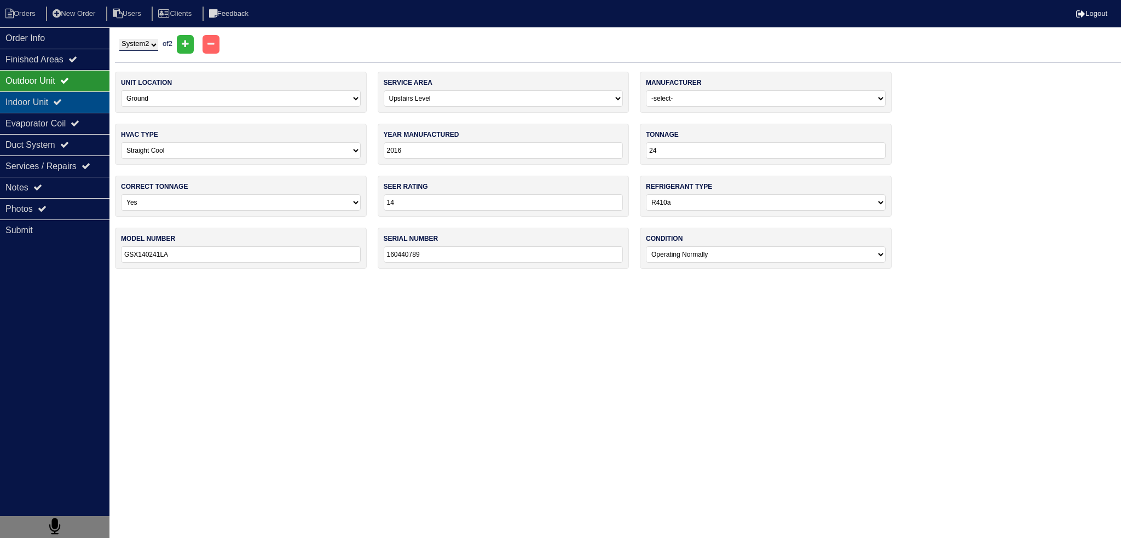
click at [71, 101] on div "Indoor Unit" at bounding box center [54, 101] width 109 height 21
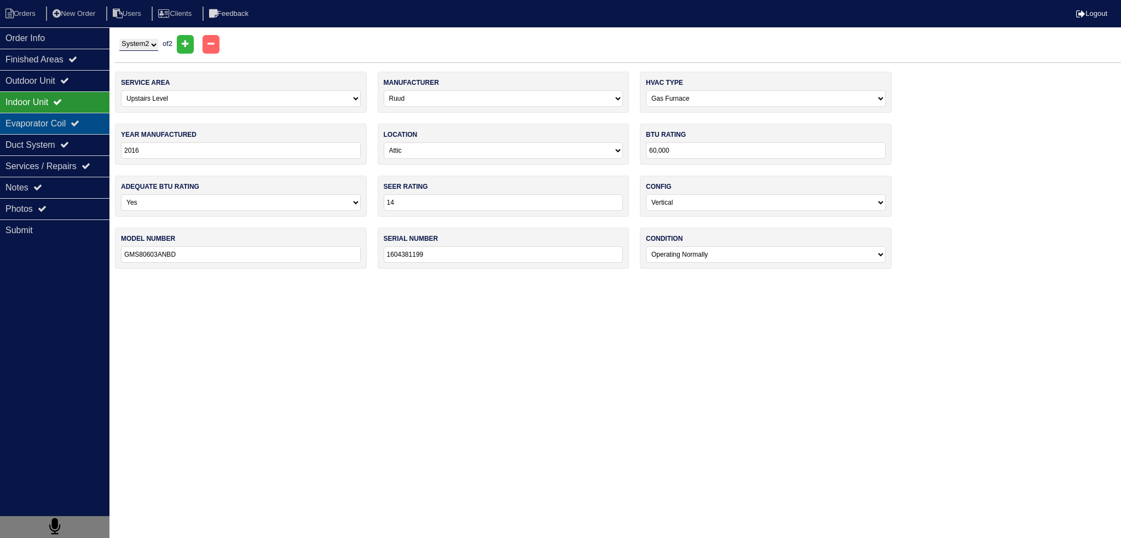
click at [68, 119] on div "Evaporator Coil" at bounding box center [54, 123] width 109 height 21
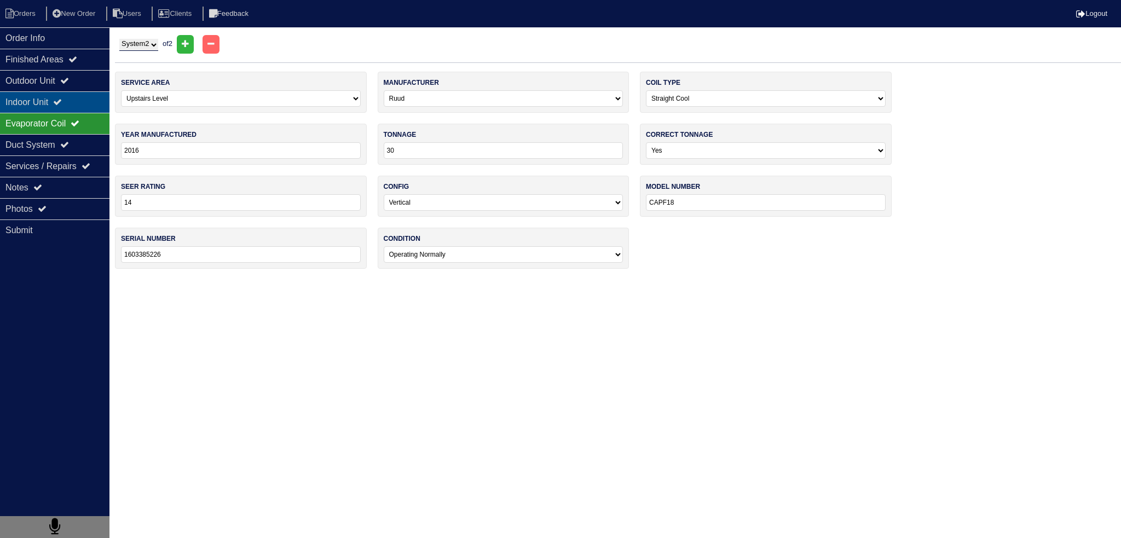
click at [75, 103] on div "Indoor Unit" at bounding box center [54, 101] width 109 height 21
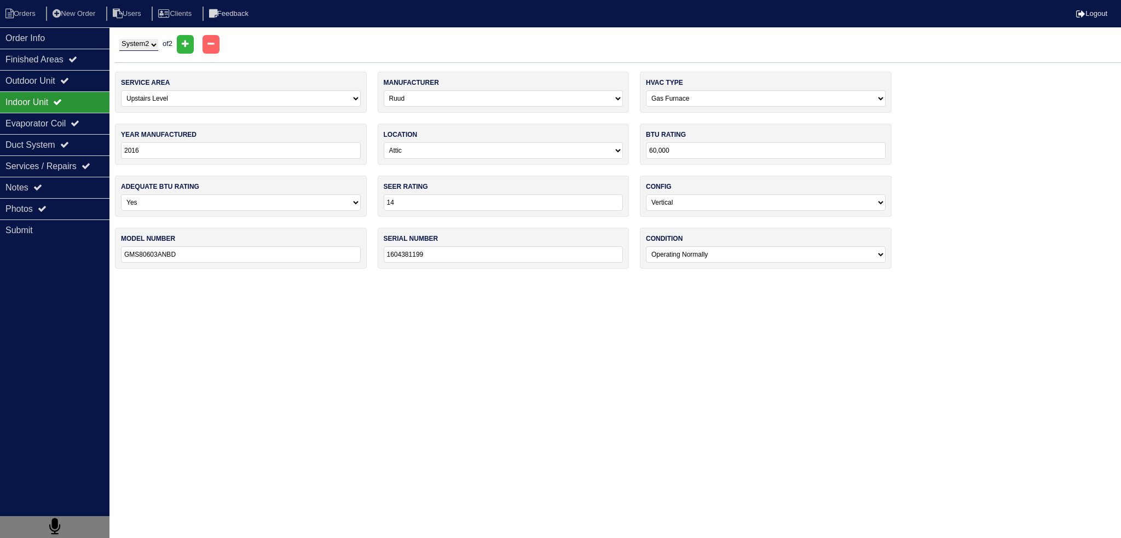
click at [76, 91] on div "Indoor Unit" at bounding box center [54, 101] width 109 height 21
click at [76, 86] on div "Outdoor Unit" at bounding box center [54, 80] width 109 height 21
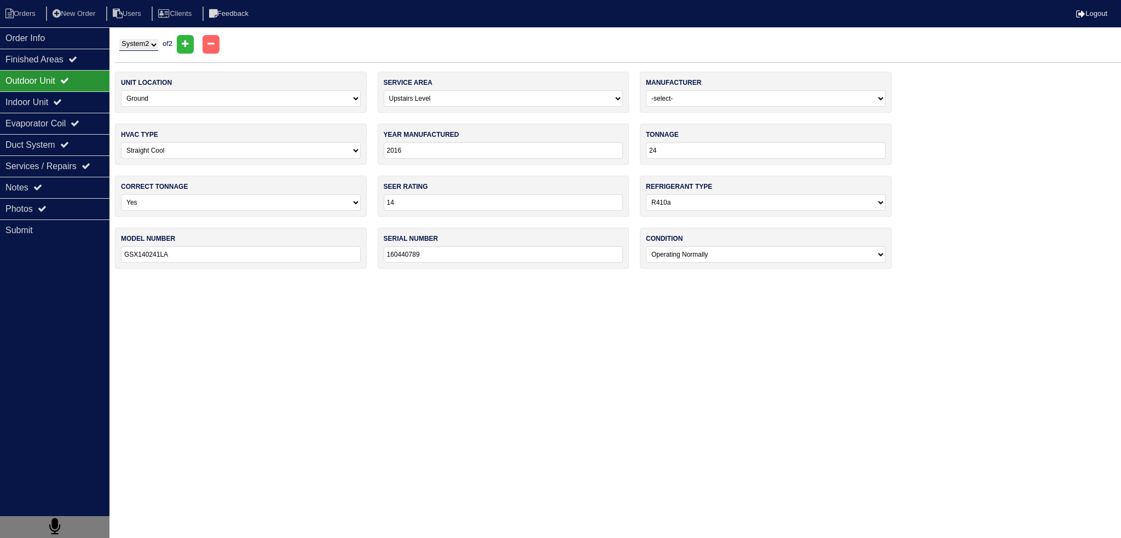
click at [135, 43] on select "System 1 System 2" at bounding box center [138, 45] width 39 height 12
select select "1"
click at [119, 39] on select "System 1 System 2" at bounding box center [138, 45] width 39 height 12
select select "0"
click at [80, 101] on div "Indoor Unit" at bounding box center [54, 101] width 109 height 21
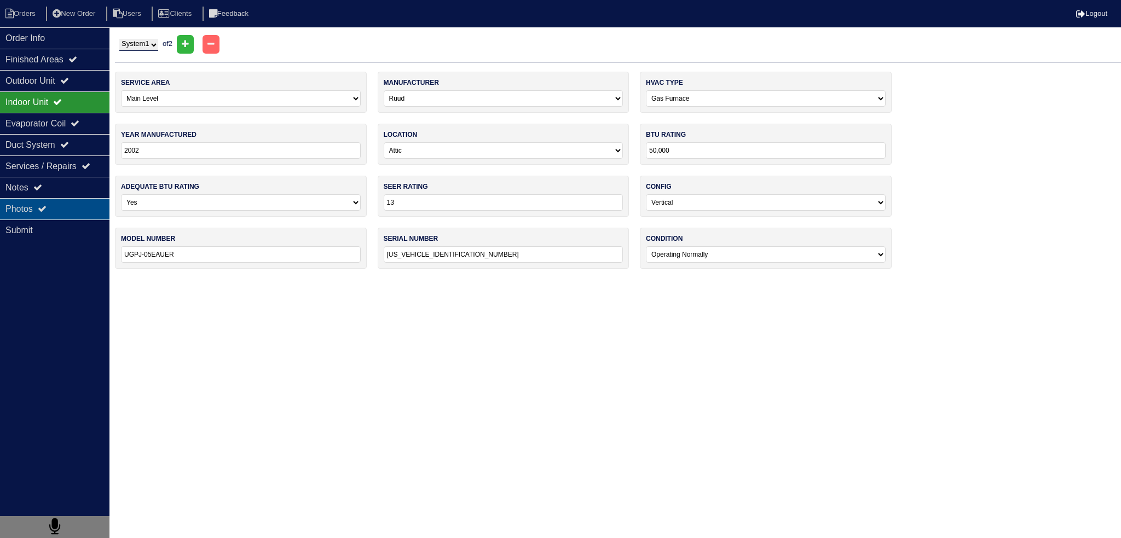
click at [78, 203] on div "Photos" at bounding box center [54, 208] width 109 height 21
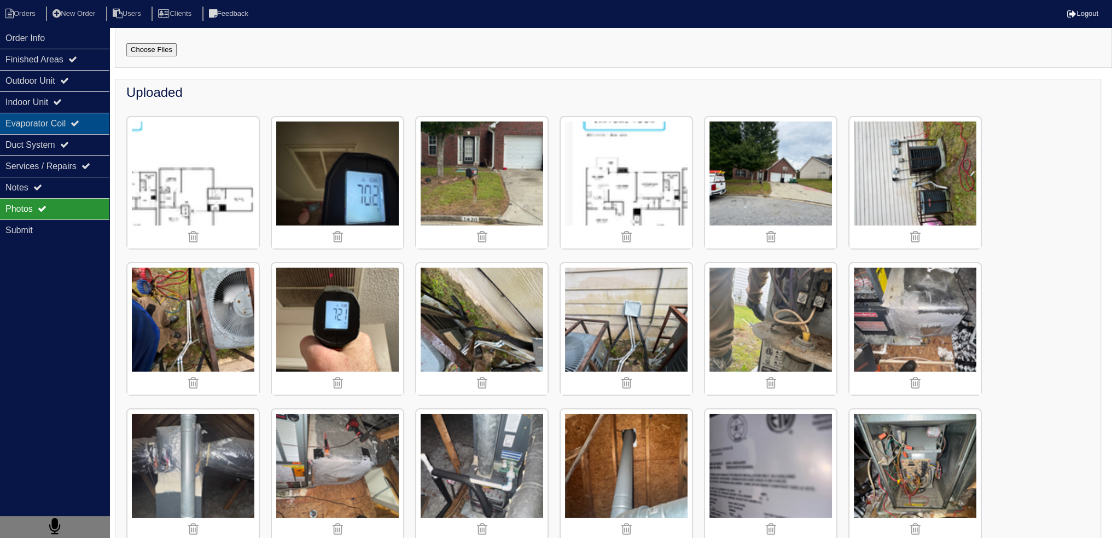
scroll to position [55, 0]
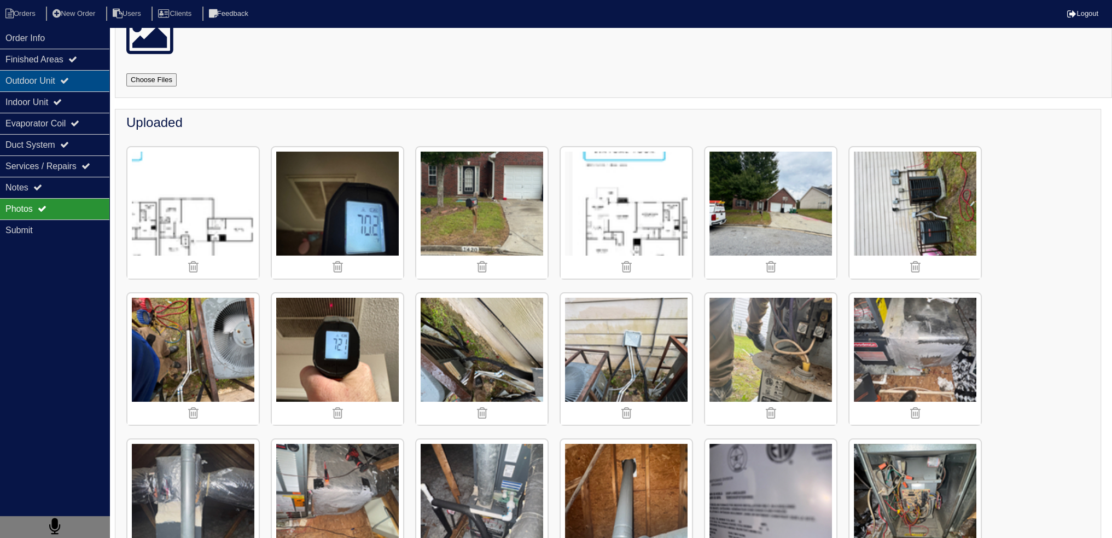
click at [78, 89] on div "Outdoor Unit" at bounding box center [54, 80] width 109 height 21
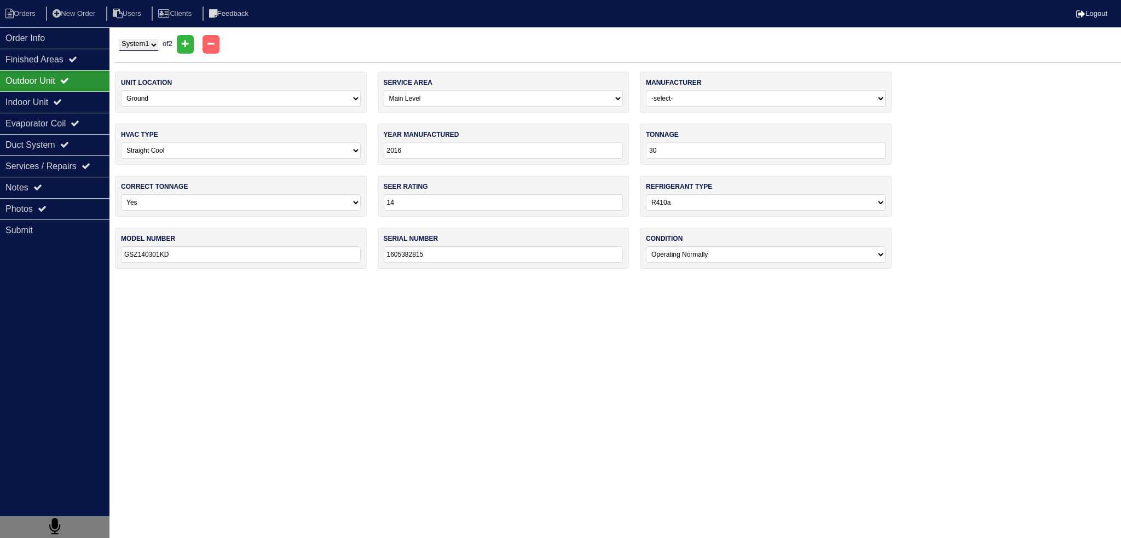
click at [139, 37] on div "System 1 System 2 of 2" at bounding box center [618, 44] width 1006 height 19
click at [151, 44] on select "System 1 System 2" at bounding box center [138, 45] width 39 height 12
click at [80, 80] on div "Outdoor Unit" at bounding box center [54, 80] width 109 height 21
click at [72, 98] on div "Indoor Unit" at bounding box center [54, 101] width 109 height 21
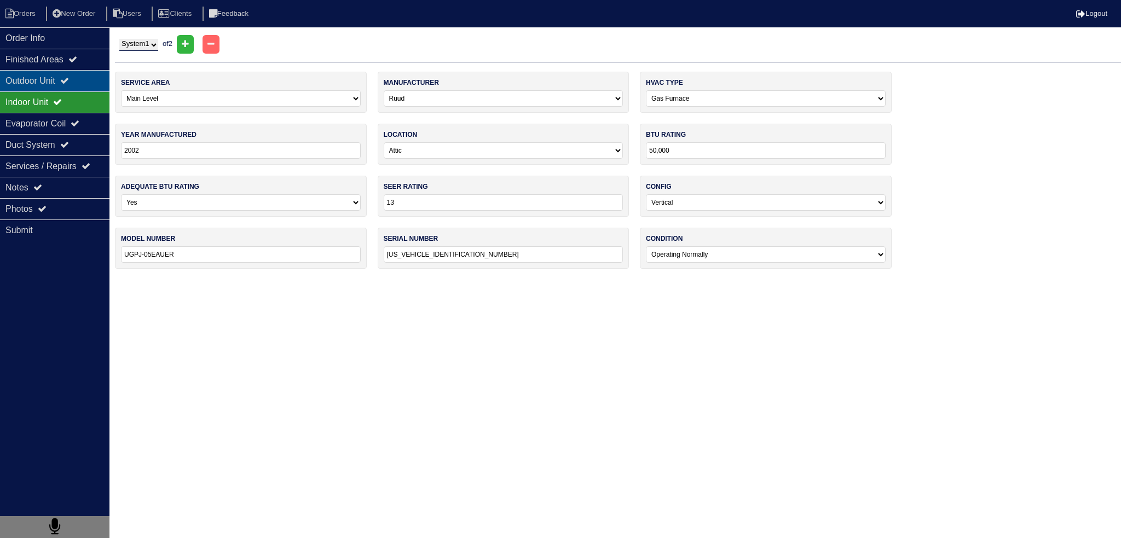
click at [80, 80] on div "Outdoor Unit" at bounding box center [54, 80] width 109 height 21
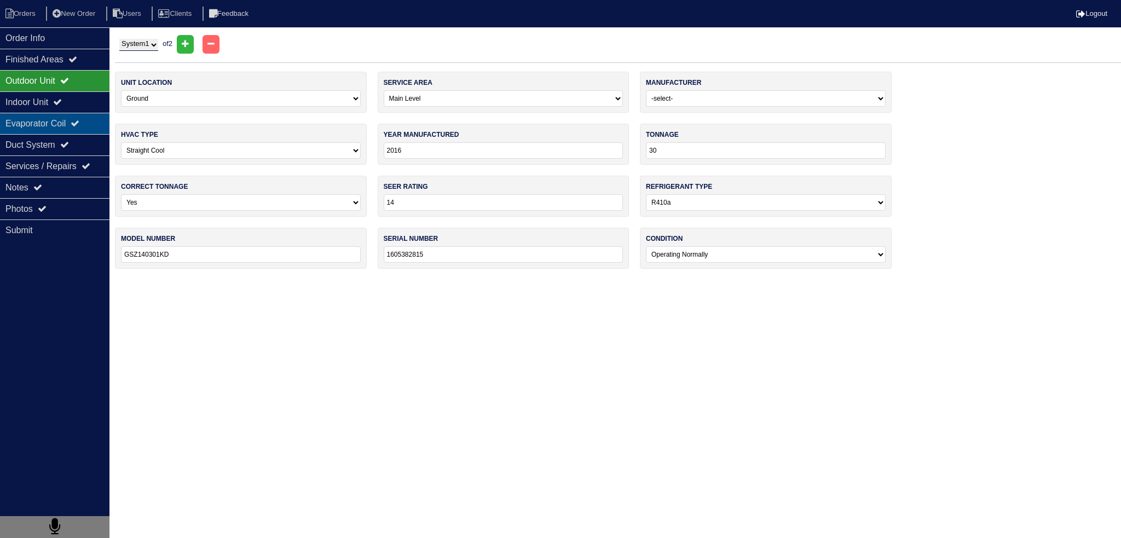
click at [79, 126] on icon at bounding box center [75, 123] width 9 height 9
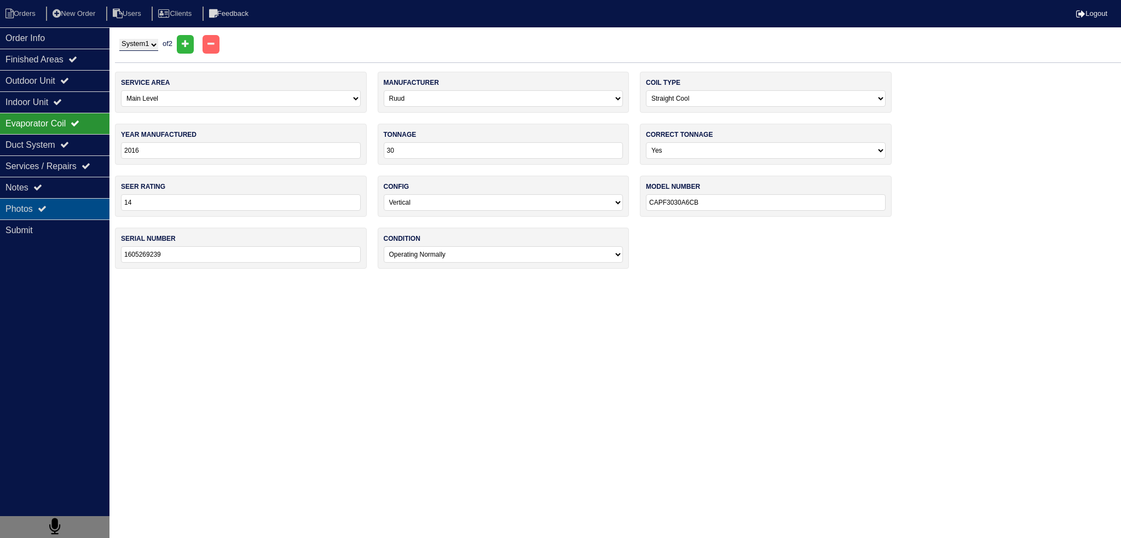
click at [91, 207] on div "Photos" at bounding box center [54, 208] width 109 height 21
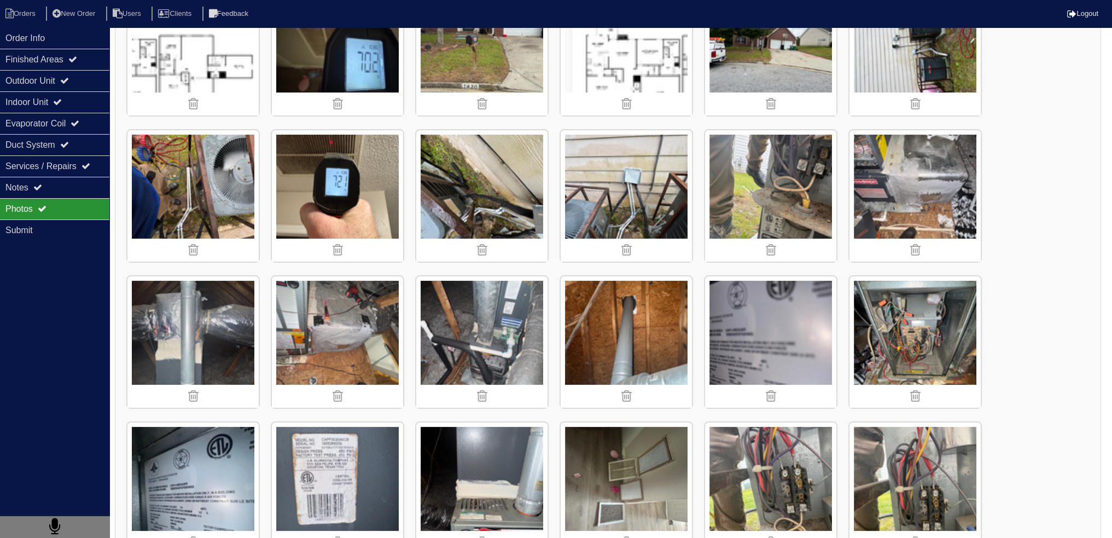
scroll to position [219, 0]
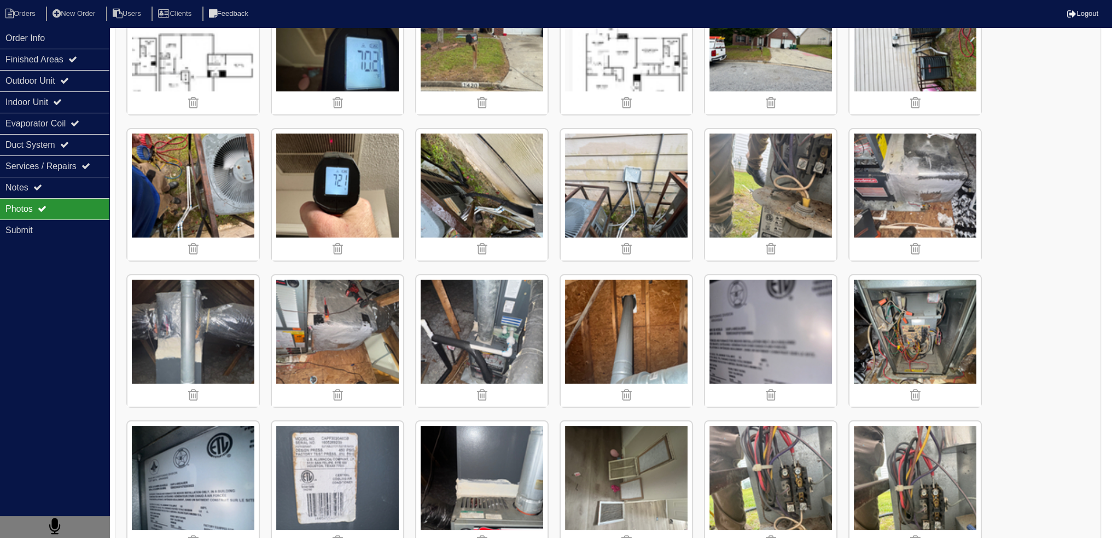
click at [326, 473] on img at bounding box center [337, 486] width 131 height 131
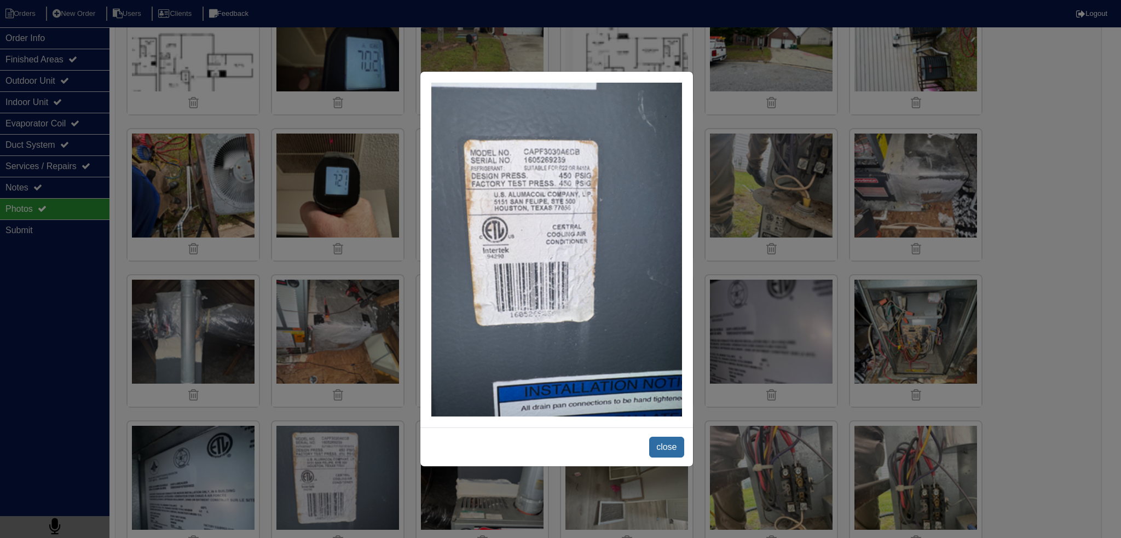
click at [670, 450] on span "close" at bounding box center [666, 447] width 34 height 21
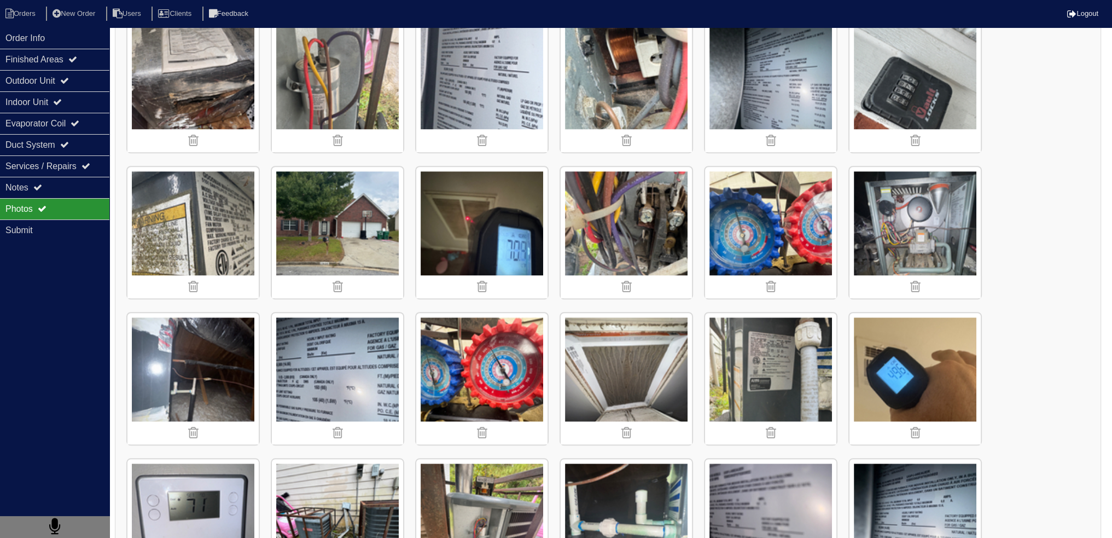
scroll to position [1477, 0]
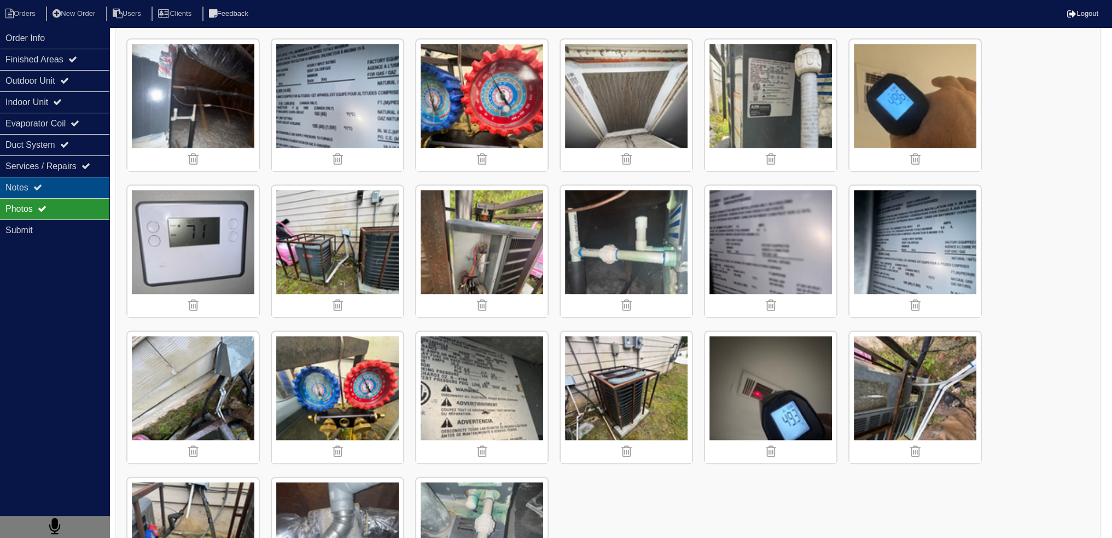
click at [42, 186] on icon at bounding box center [37, 187] width 9 height 9
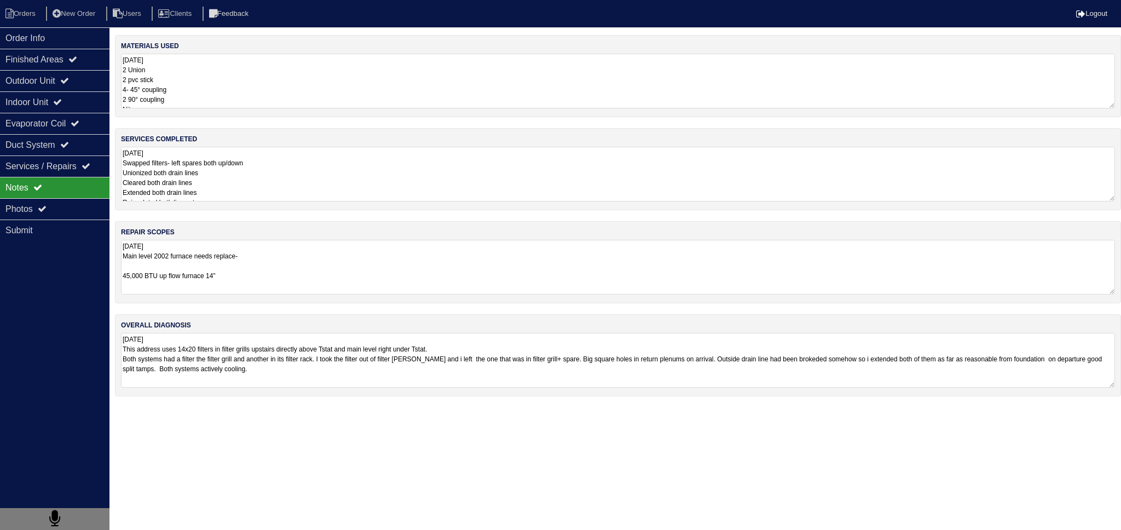
click at [223, 260] on textarea "[DATE] Main level 2002 furnace needs replace- 45,000 BTU up flow furnace 14” **…" at bounding box center [618, 267] width 994 height 55
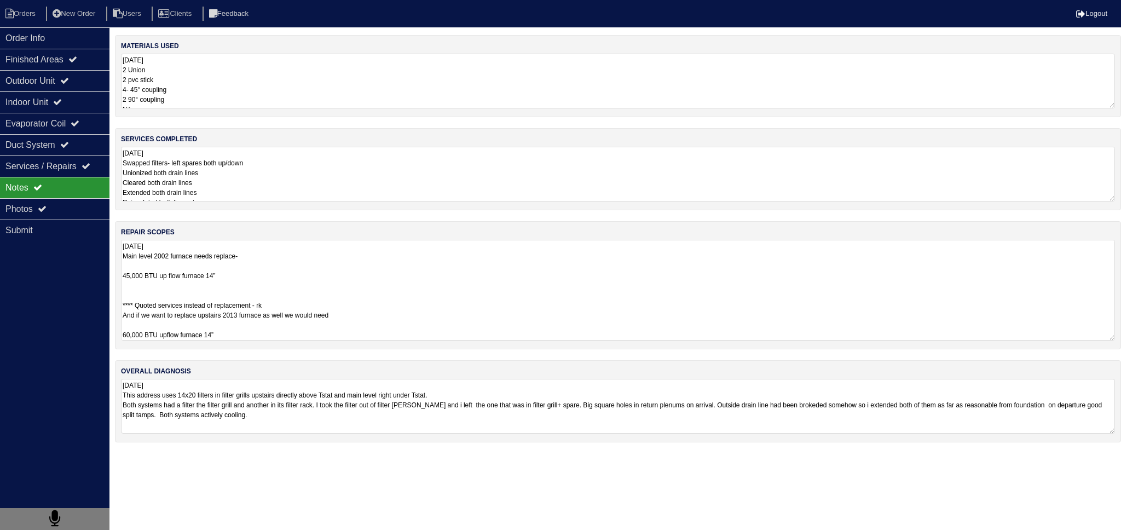
click at [247, 276] on textarea "[DATE] Main level 2002 furnace needs replace- 45,000 BTU up flow furnace 14” **…" at bounding box center [618, 290] width 994 height 101
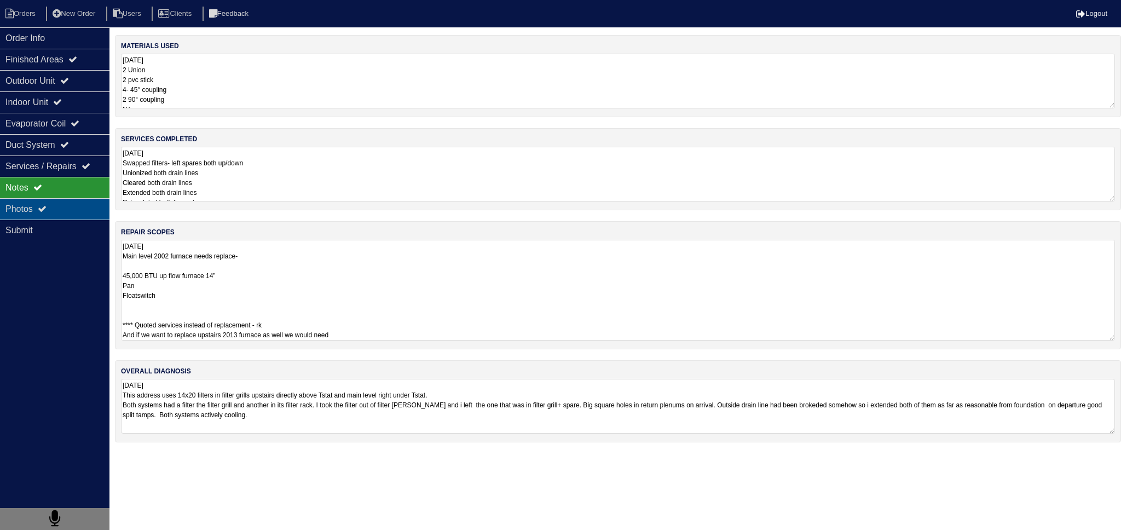
click at [74, 213] on div "Photos" at bounding box center [54, 208] width 109 height 21
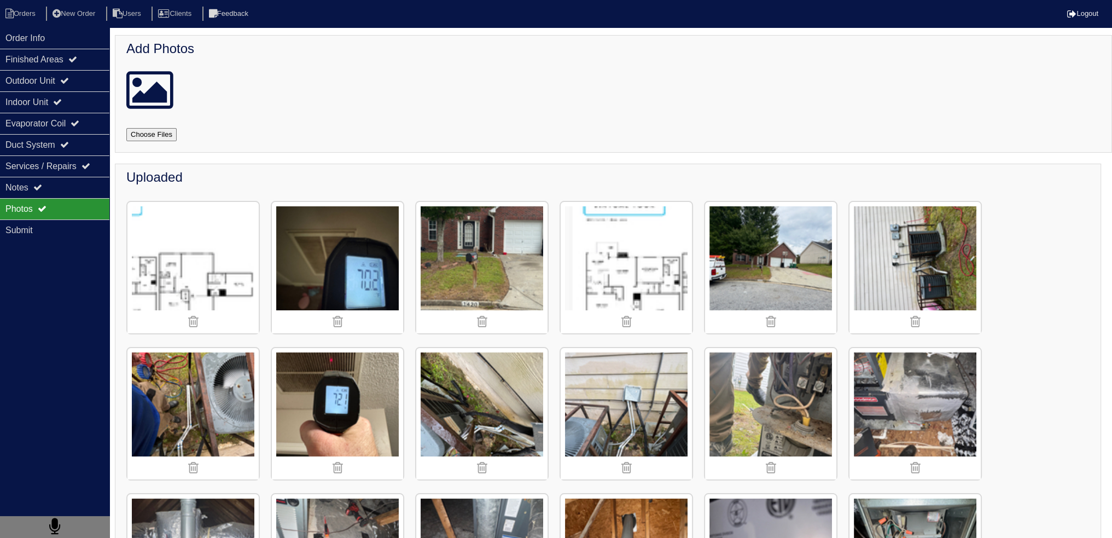
click at [68, 201] on div "Photos" at bounding box center [54, 208] width 109 height 21
click at [68, 188] on div "Notes" at bounding box center [54, 187] width 109 height 21
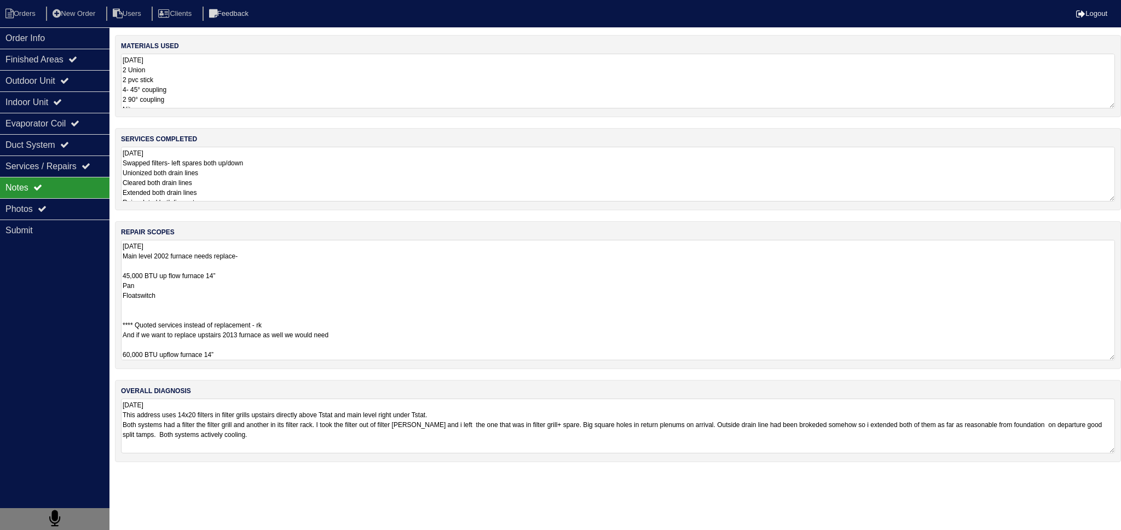
click at [215, 281] on textarea "[DATE] Main level 2002 furnace needs replace- 45,000 BTU up flow furnace 14” Pa…" at bounding box center [618, 300] width 994 height 120
click at [188, 288] on textarea "[DATE] Main level 2002 furnace needs replace- 45,000 BTU up flow furnace 14” Pa…" at bounding box center [618, 300] width 994 height 120
click at [201, 300] on textarea "[DATE] Main level 2002 furnace needs replace- 45,000 BTU up flow furnace 14” Pa…" at bounding box center [618, 300] width 994 height 120
click at [50, 202] on div "Photos" at bounding box center [54, 208] width 109 height 21
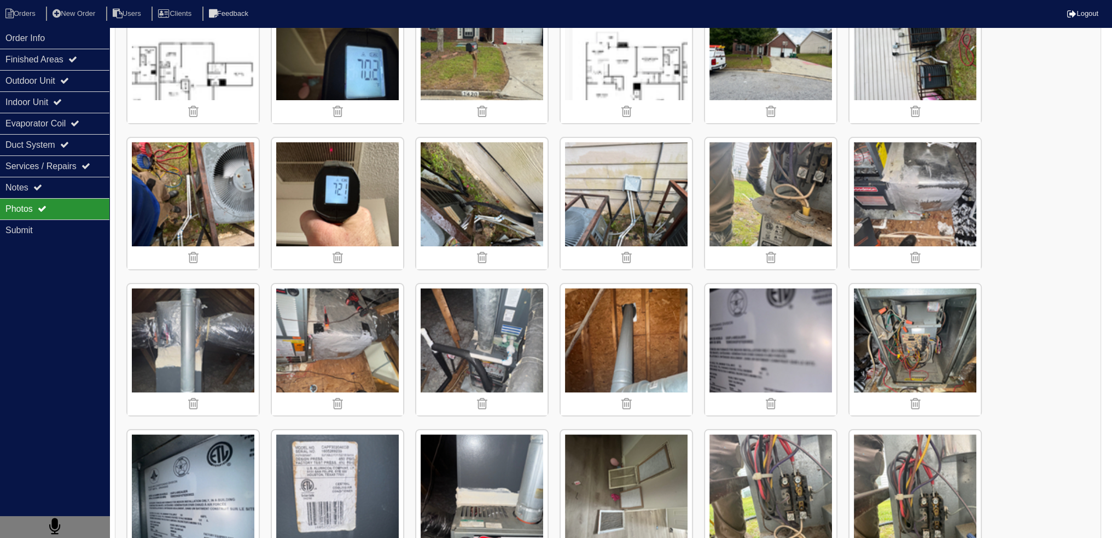
scroll to position [274, 0]
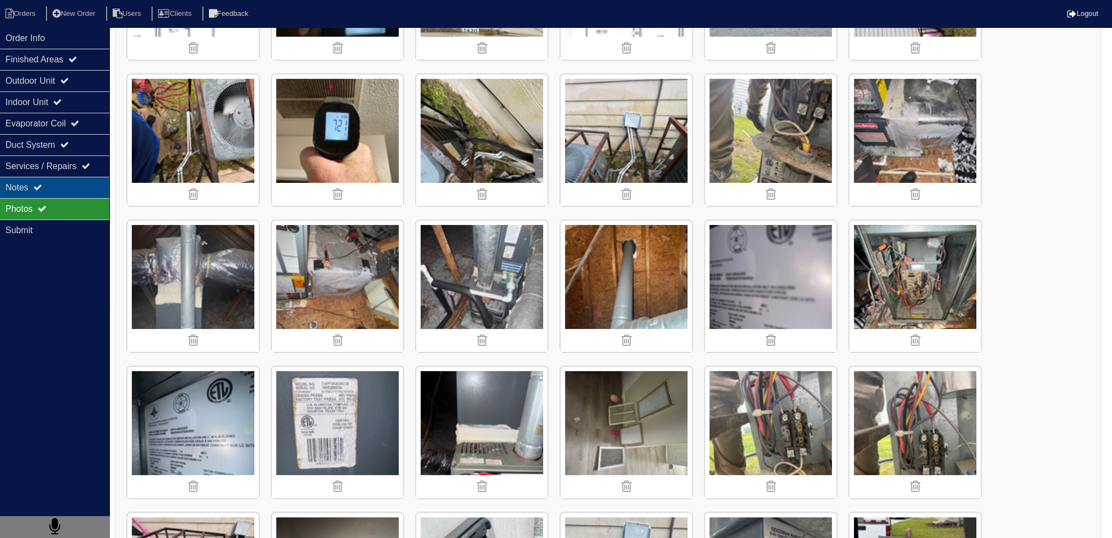
click at [38, 186] on icon at bounding box center [37, 187] width 9 height 9
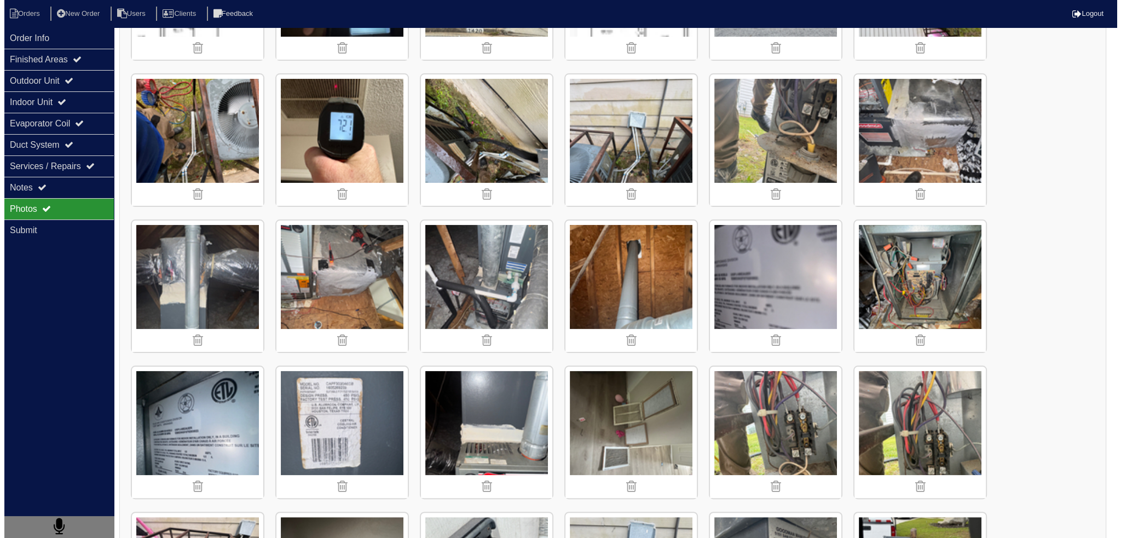
scroll to position [0, 0]
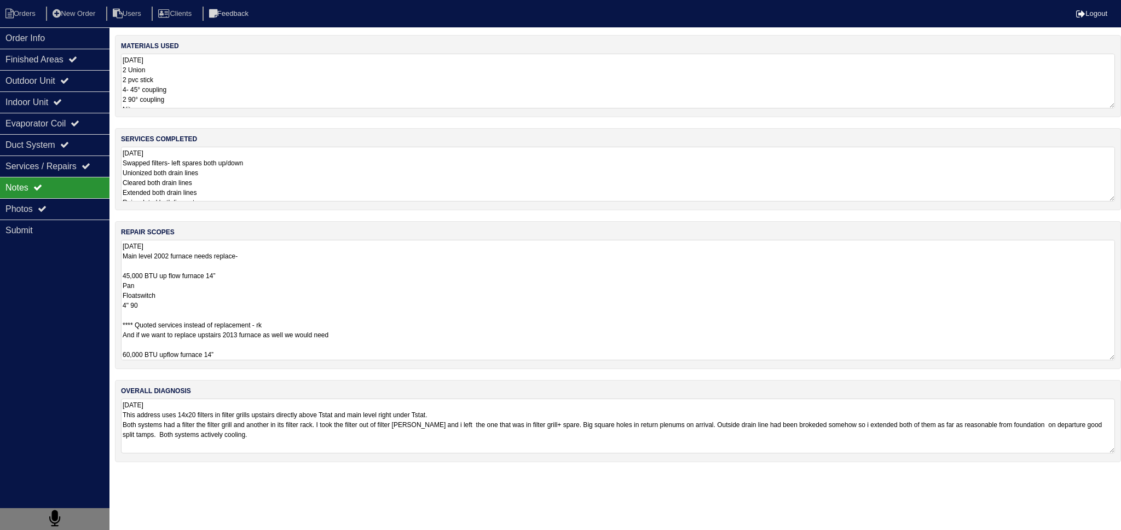
click at [186, 260] on textarea "[DATE] Main level 2002 furnace needs replace- 45,000 BTU up flow furnace 14” Pa…" at bounding box center [618, 300] width 994 height 120
click at [181, 283] on textarea "[DATE] Main level 2002 furnace needs replace- 45,000 BTU up flow furnace 14” Pa…" at bounding box center [618, 300] width 994 height 120
click at [201, 287] on textarea "[DATE] Main level 2002 furnace needs replace- 45,000 BTU up flow furnace 14” Pa…" at bounding box center [618, 300] width 994 height 120
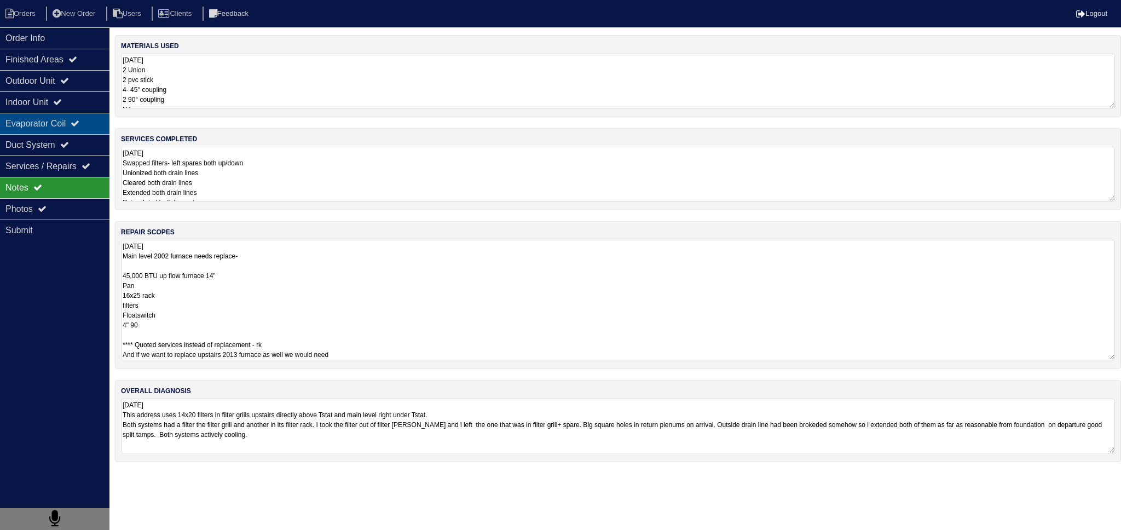
type textarea "[DATE] Main level 2002 furnace needs replace- 45,000 BTU up flow furnace 14” Pa…"
click at [48, 115] on div "Evaporator Coil" at bounding box center [54, 123] width 109 height 21
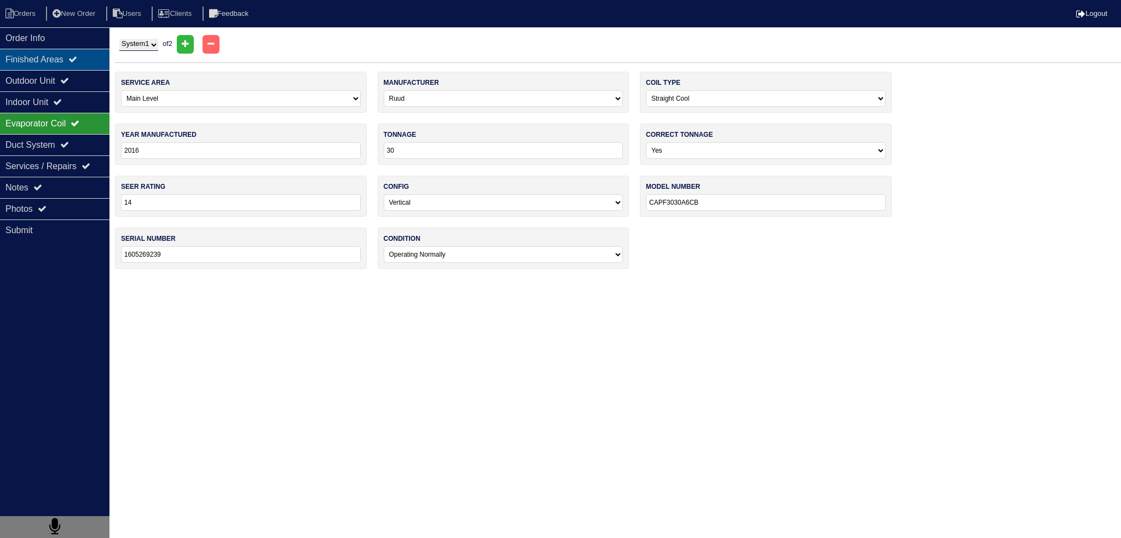
click at [55, 54] on div "Finished Areas" at bounding box center [54, 59] width 109 height 21
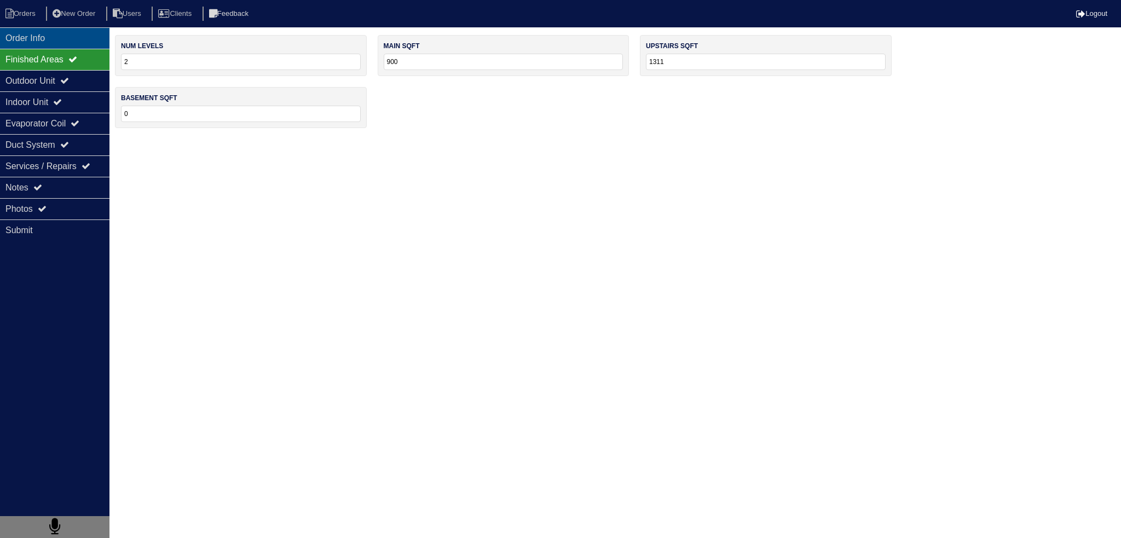
click at [53, 33] on div "Order Info" at bounding box center [54, 37] width 109 height 21
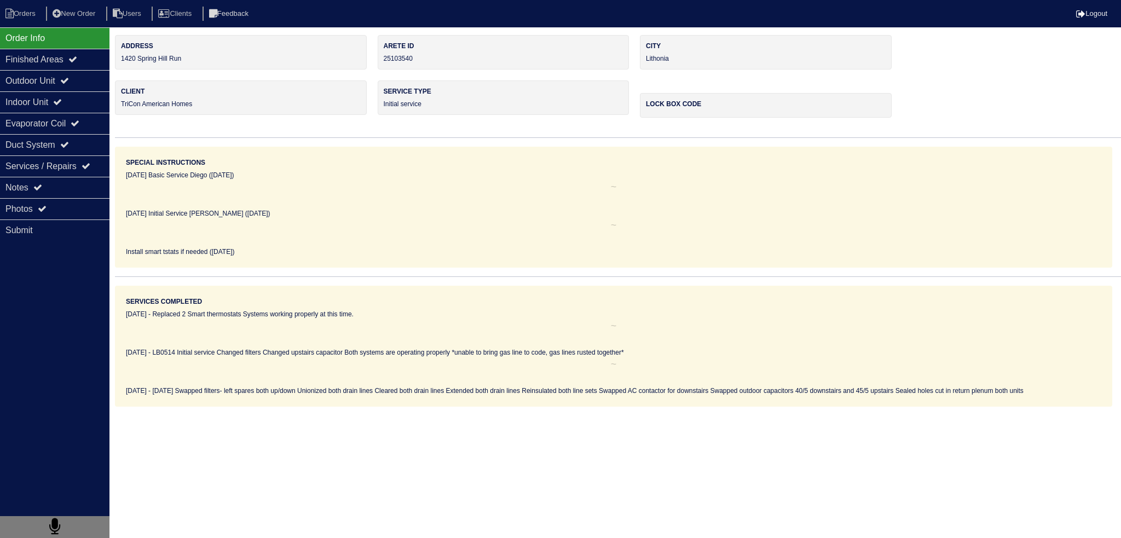
click at [31, 2] on nav "Orders New Order Users Clients Feedback Logout" at bounding box center [560, 13] width 1121 height 27
click at [23, 10] on li "Orders" at bounding box center [22, 14] width 44 height 15
select select "15"
